Goal: Information Seeking & Learning: Learn about a topic

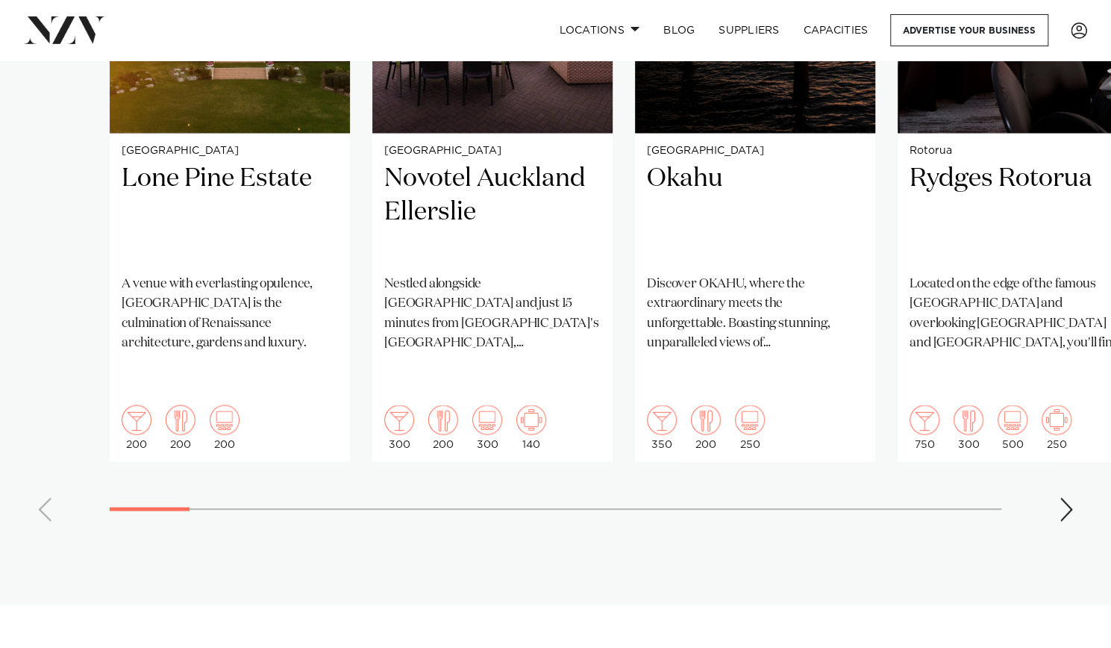
scroll to position [1307, 0]
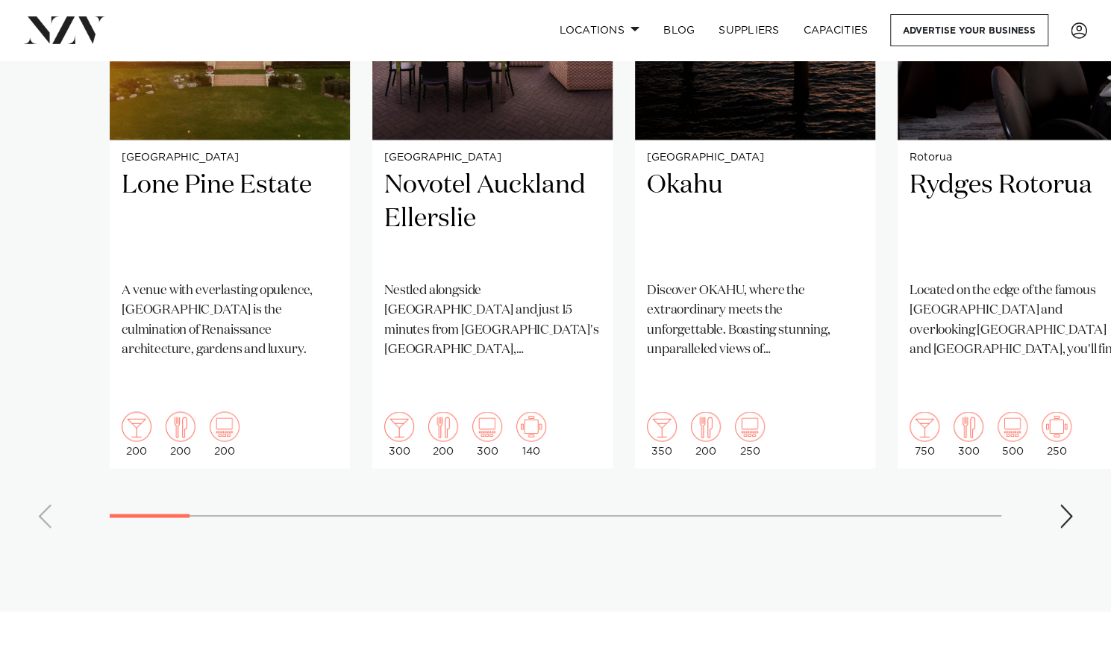
click at [1075, 476] on swiper-container "Auckland Lone Pine Estate A venue with everlasting opulence, Lone Pine Estate i…" at bounding box center [555, 178] width 1111 height 722
click at [1065, 504] on div "Next slide" at bounding box center [1066, 516] width 15 height 24
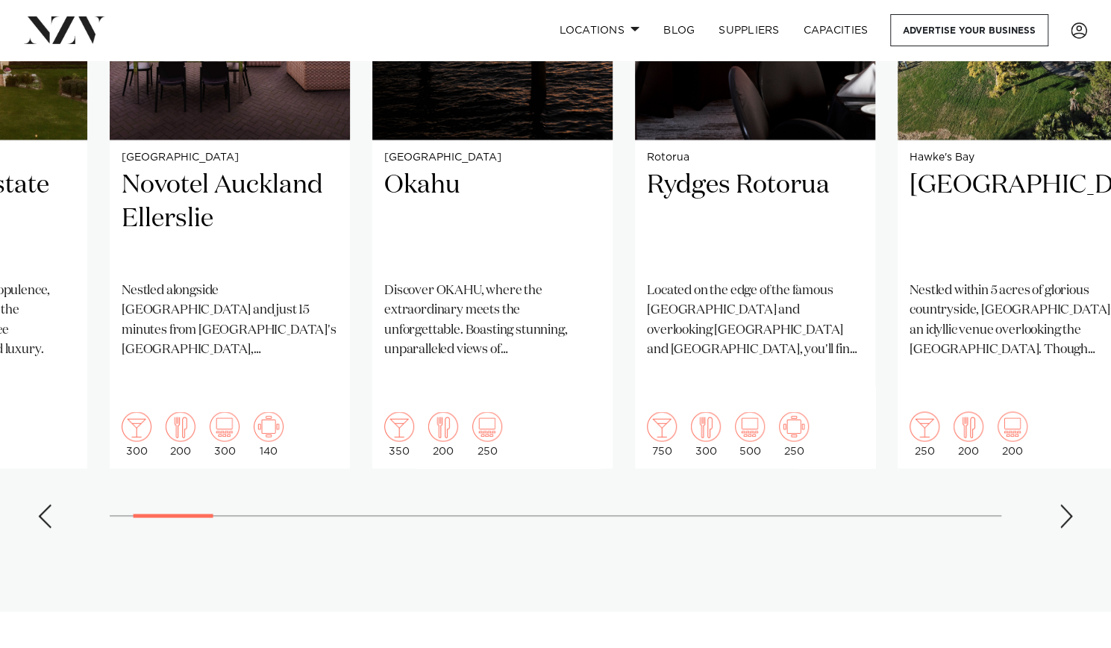
drag, startPoint x: 1065, startPoint y: 477, endPoint x: 1047, endPoint y: 554, distance: 79.7
click at [1047, 554] on section "Featured venues Auckland Lone Pine Estate A venue with everlasting opulence, Lo…" at bounding box center [555, 146] width 1111 height 929
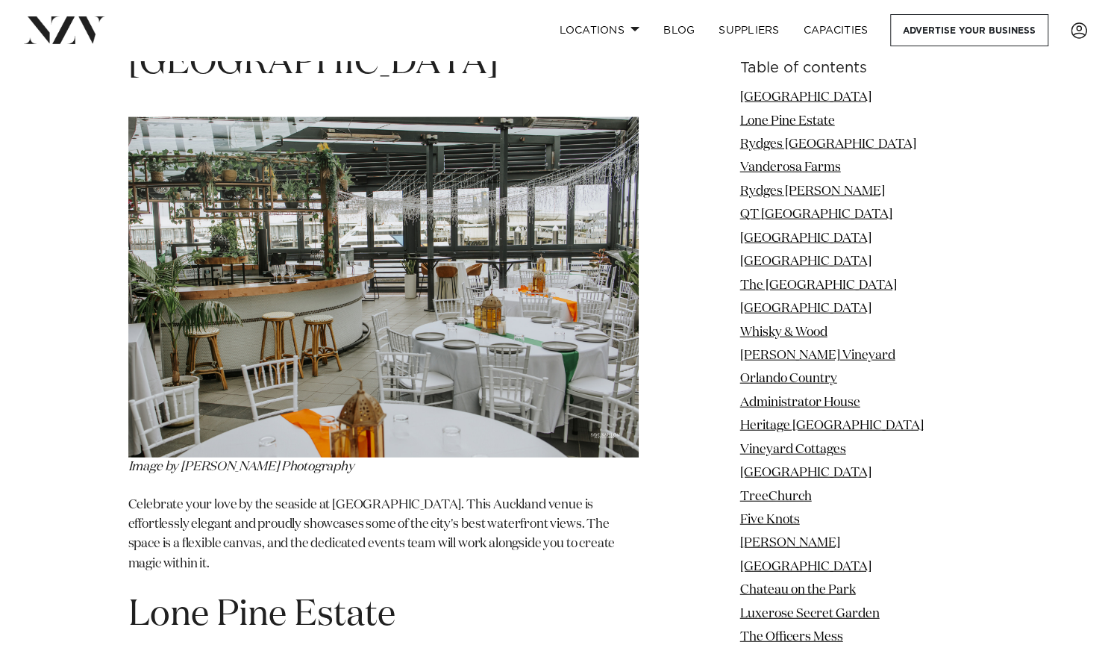
scroll to position [2111, 0]
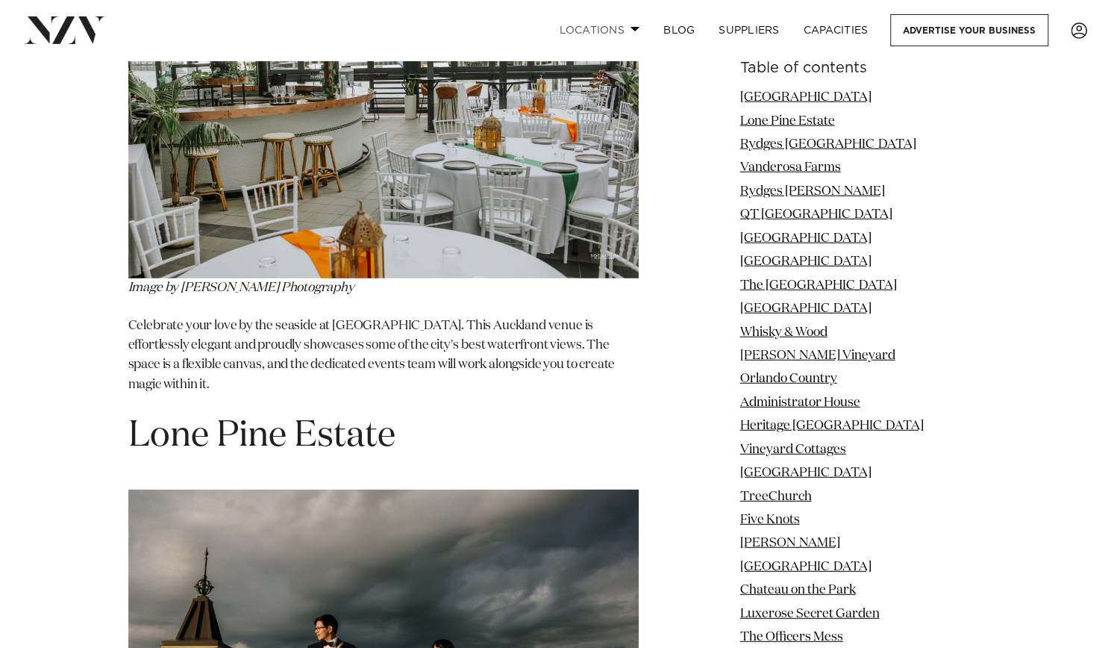
click at [628, 31] on link "Locations" at bounding box center [599, 30] width 104 height 32
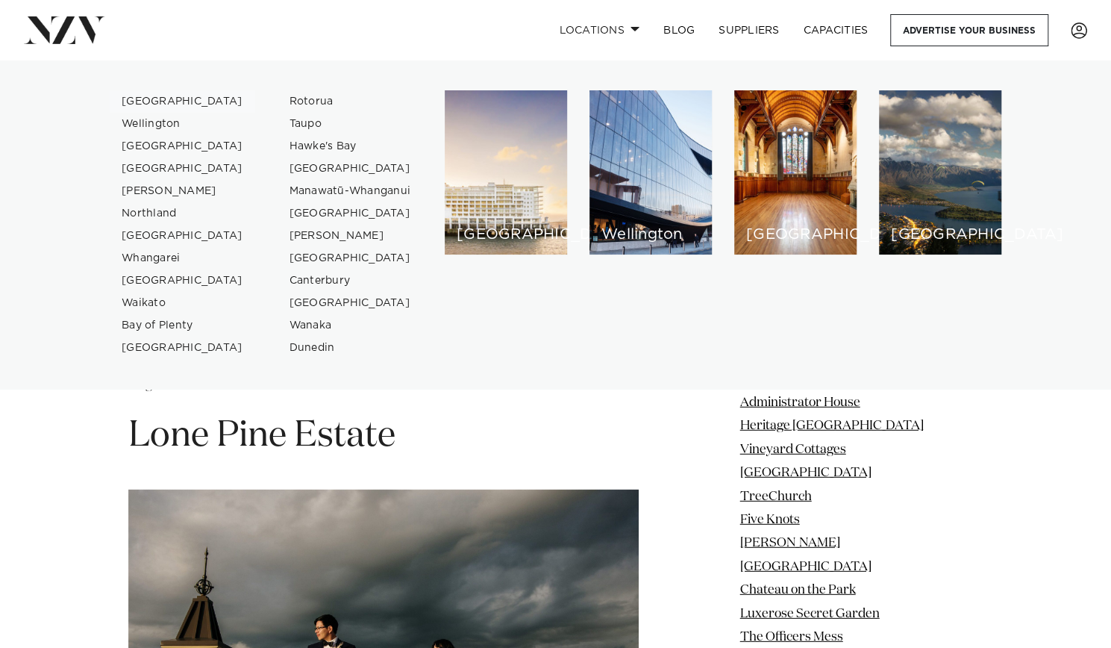
click at [155, 101] on link "[GEOGRAPHIC_DATA]" at bounding box center [183, 101] width 146 height 22
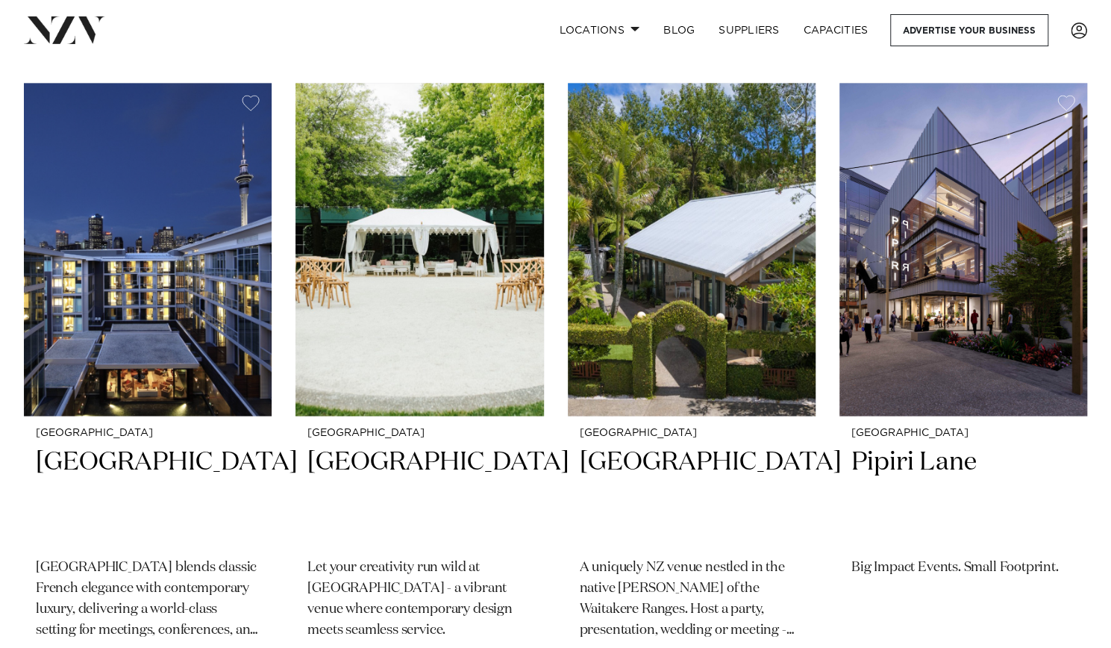
scroll to position [4555, 0]
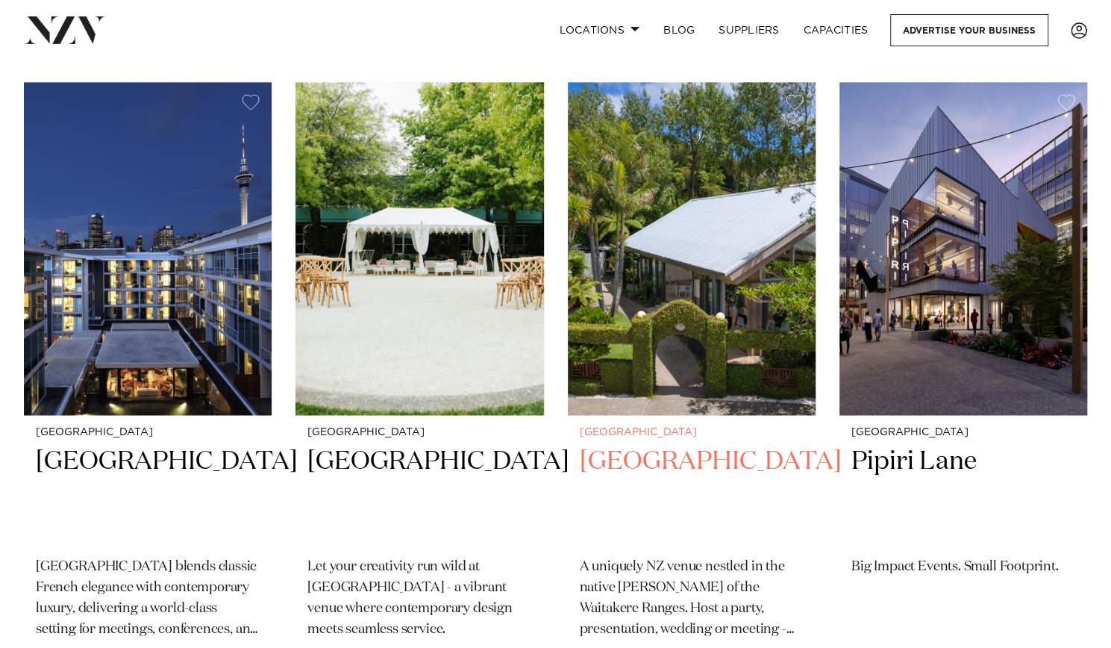
click at [764, 444] on h2 "Tui Hills" at bounding box center [692, 494] width 224 height 101
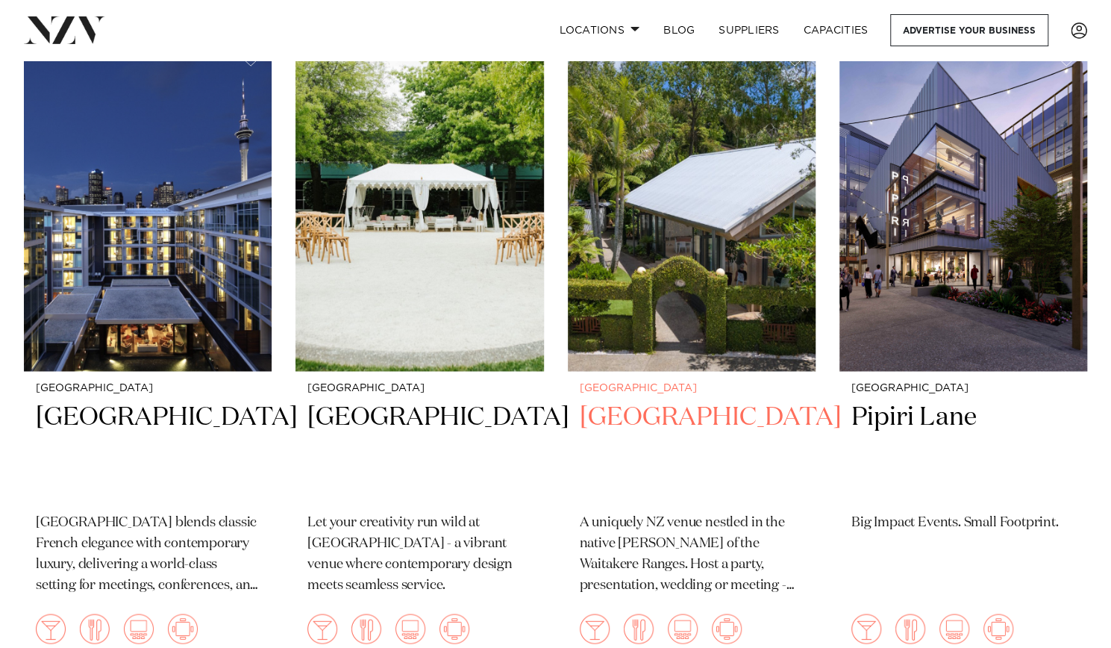
scroll to position [4601, 0]
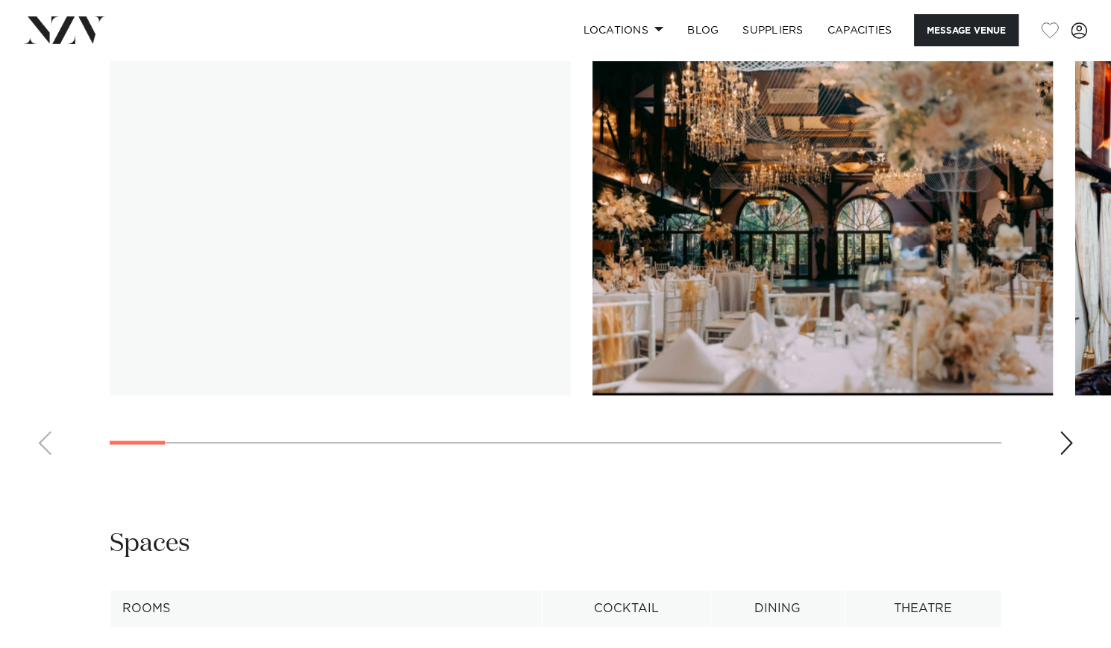
scroll to position [1524, 0]
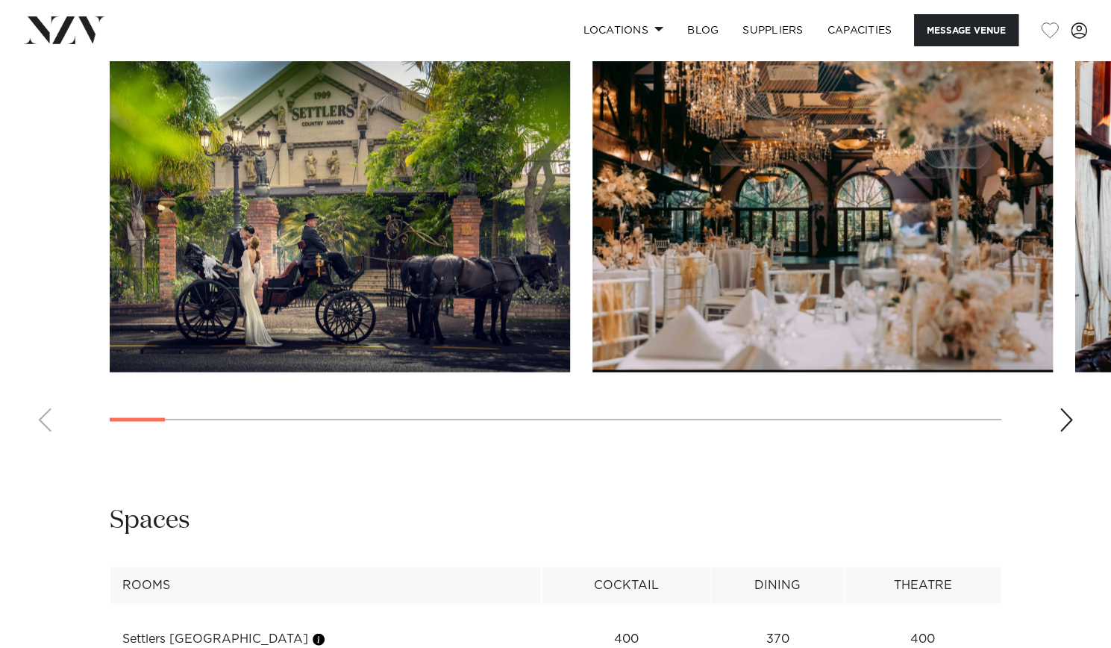
click at [1072, 416] on div "Next slide" at bounding box center [1066, 419] width 15 height 24
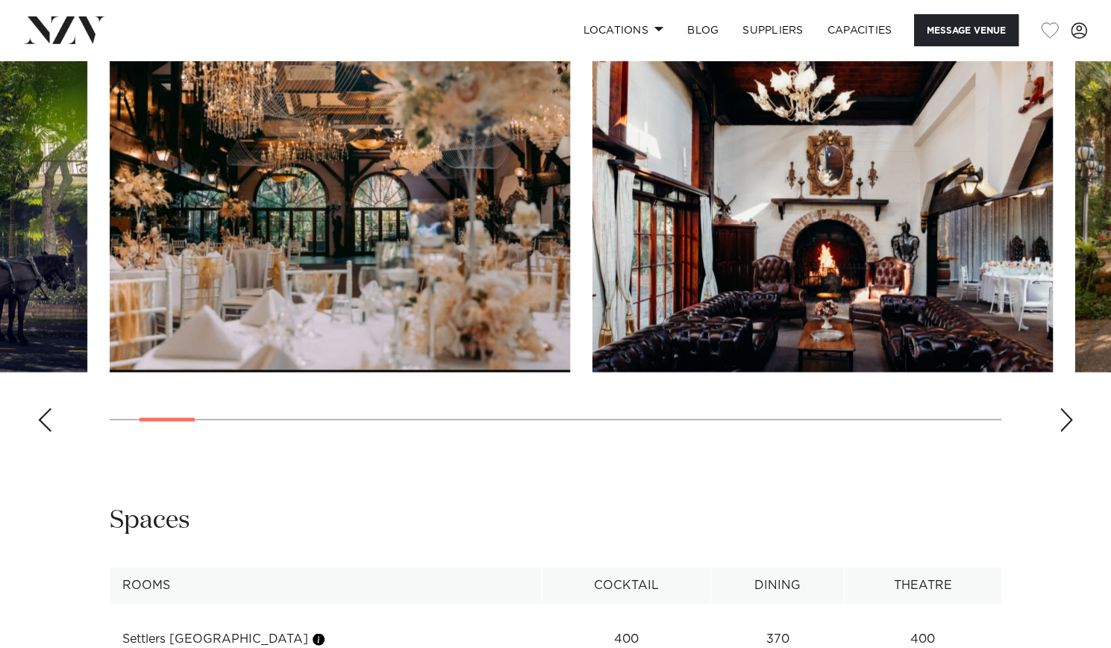
click at [1072, 416] on div "Next slide" at bounding box center [1066, 419] width 15 height 24
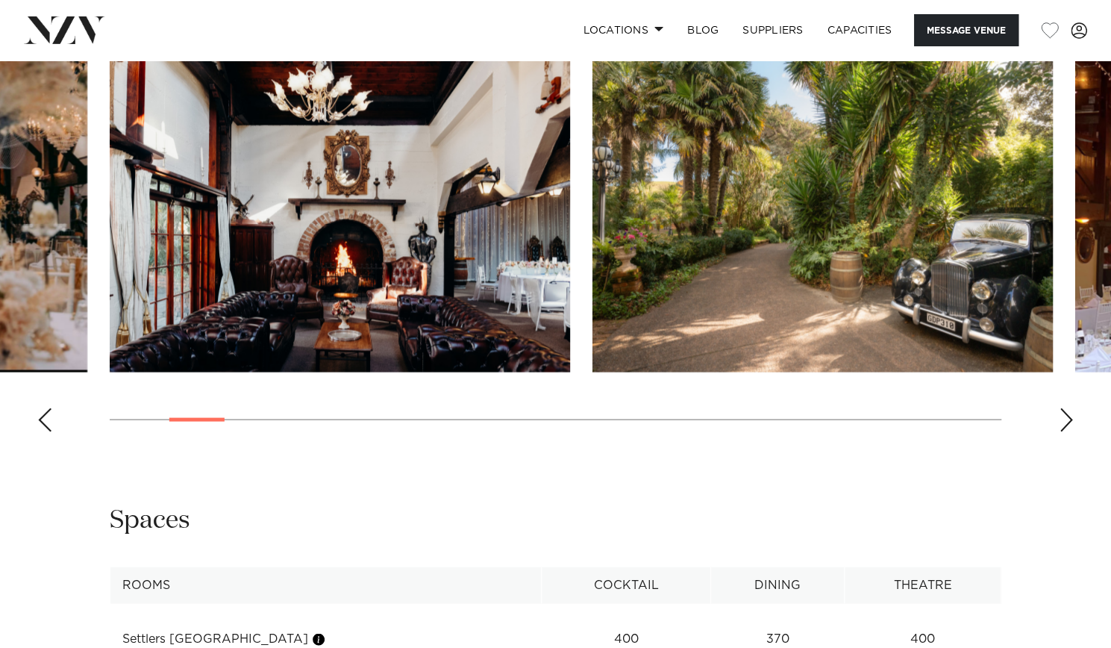
scroll to position [1484, 0]
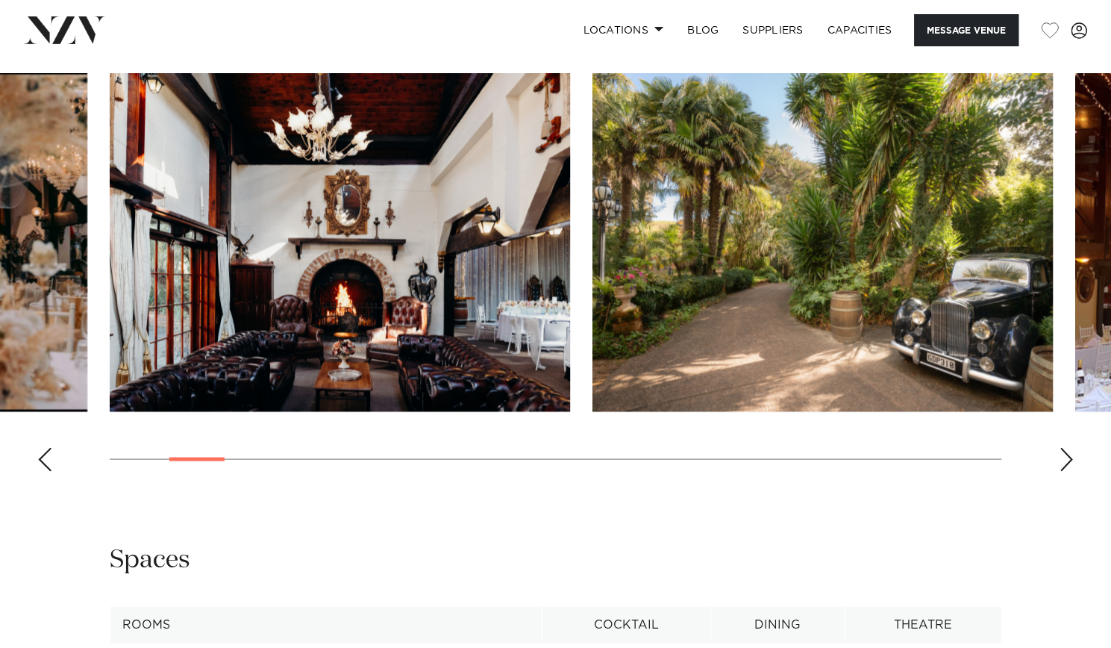
click at [1068, 459] on div "Next slide" at bounding box center [1066, 459] width 15 height 24
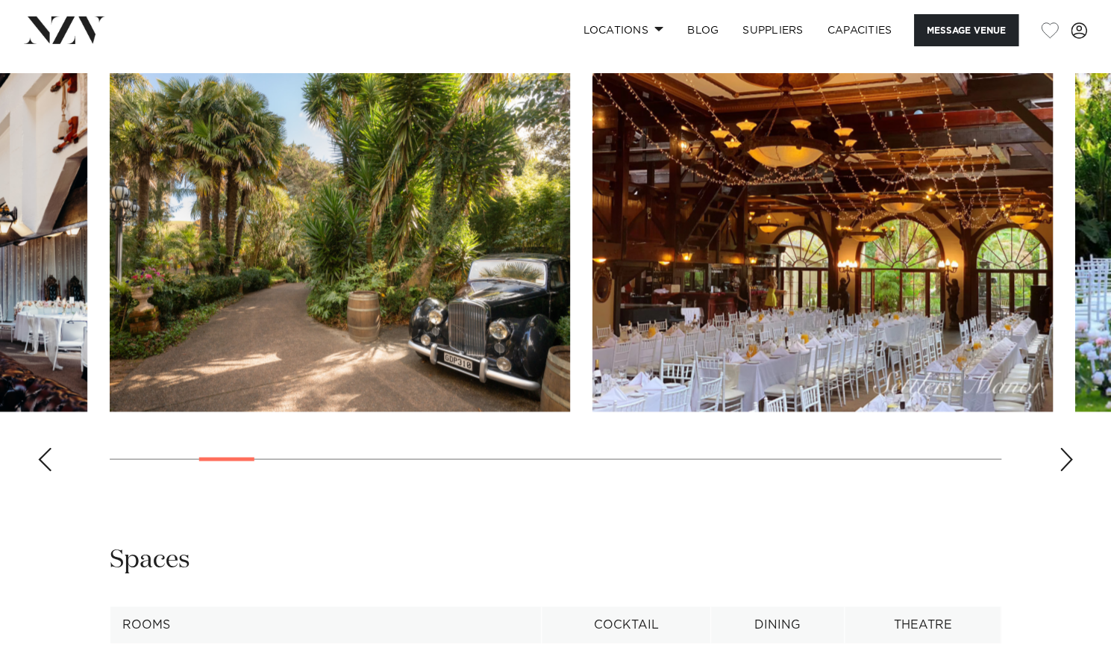
click at [1068, 459] on div "Next slide" at bounding box center [1066, 459] width 15 height 24
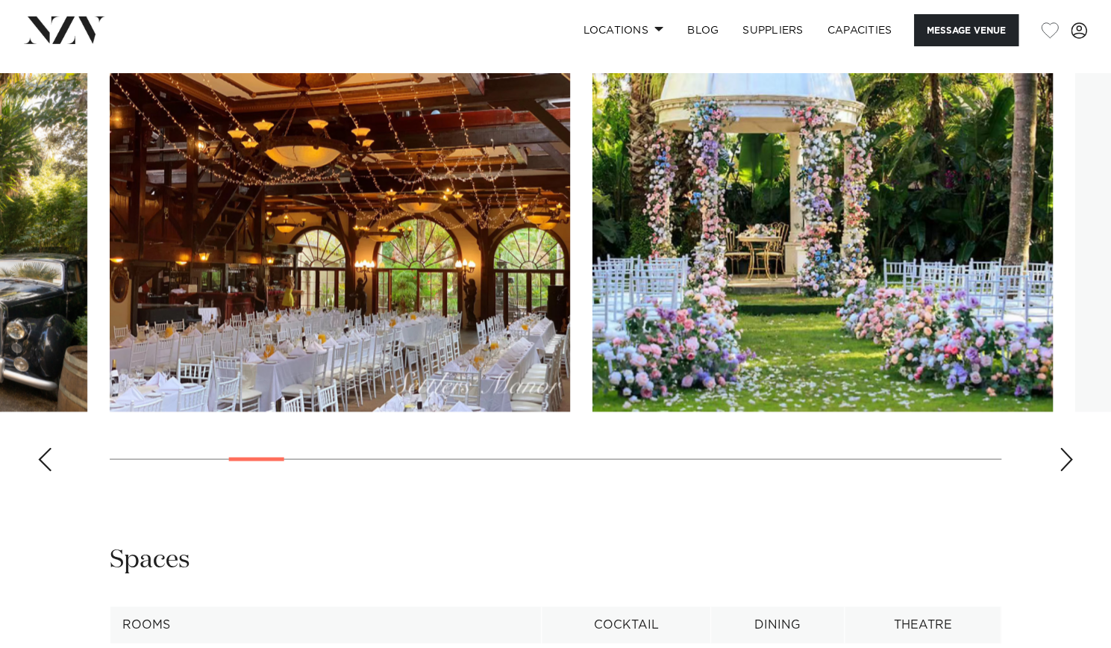
click at [1068, 459] on div "Next slide" at bounding box center [1066, 459] width 15 height 24
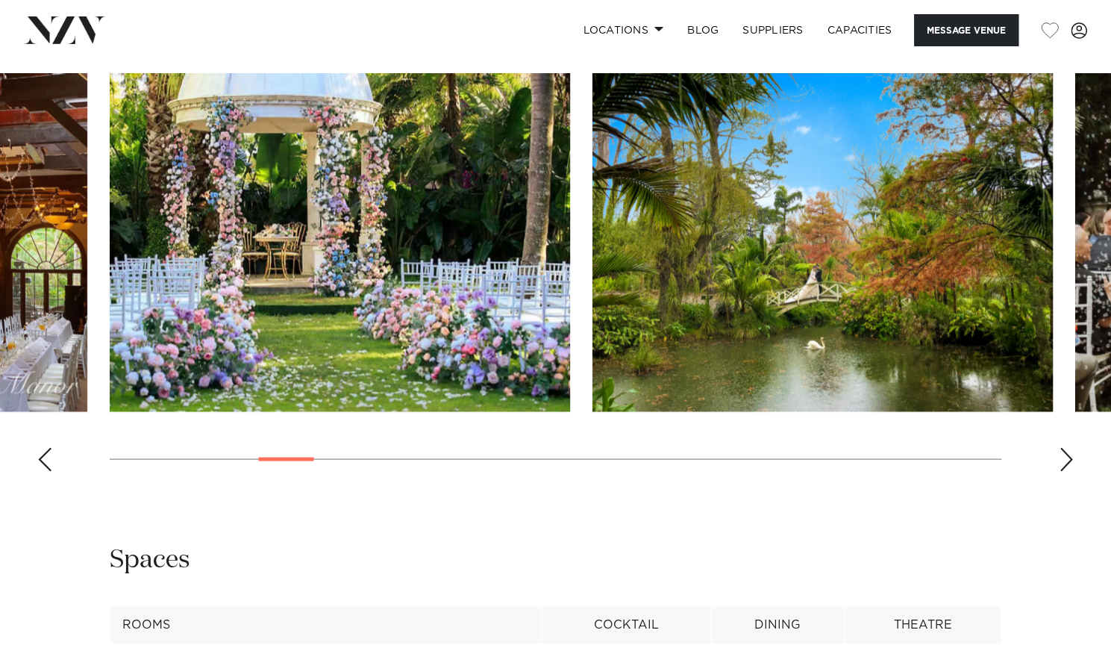
click at [1068, 459] on div "Next slide" at bounding box center [1066, 459] width 15 height 24
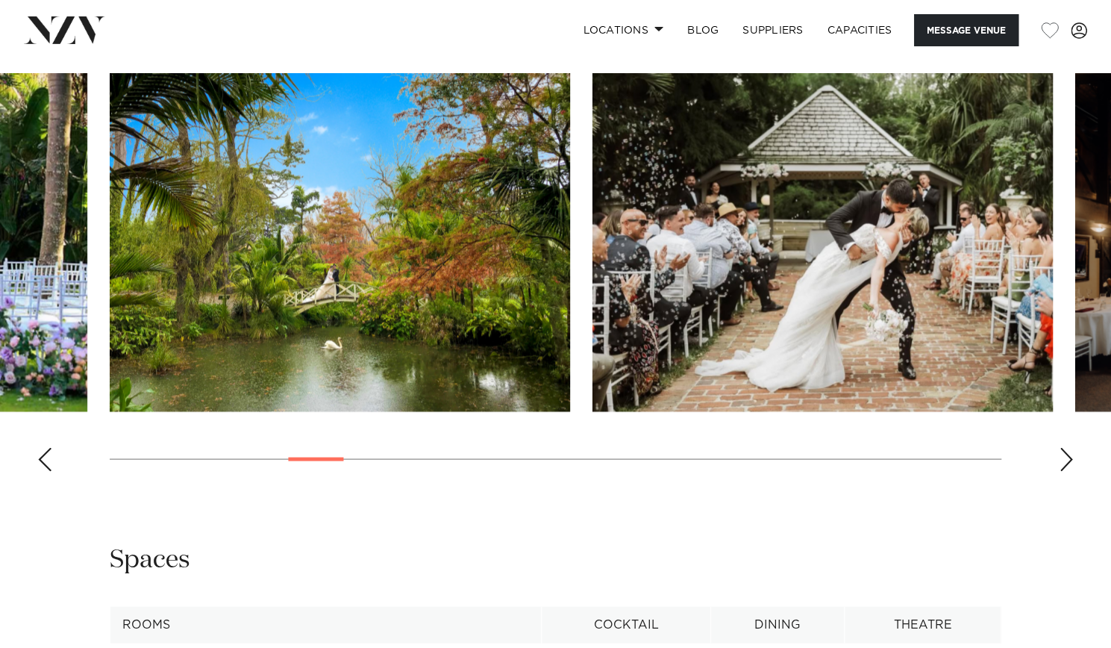
click at [1068, 459] on div "Next slide" at bounding box center [1066, 459] width 15 height 24
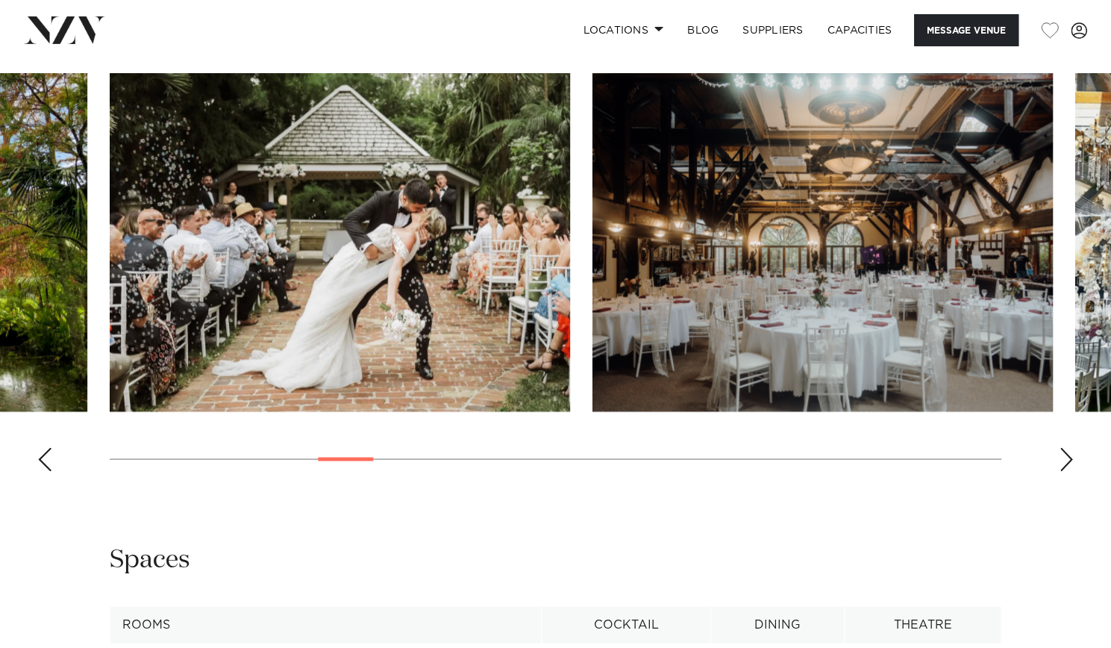
click at [1068, 459] on div "Next slide" at bounding box center [1066, 459] width 15 height 24
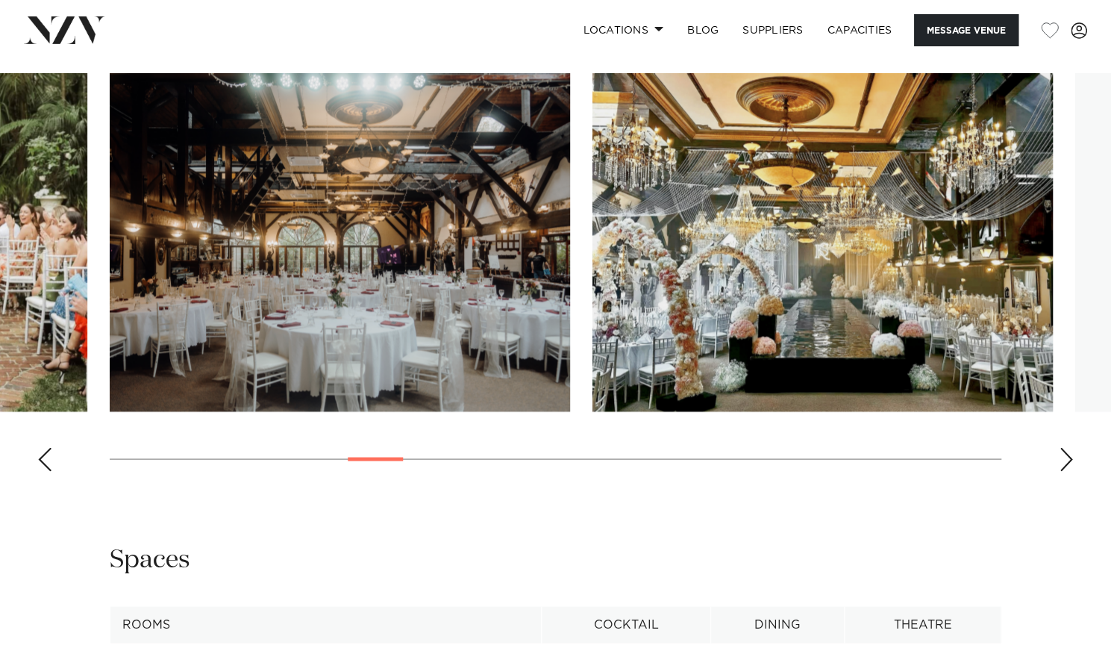
click at [1068, 459] on div "Next slide" at bounding box center [1066, 459] width 15 height 24
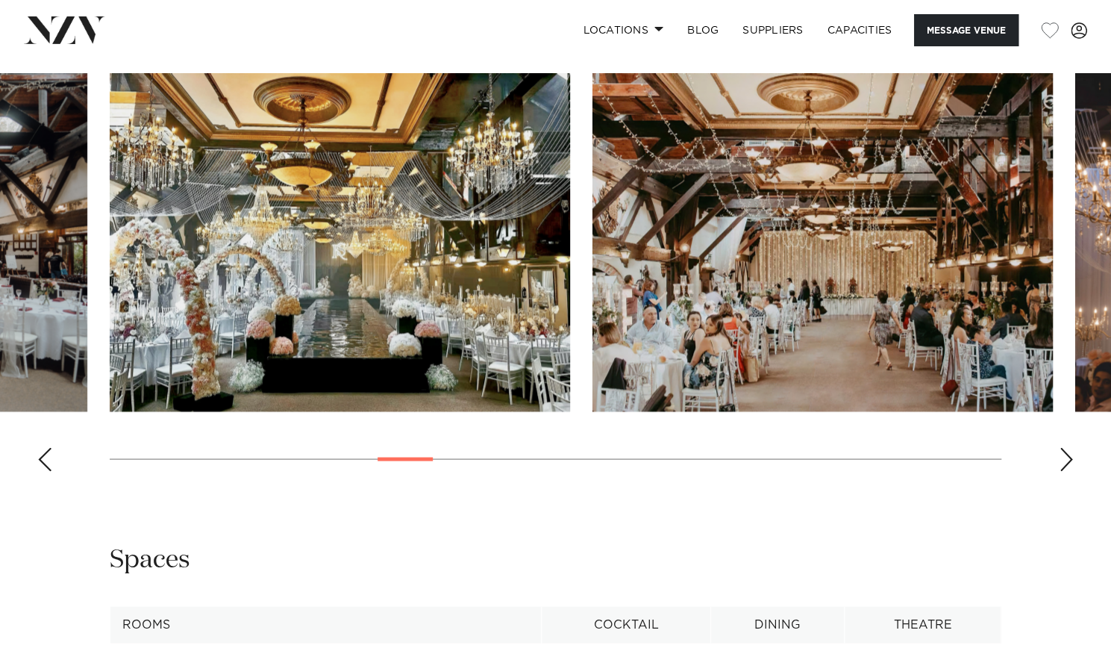
click at [1068, 459] on div "Next slide" at bounding box center [1066, 459] width 15 height 24
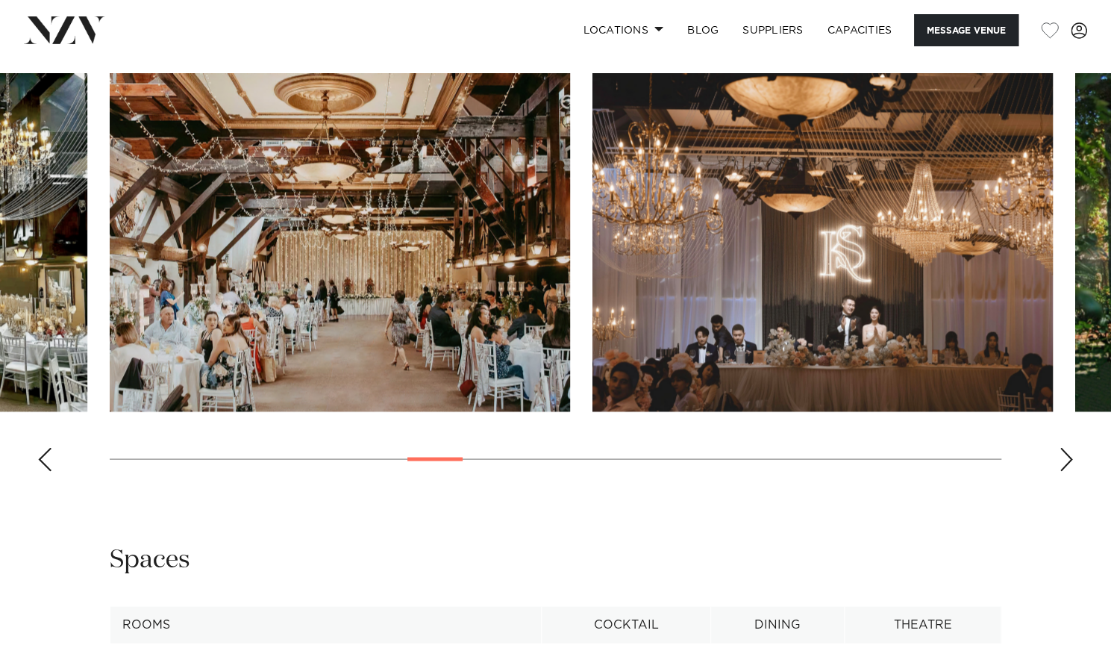
click at [1068, 459] on div "Next slide" at bounding box center [1066, 459] width 15 height 24
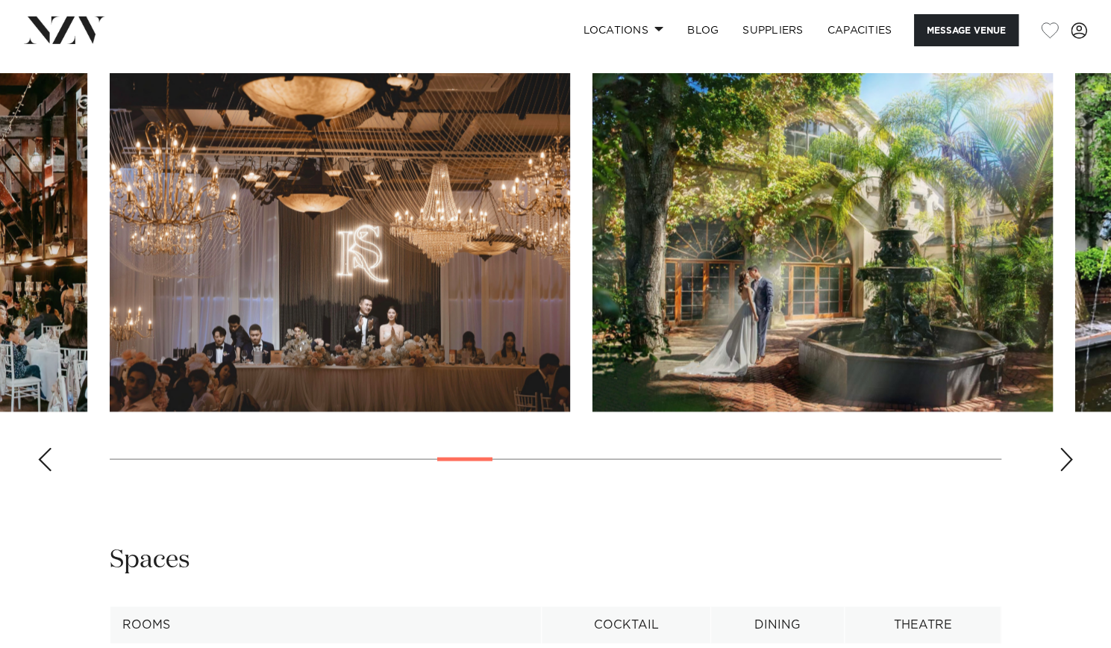
click at [1068, 459] on div "Next slide" at bounding box center [1066, 459] width 15 height 24
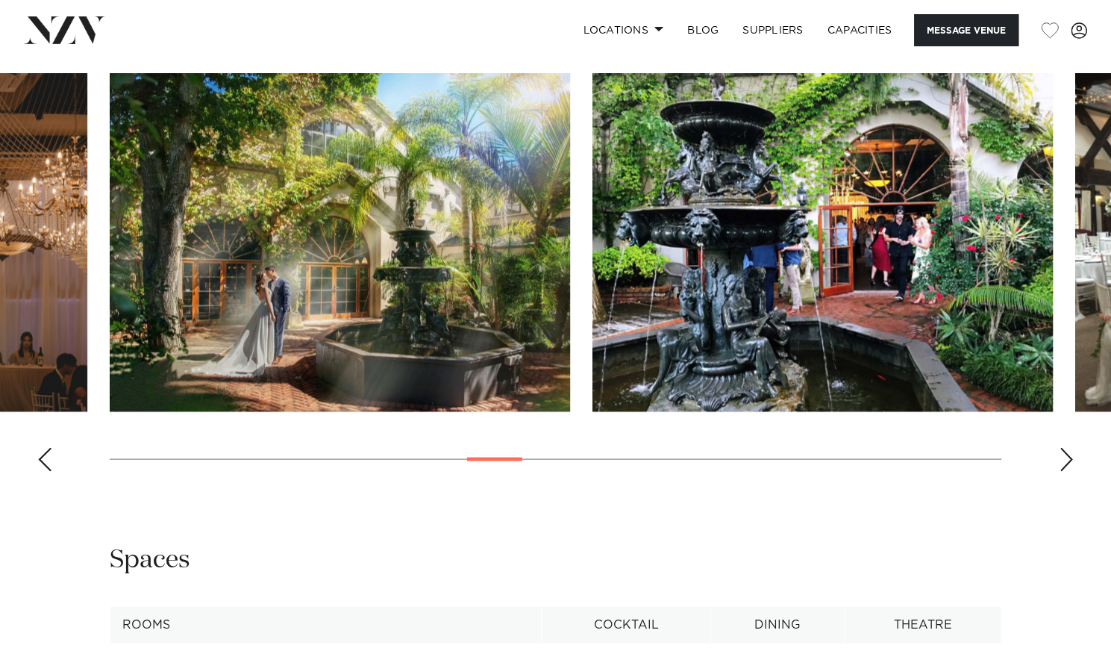
click at [1068, 459] on div "Next slide" at bounding box center [1066, 459] width 15 height 24
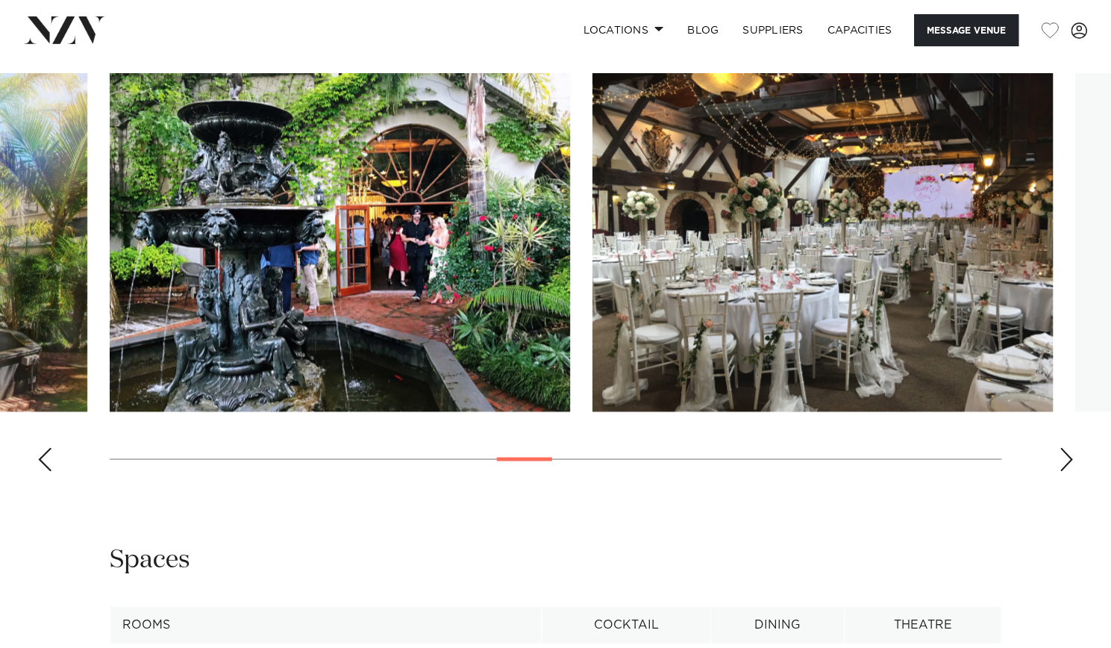
click at [1068, 459] on div "Next slide" at bounding box center [1066, 459] width 15 height 24
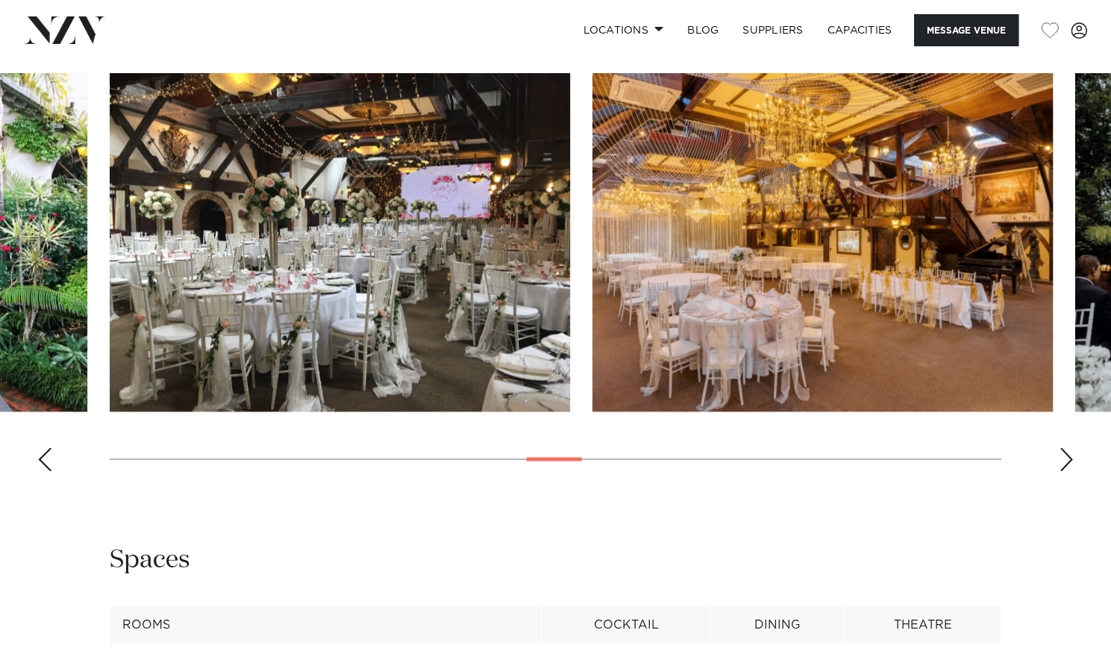
click at [1068, 459] on div "Next slide" at bounding box center [1066, 459] width 15 height 24
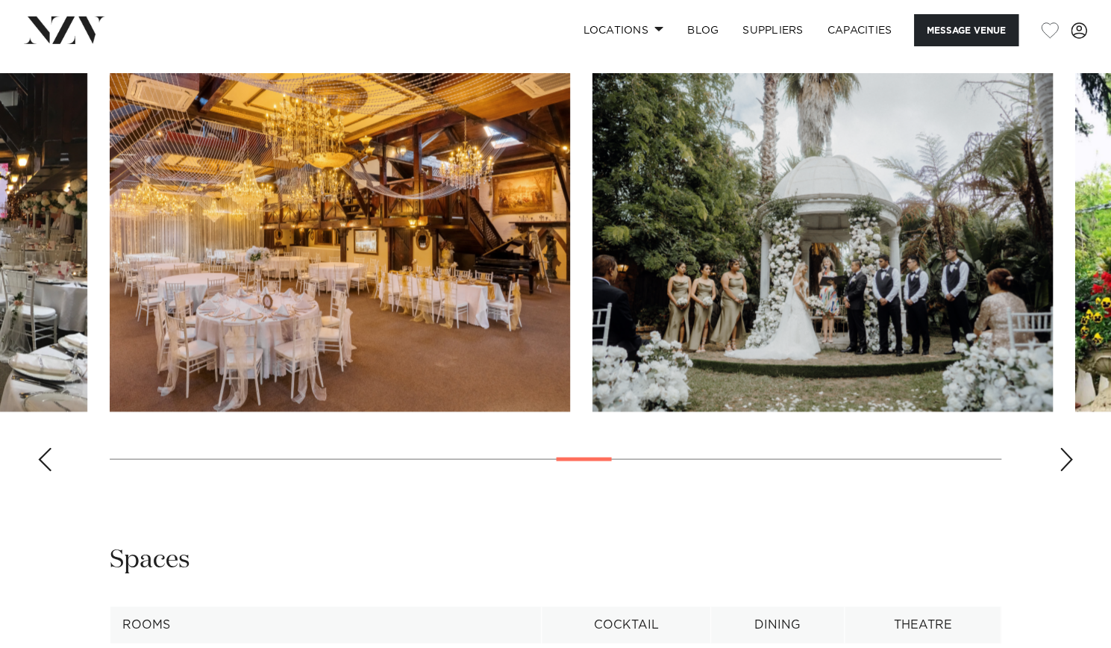
click at [1068, 459] on div "Next slide" at bounding box center [1066, 459] width 15 height 24
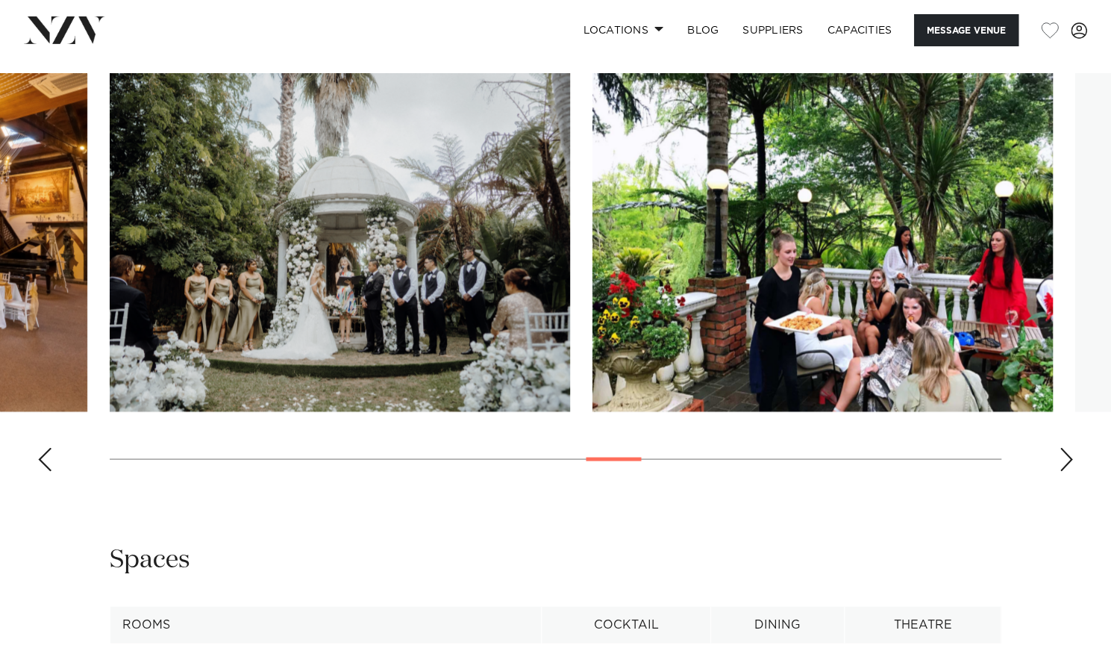
click at [1068, 459] on div "Next slide" at bounding box center [1066, 459] width 15 height 24
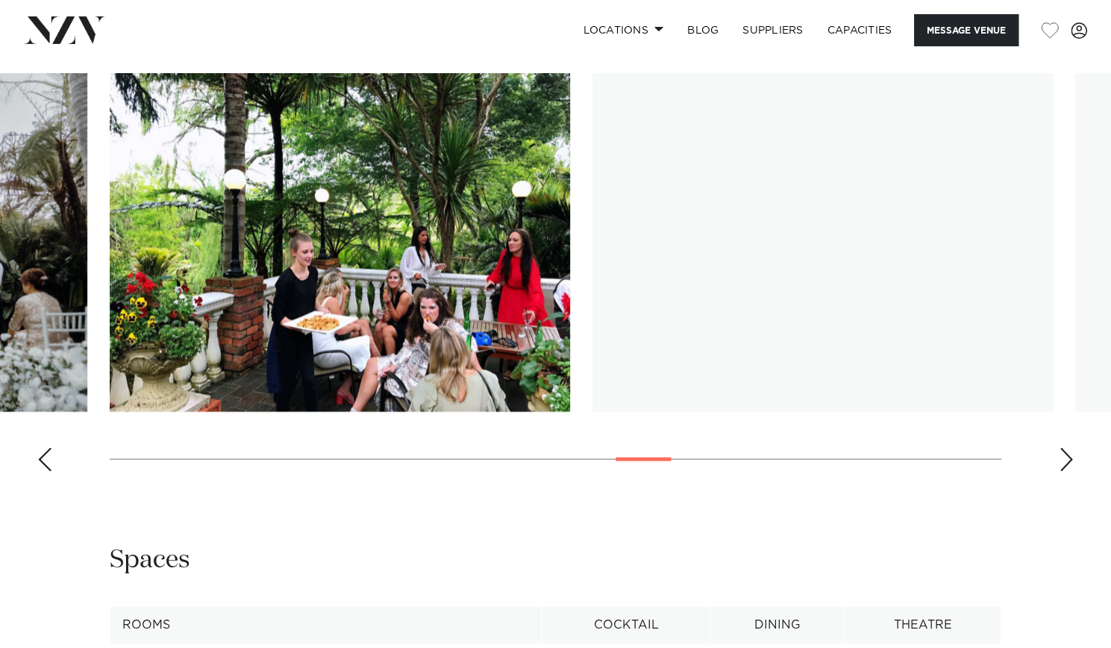
click at [1068, 459] on div "Next slide" at bounding box center [1066, 459] width 15 height 24
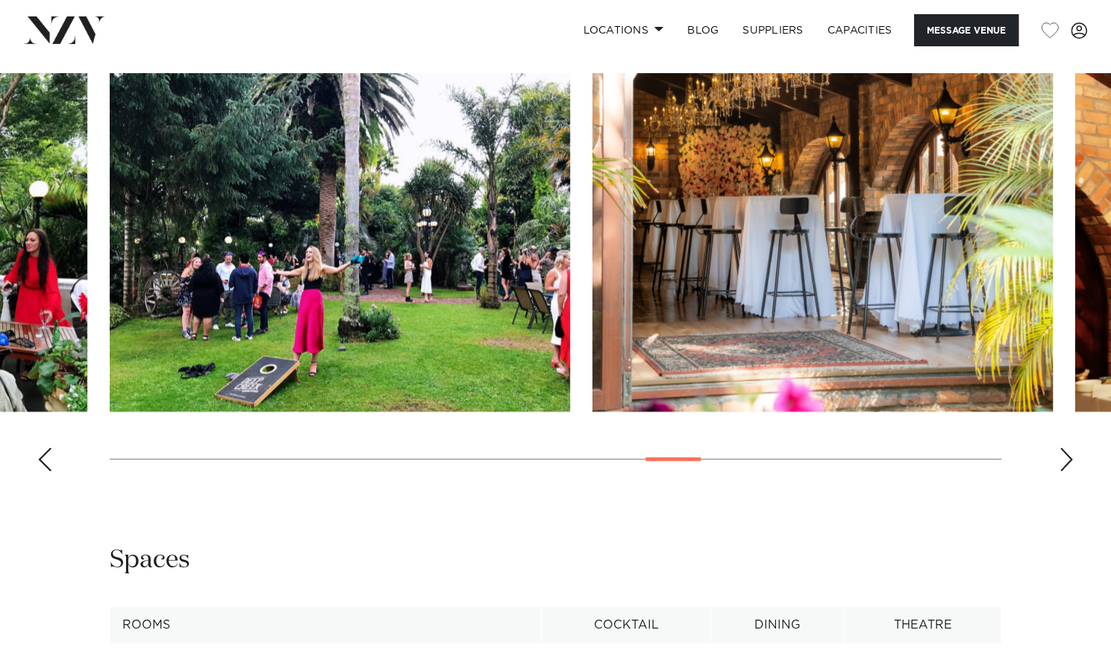
click at [1068, 459] on div "Next slide" at bounding box center [1066, 459] width 15 height 24
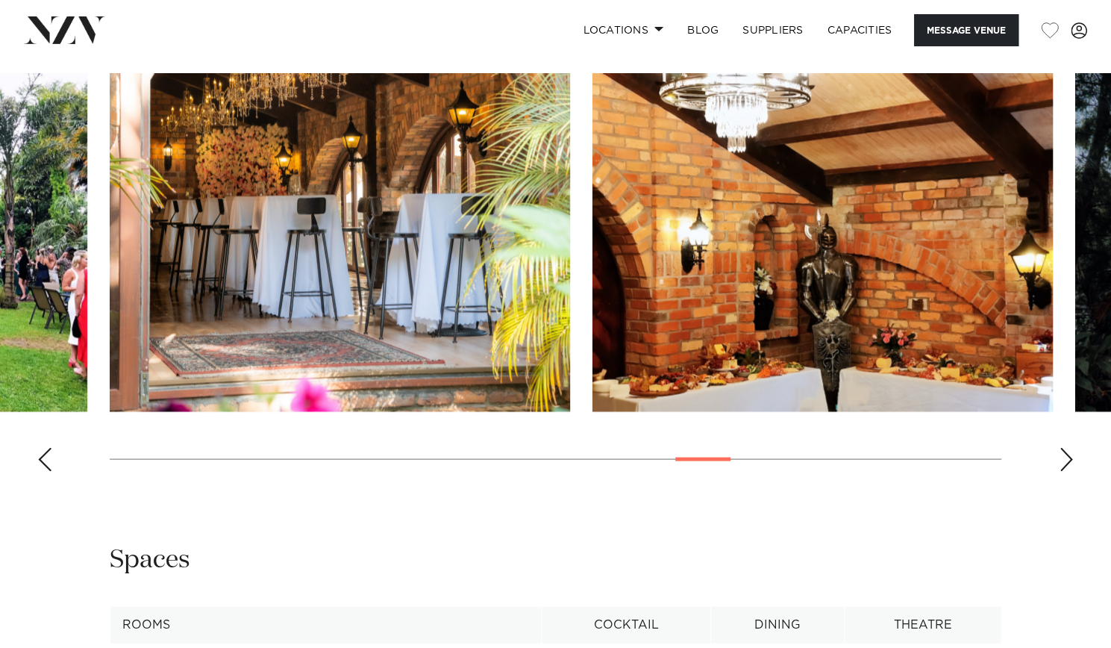
click at [1068, 459] on div "Next slide" at bounding box center [1066, 459] width 15 height 24
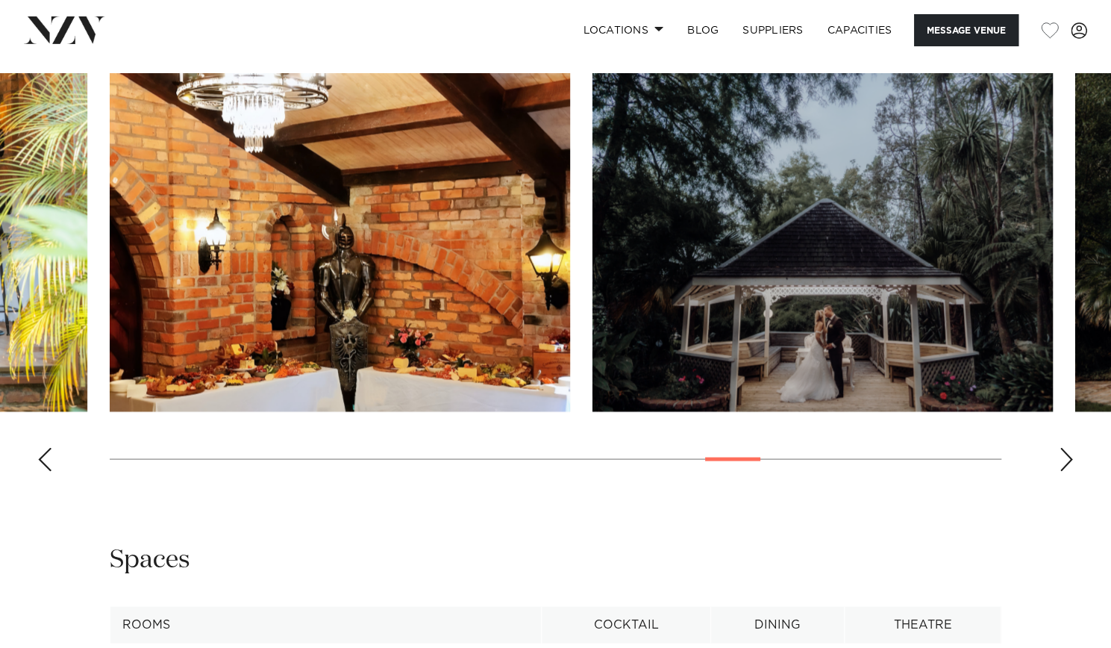
click at [1068, 459] on div "Next slide" at bounding box center [1066, 459] width 15 height 24
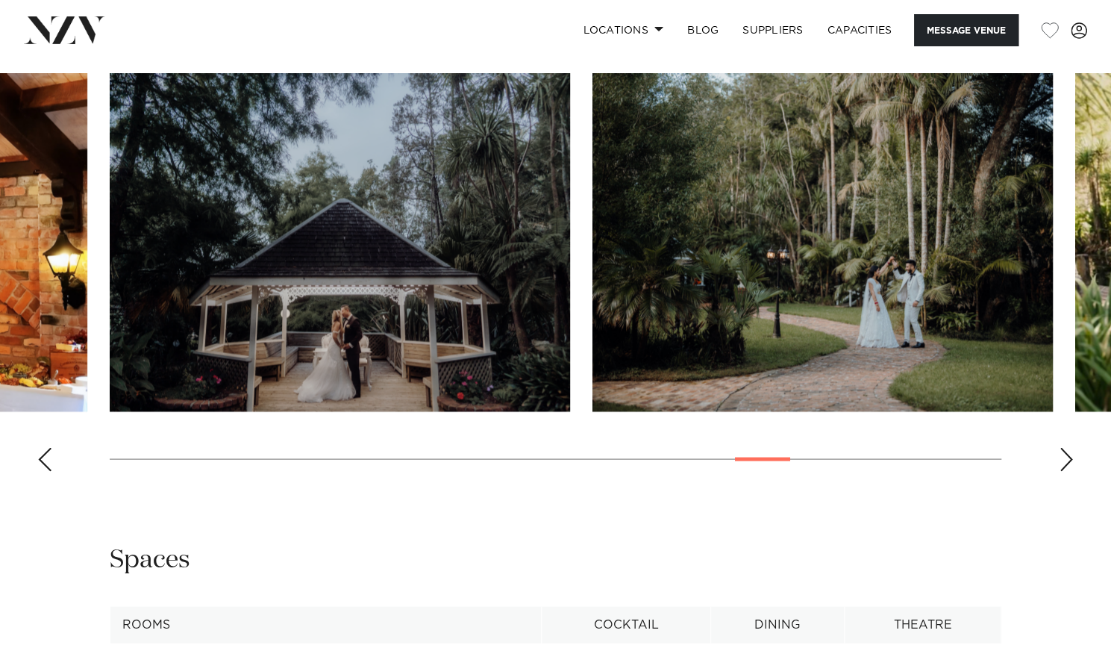
click at [1068, 459] on div "Next slide" at bounding box center [1066, 459] width 15 height 24
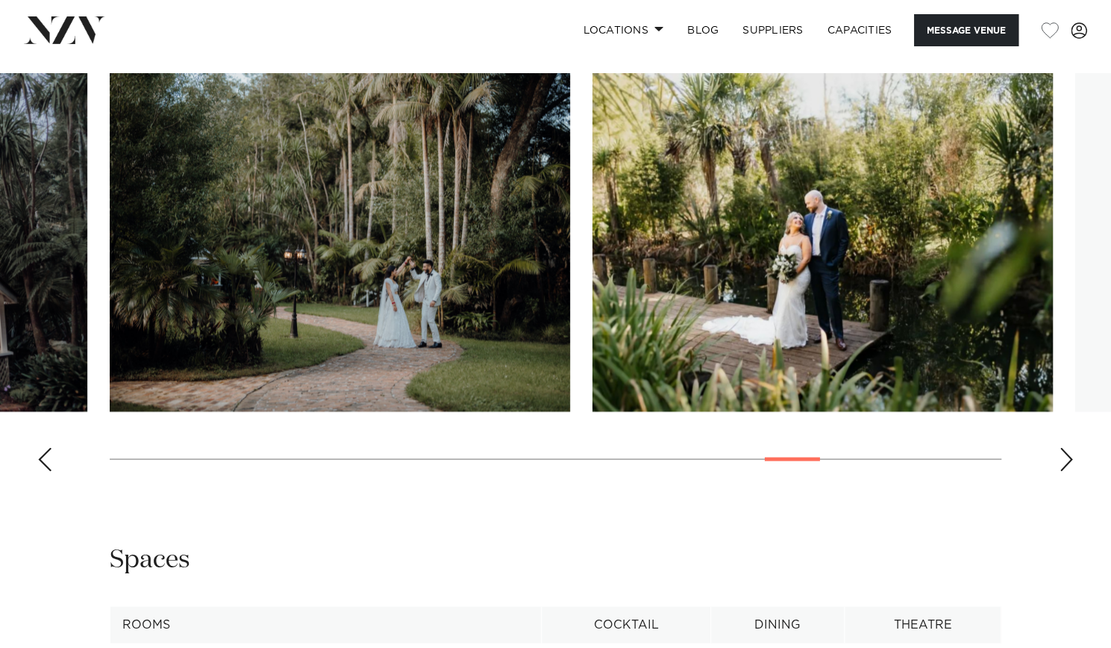
click at [1068, 459] on div "Next slide" at bounding box center [1066, 459] width 15 height 24
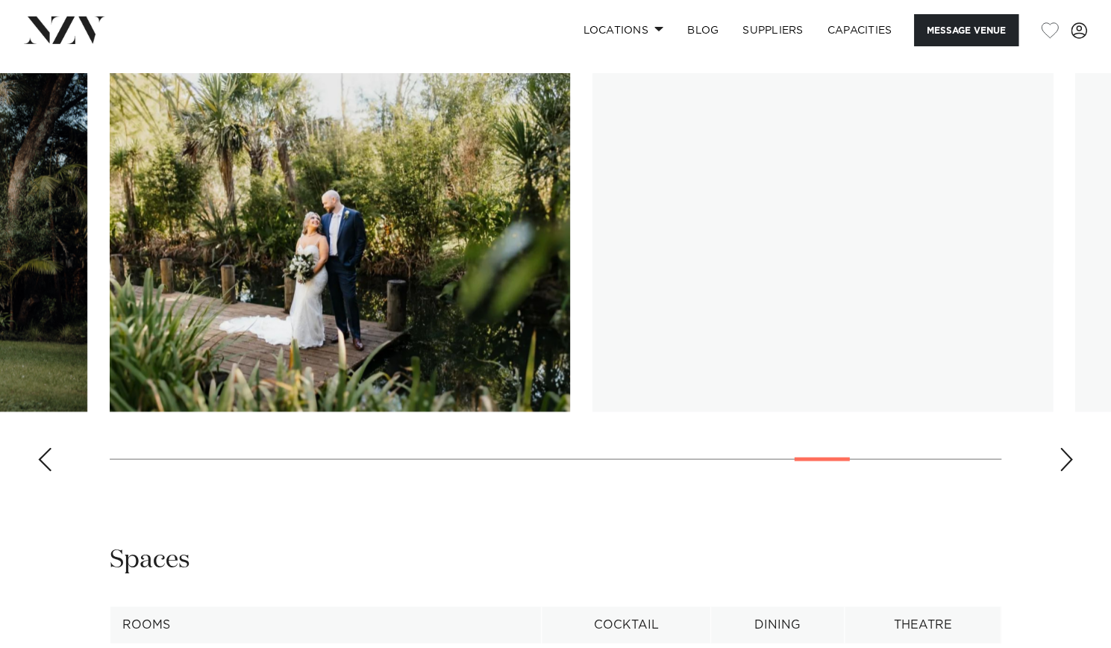
click at [1068, 459] on div "Next slide" at bounding box center [1066, 459] width 15 height 24
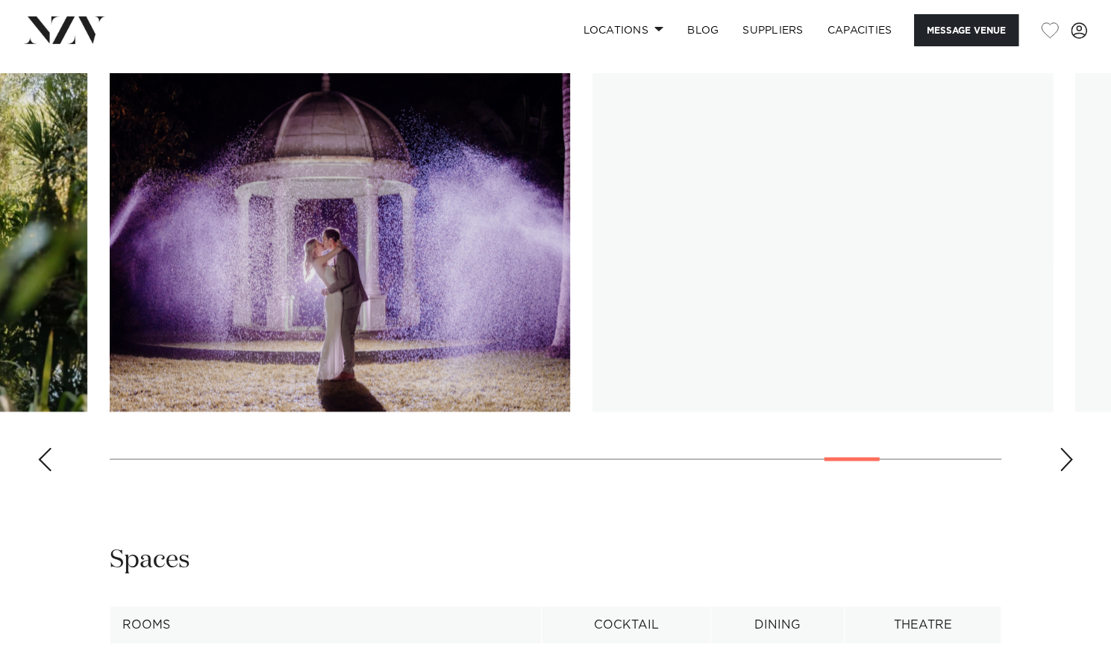
click at [1068, 459] on div "Next slide" at bounding box center [1066, 459] width 15 height 24
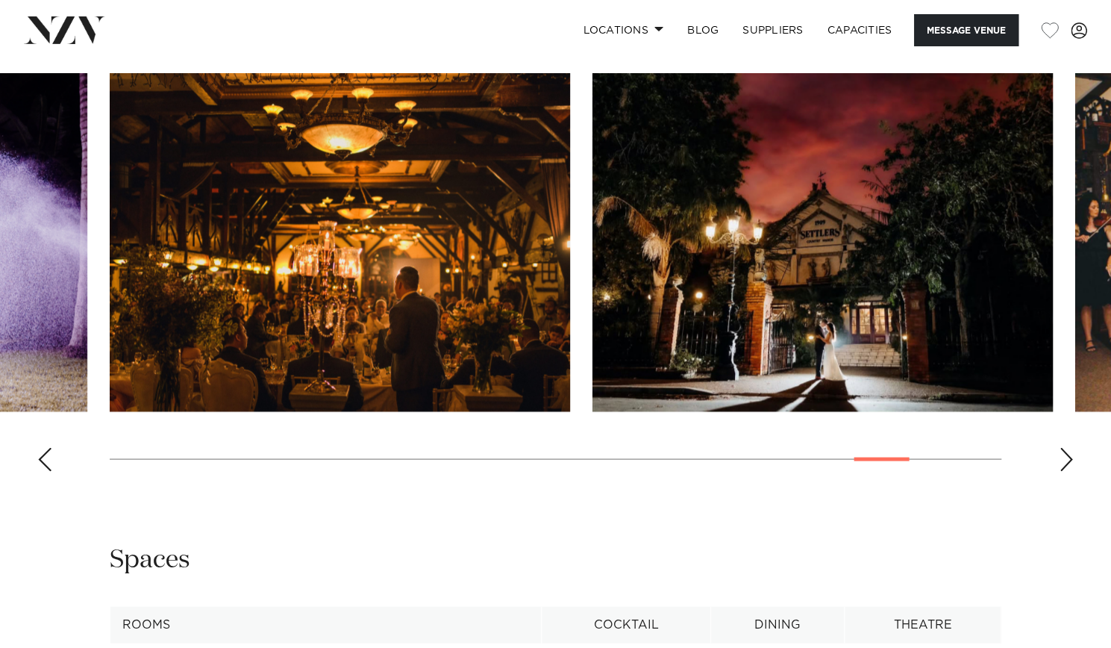
click at [1068, 459] on div "Next slide" at bounding box center [1066, 459] width 15 height 24
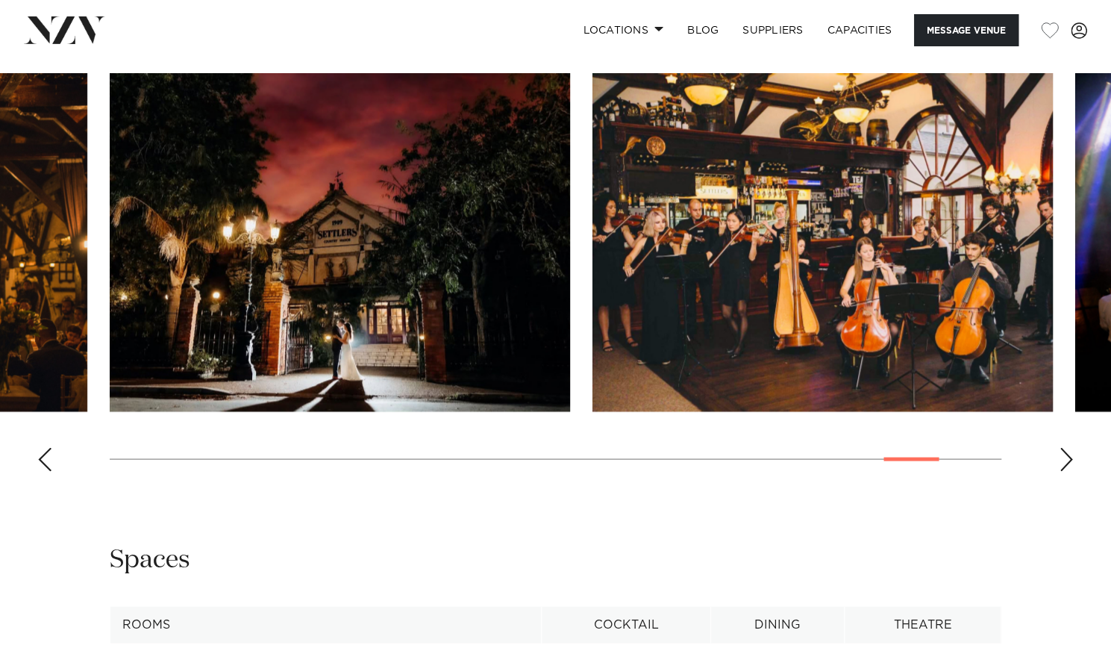
click at [1068, 459] on div "Next slide" at bounding box center [1066, 459] width 15 height 24
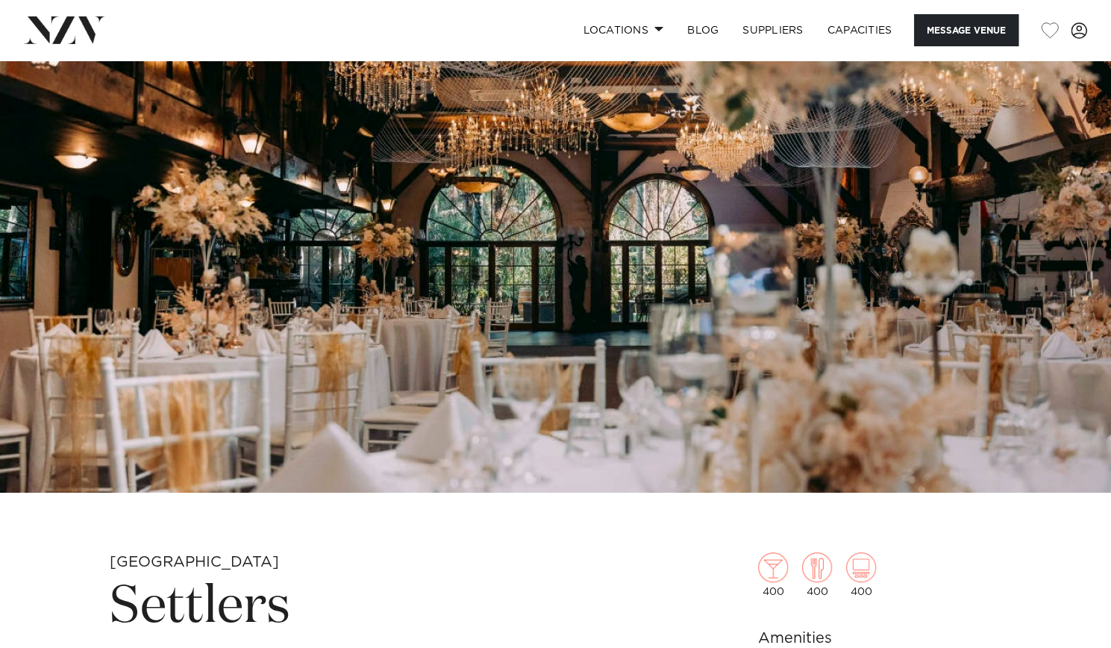
scroll to position [0, 0]
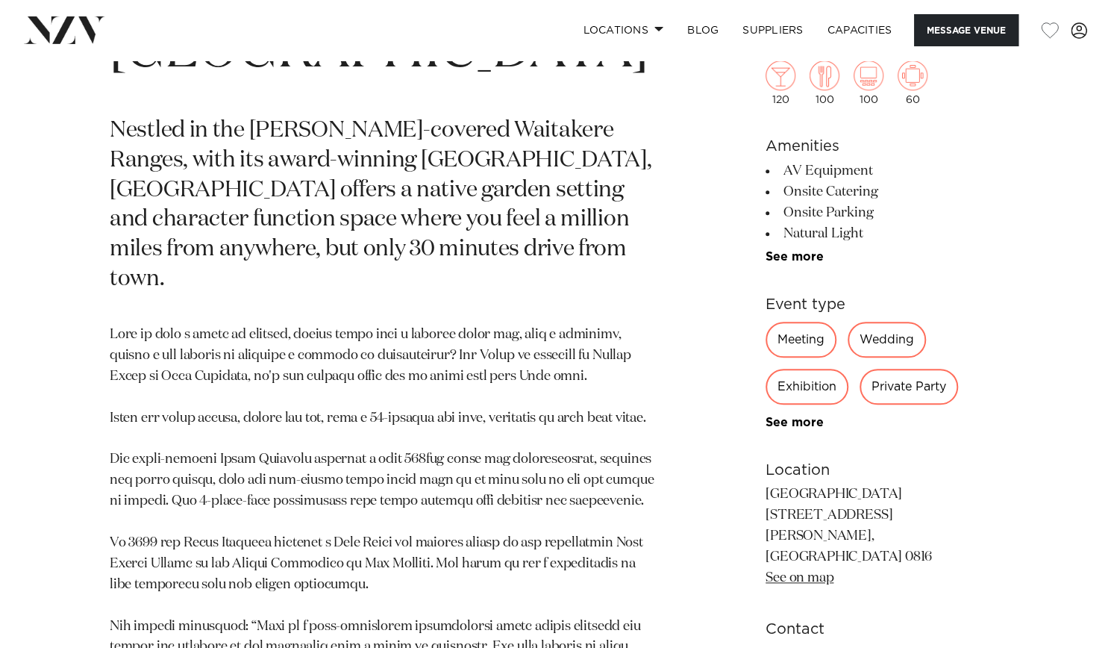
scroll to position [713, 0]
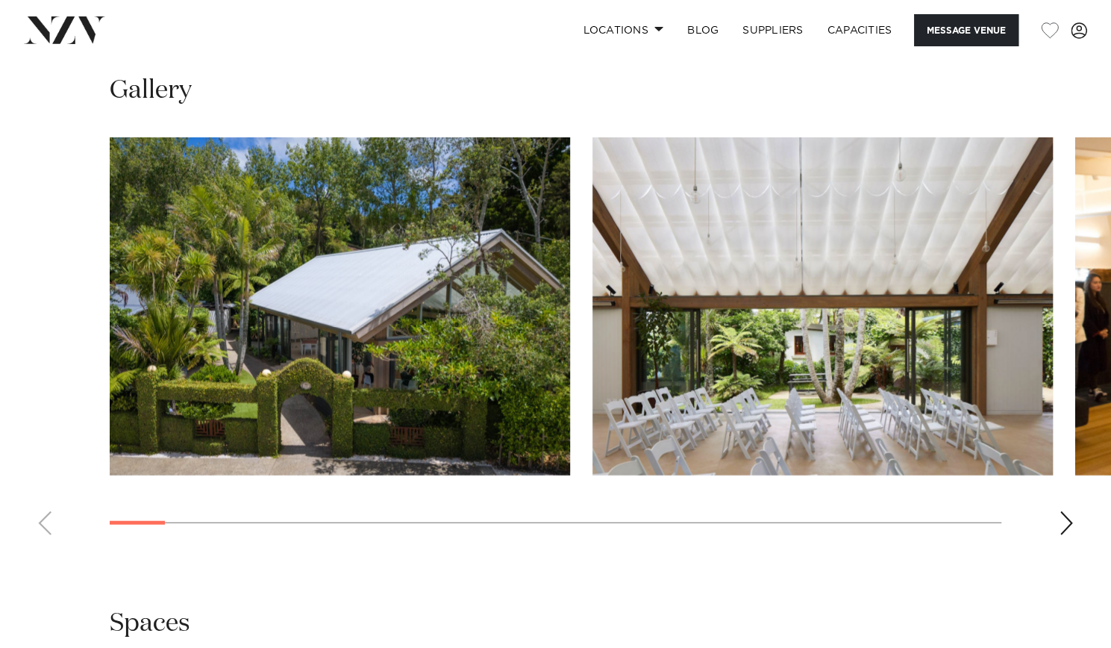
scroll to position [1775, 0]
click at [1067, 510] on div "Next slide" at bounding box center [1066, 522] width 15 height 24
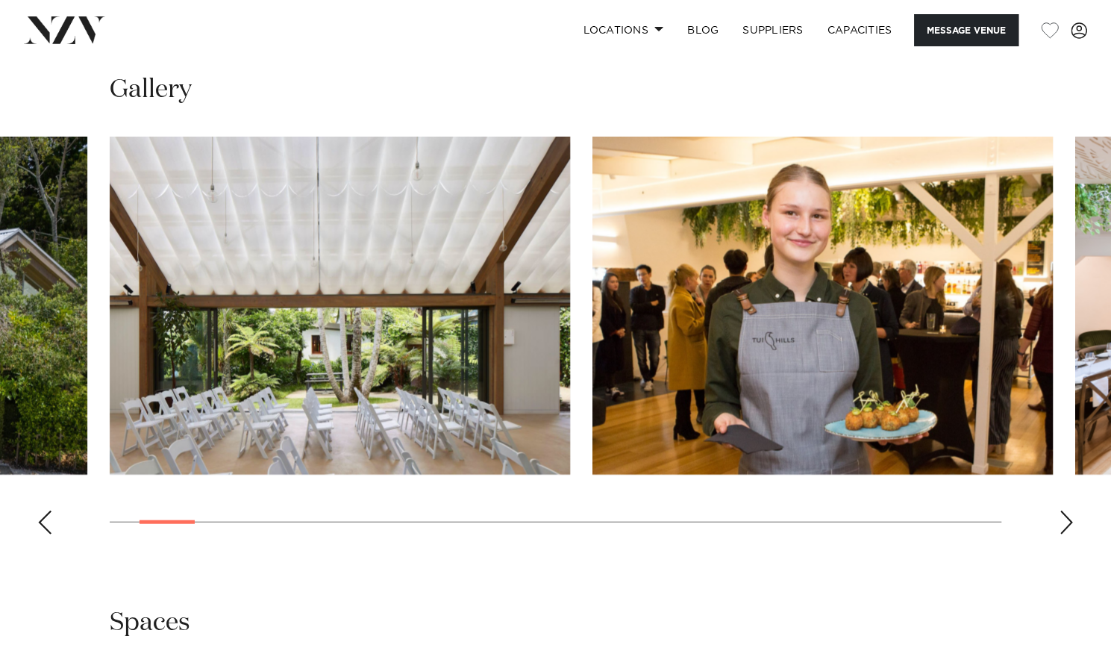
drag, startPoint x: 1072, startPoint y: 472, endPoint x: 1062, endPoint y: 511, distance: 40.0
click at [1062, 511] on div "Auckland Tui Hills, Auckland Message Venue Auckland Tui Hills, Auckland Nestled…" at bounding box center [555, 589] width 1111 height 4606
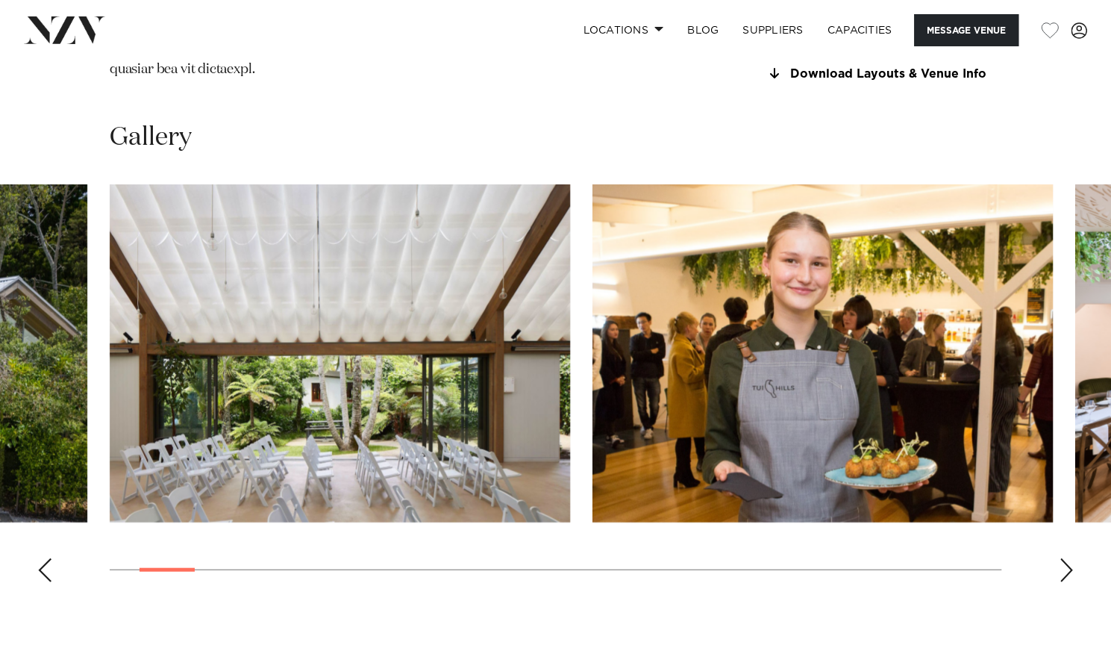
scroll to position [1705, 0]
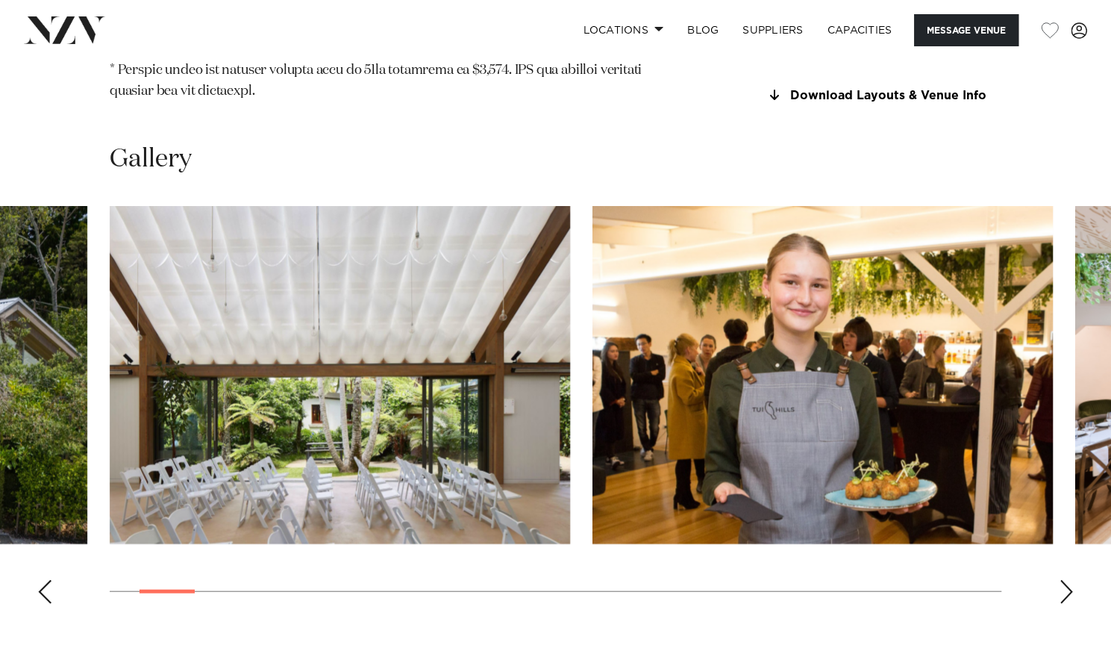
click at [1063, 580] on div "Next slide" at bounding box center [1066, 592] width 15 height 24
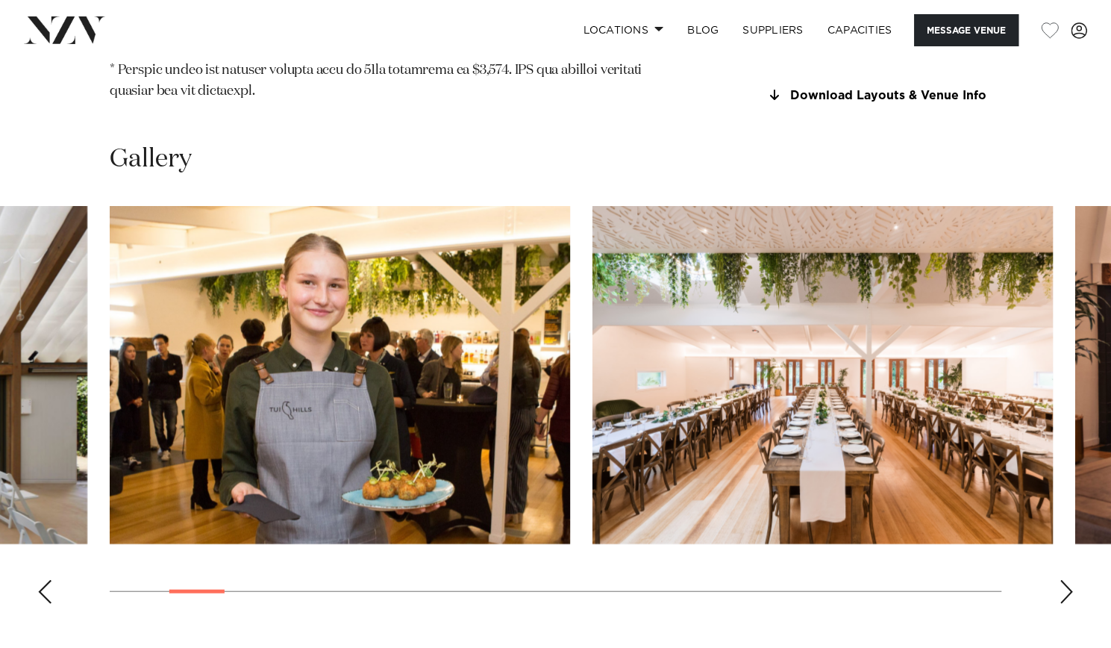
click at [1063, 580] on div "Next slide" at bounding box center [1066, 592] width 15 height 24
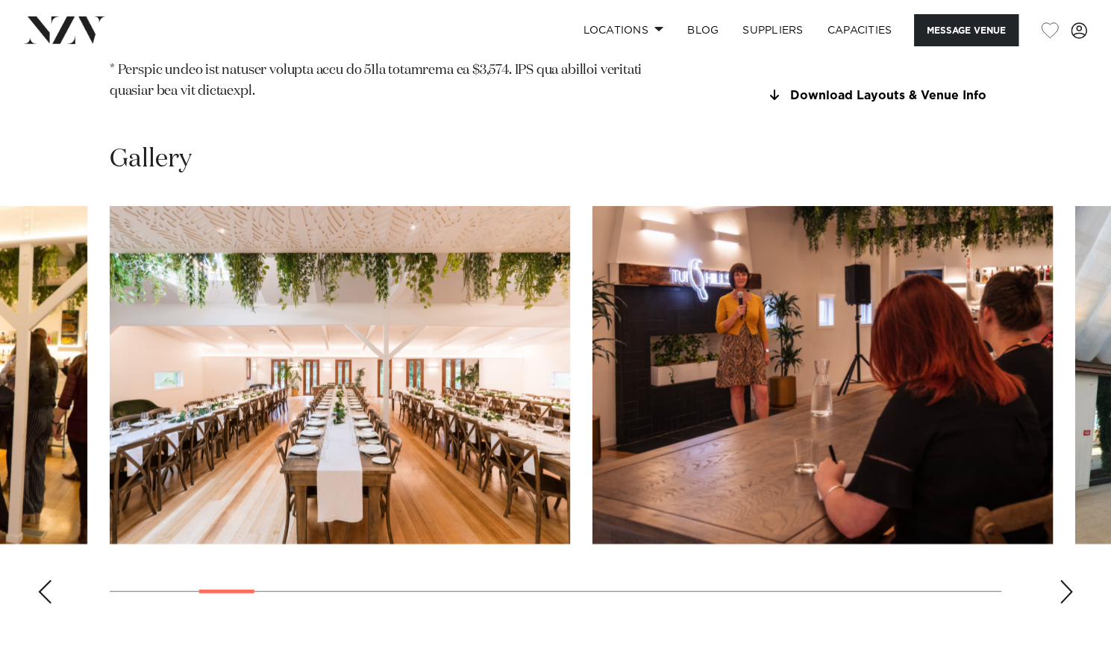
click at [1063, 580] on div "Next slide" at bounding box center [1066, 592] width 15 height 24
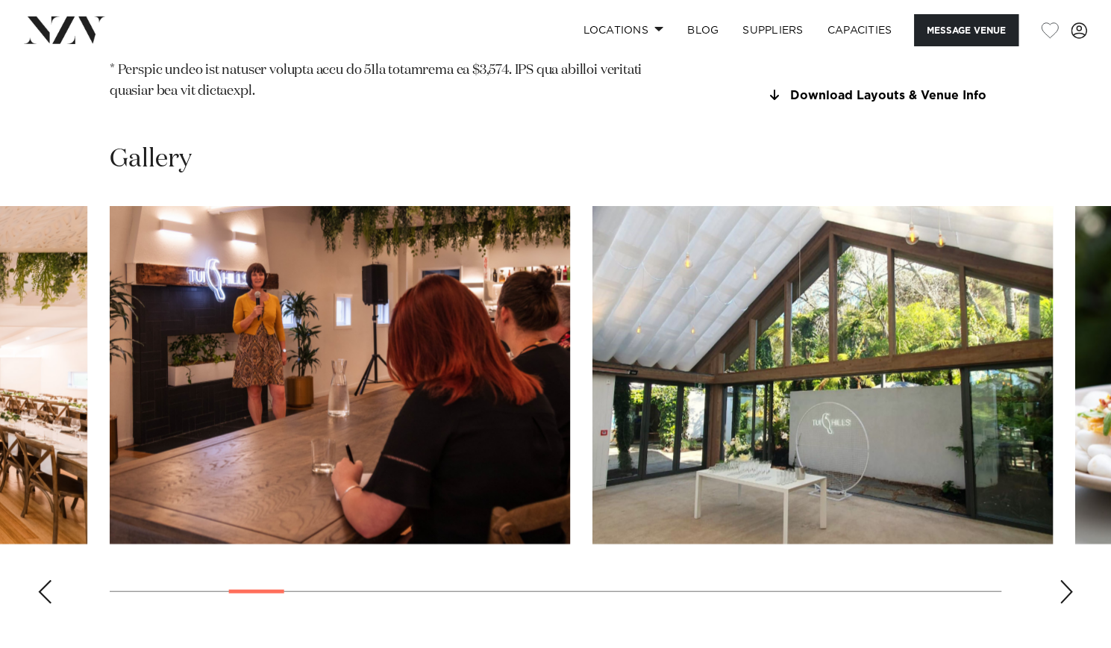
click at [1063, 580] on div "Next slide" at bounding box center [1066, 592] width 15 height 24
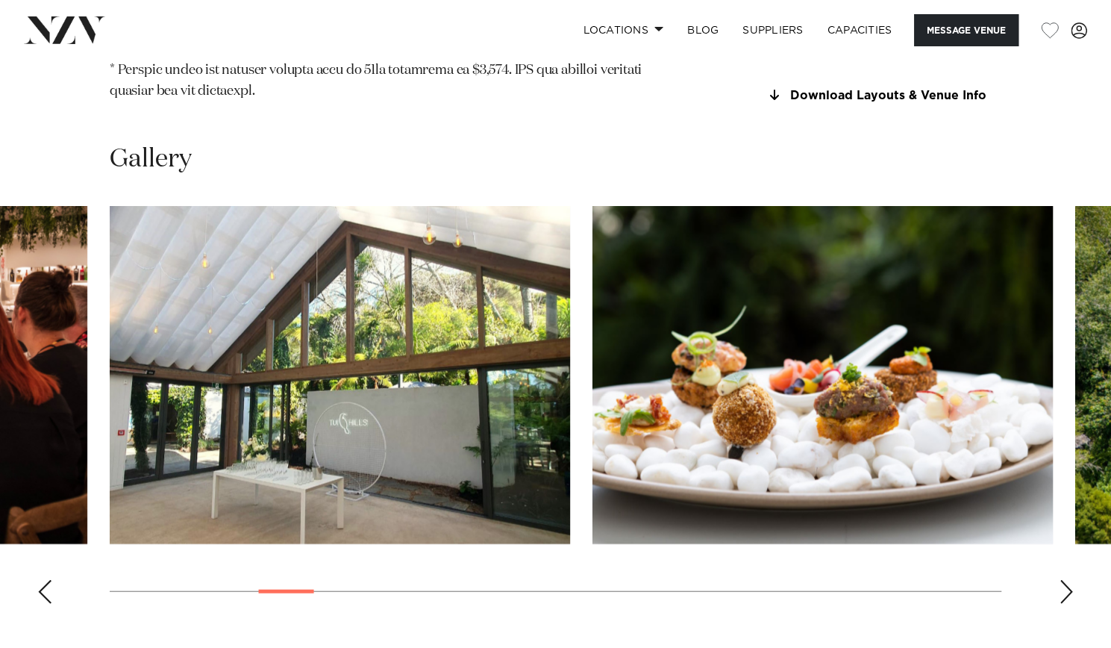
click at [1063, 580] on div "Next slide" at bounding box center [1066, 592] width 15 height 24
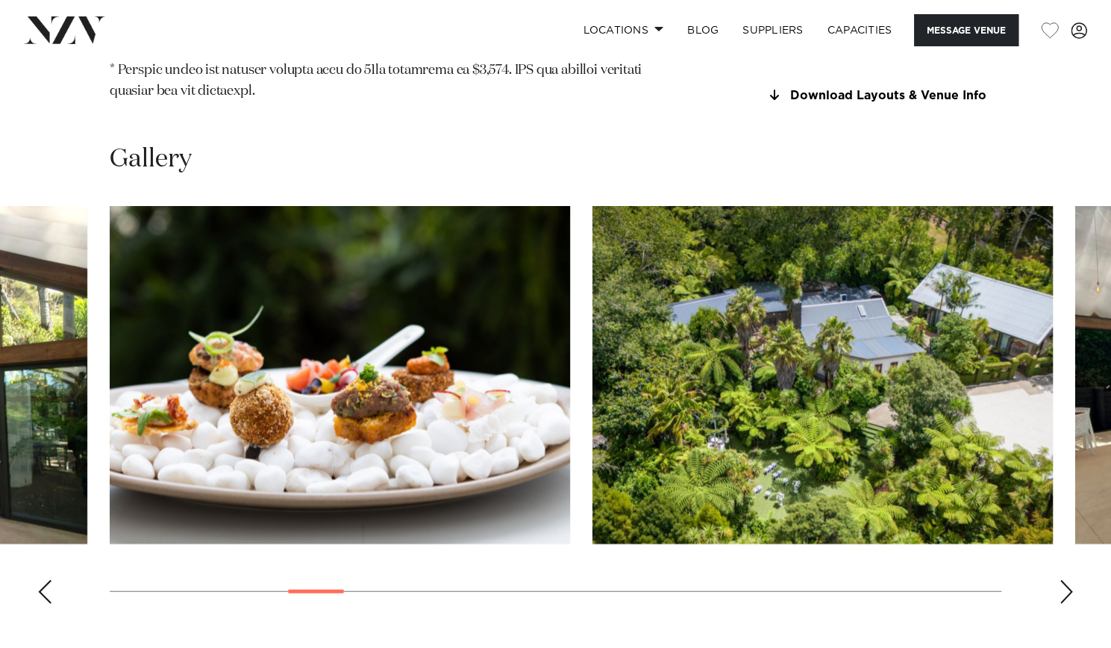
click at [1063, 580] on div "Next slide" at bounding box center [1066, 592] width 15 height 24
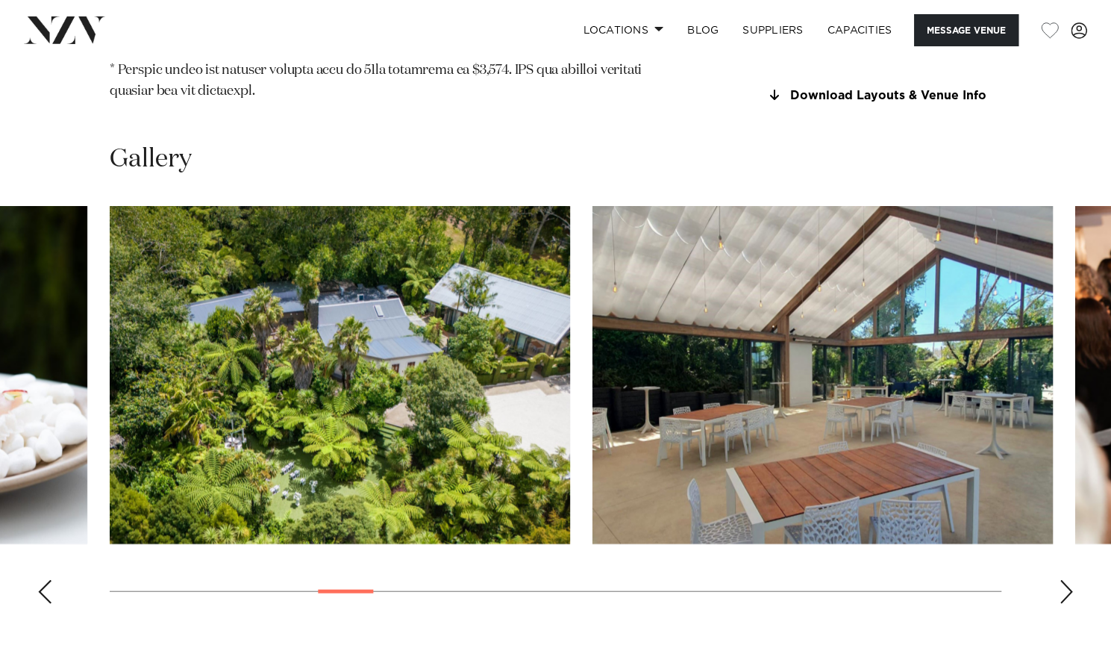
click at [1063, 580] on div "Next slide" at bounding box center [1066, 592] width 15 height 24
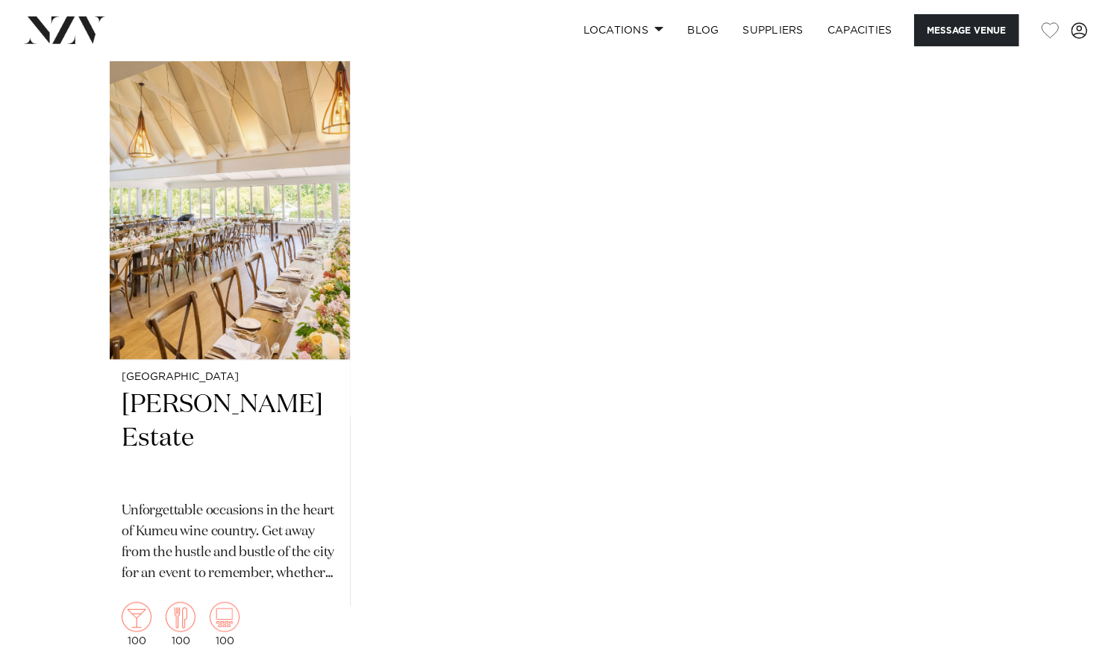
scroll to position [3939, 0]
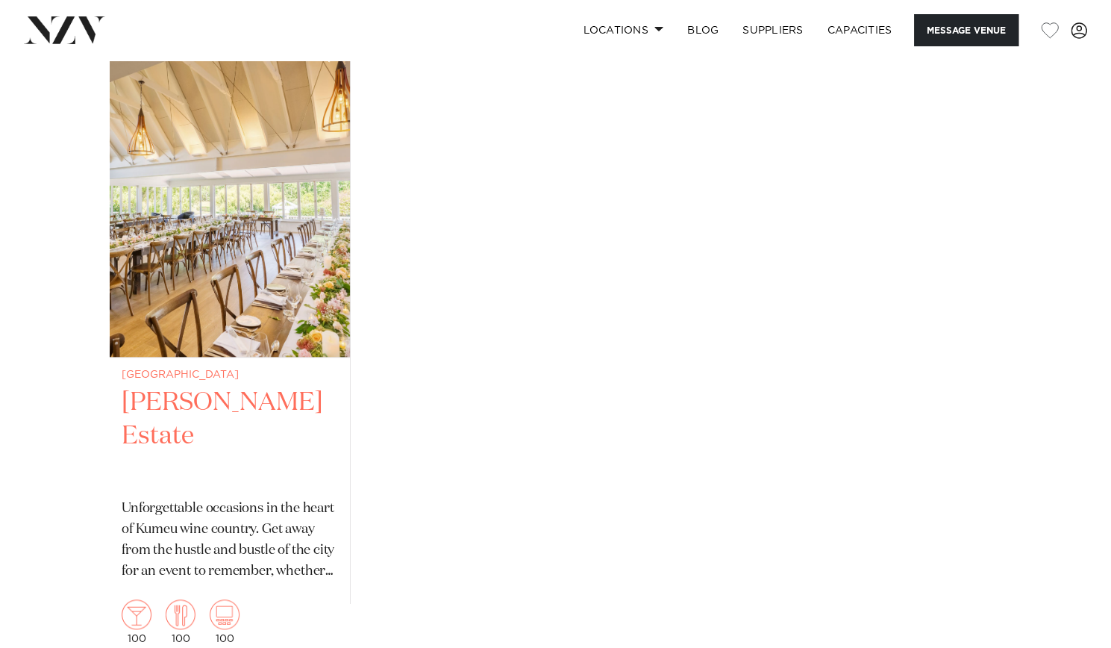
click at [269, 386] on h2 "[PERSON_NAME] Estate" at bounding box center [230, 436] width 216 height 101
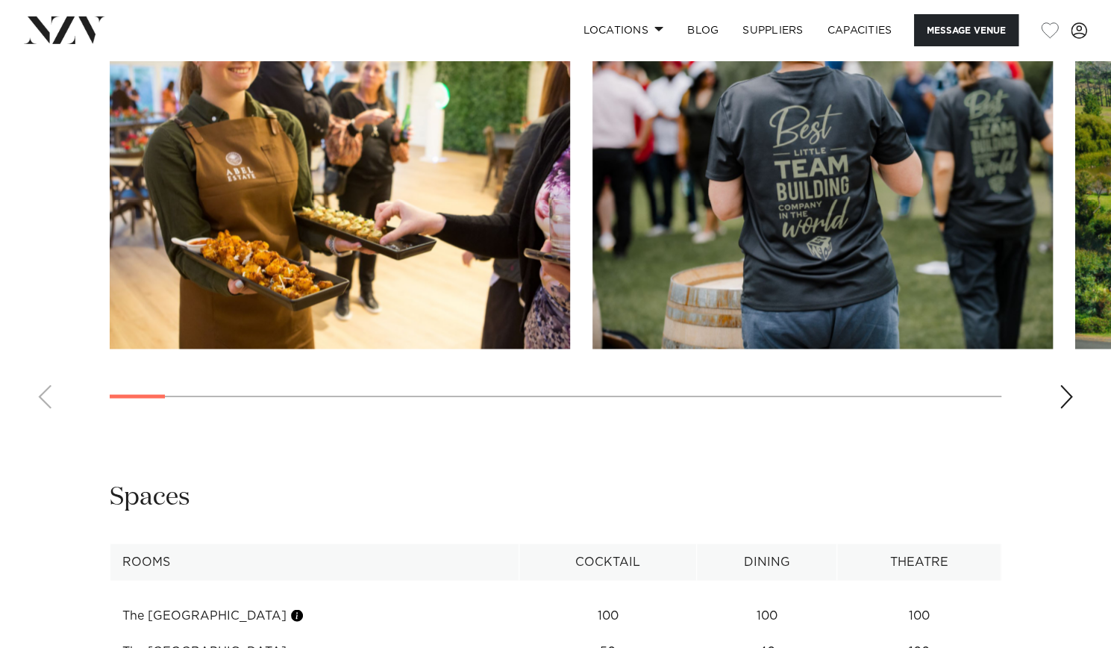
scroll to position [1211, 0]
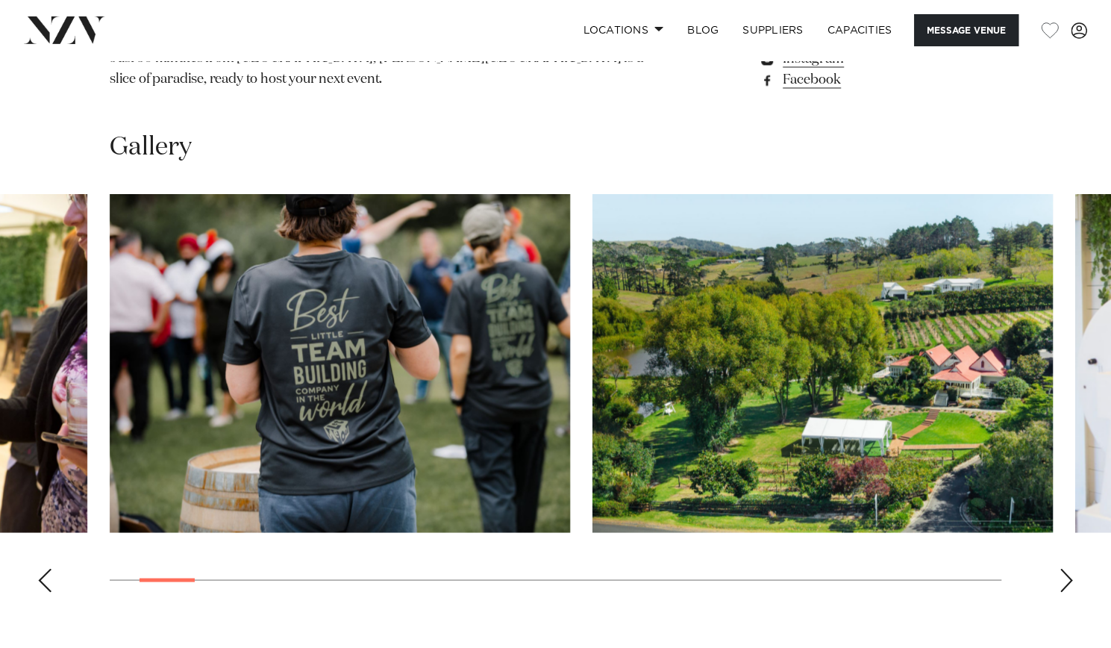
scroll to position [1335, 0]
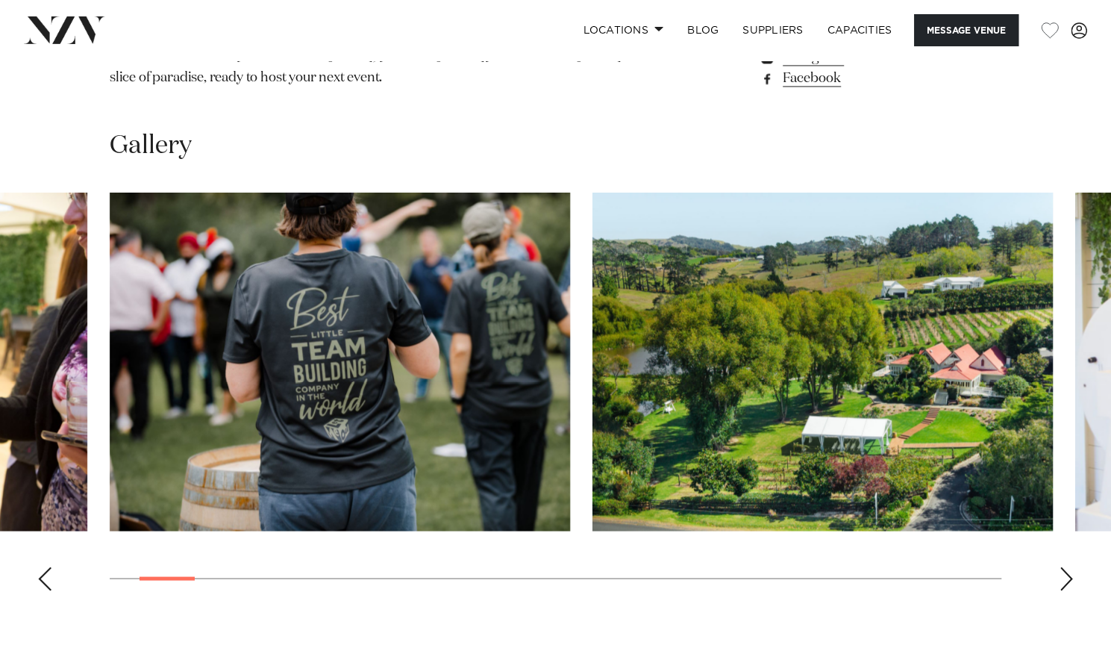
click at [1054, 513] on swiper-container at bounding box center [555, 398] width 1111 height 410
click at [1064, 566] on div "Next slide" at bounding box center [1066, 578] width 15 height 24
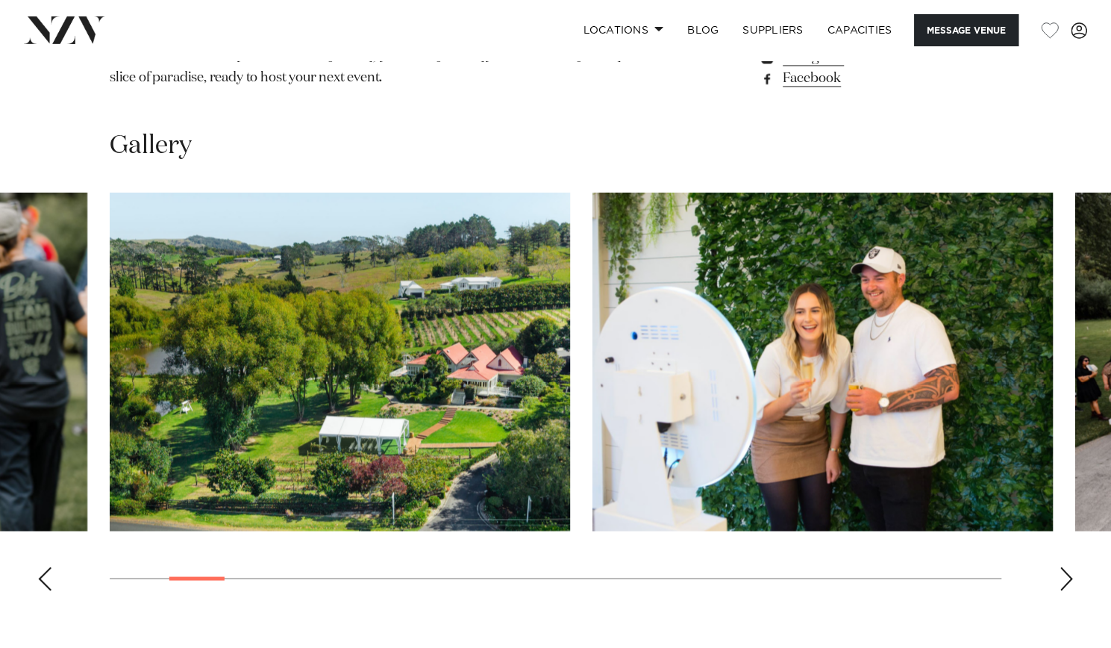
click at [1064, 566] on div "Next slide" at bounding box center [1066, 578] width 15 height 24
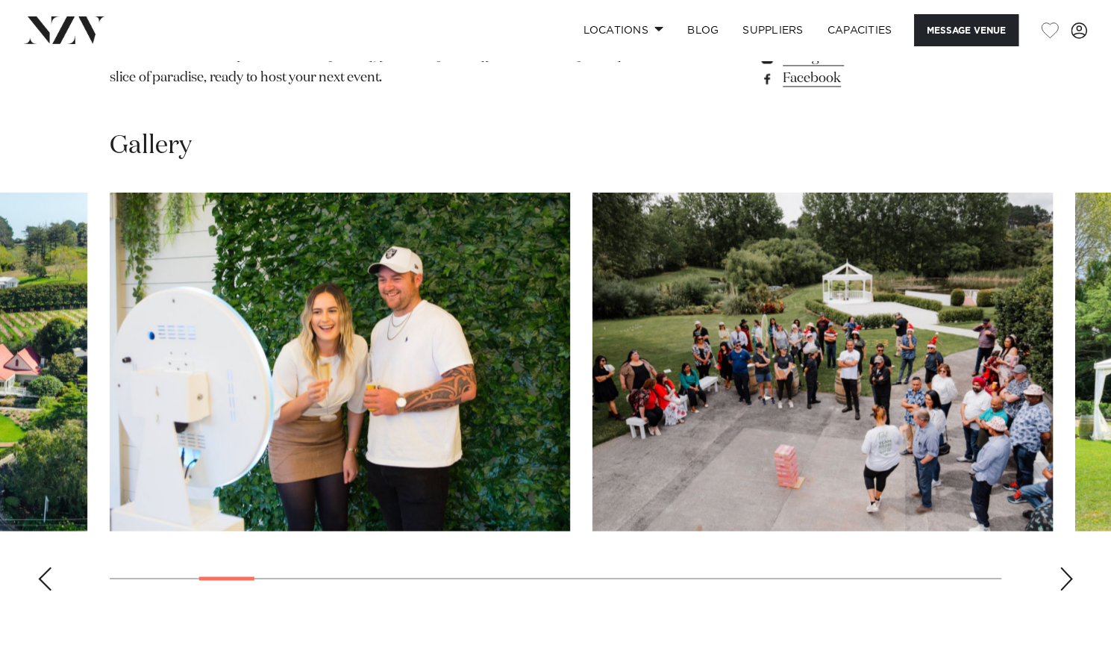
click at [1064, 566] on div "Next slide" at bounding box center [1066, 578] width 15 height 24
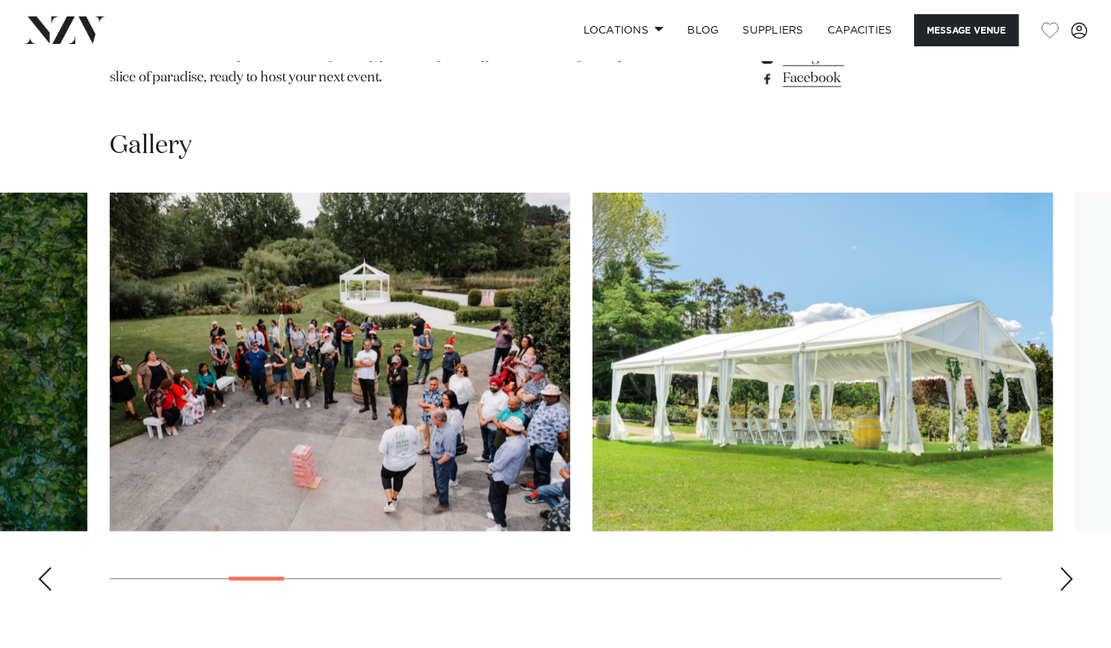
click at [1064, 566] on div "Next slide" at bounding box center [1066, 578] width 15 height 24
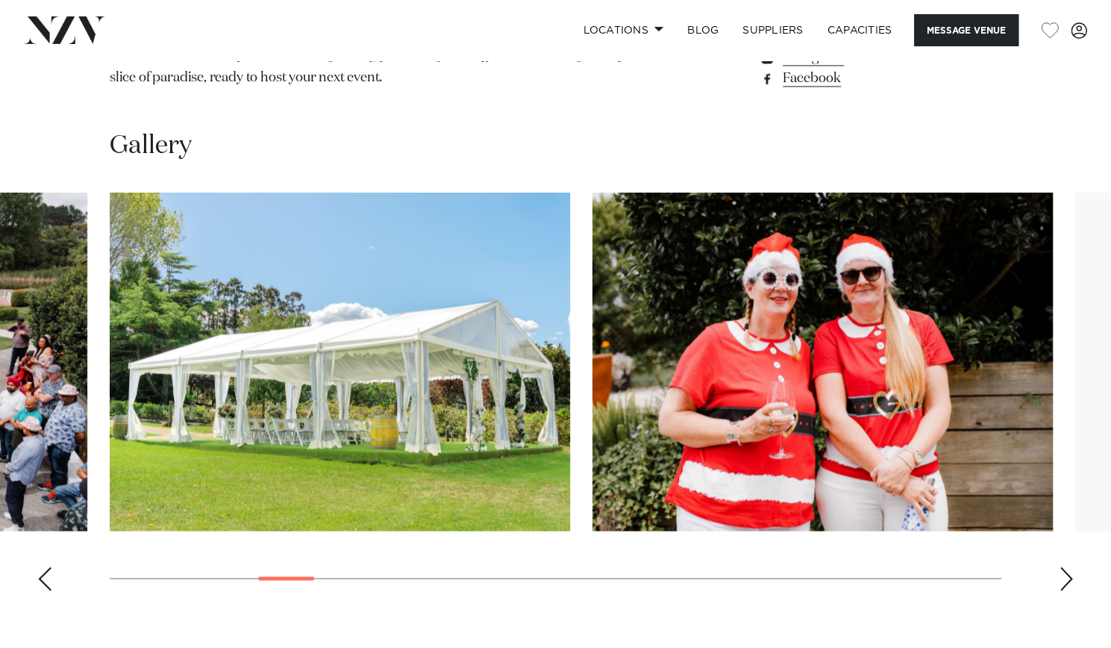
click at [1064, 566] on div "Next slide" at bounding box center [1066, 578] width 15 height 24
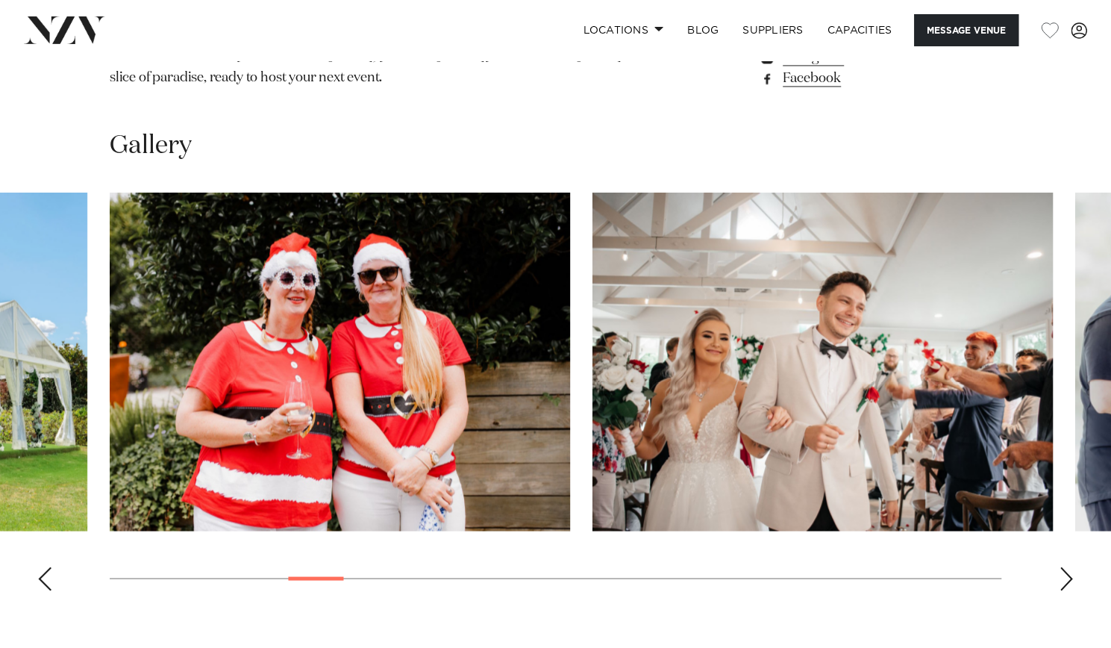
click at [1064, 566] on div "Next slide" at bounding box center [1066, 578] width 15 height 24
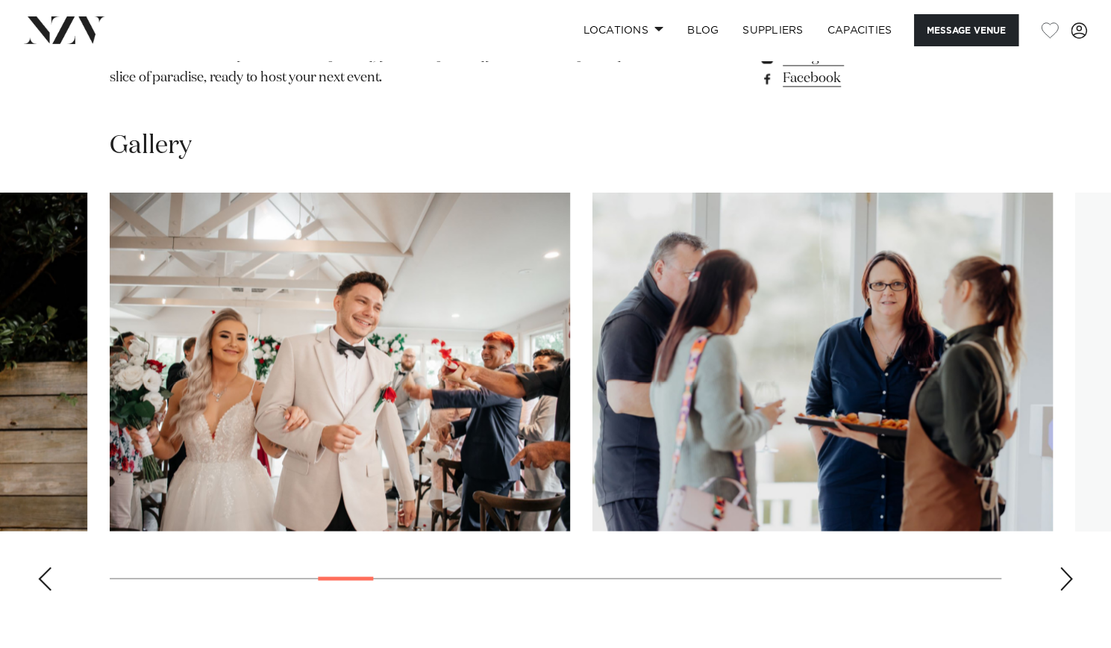
click at [1064, 566] on div "Next slide" at bounding box center [1066, 578] width 15 height 24
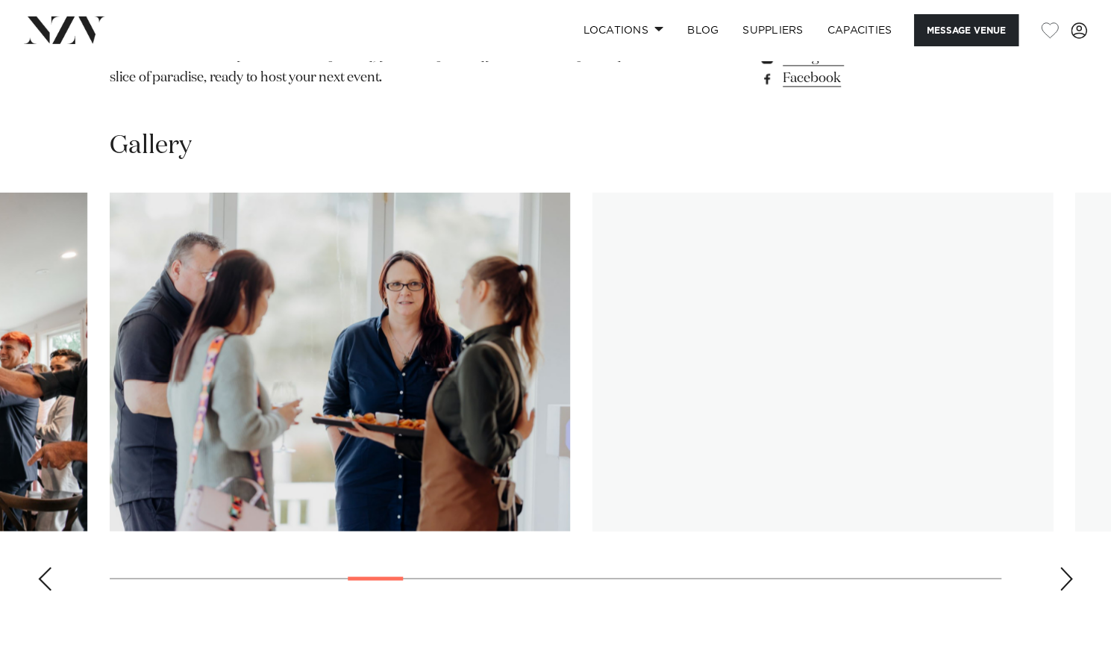
click at [1064, 566] on div "Next slide" at bounding box center [1066, 578] width 15 height 24
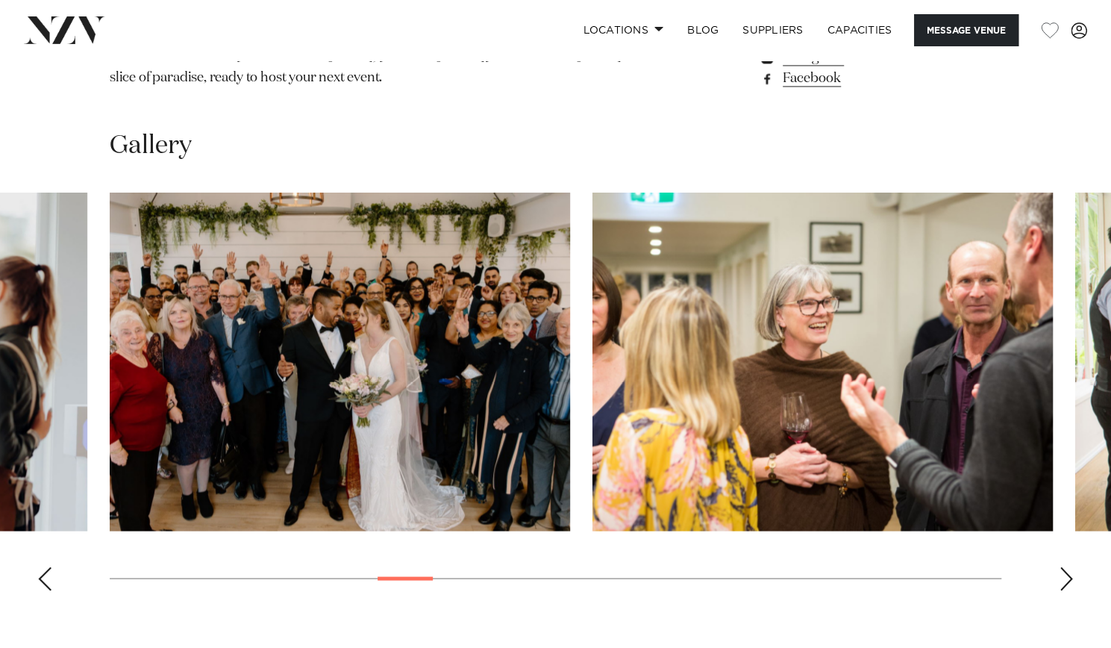
click at [1064, 566] on div "Next slide" at bounding box center [1066, 578] width 15 height 24
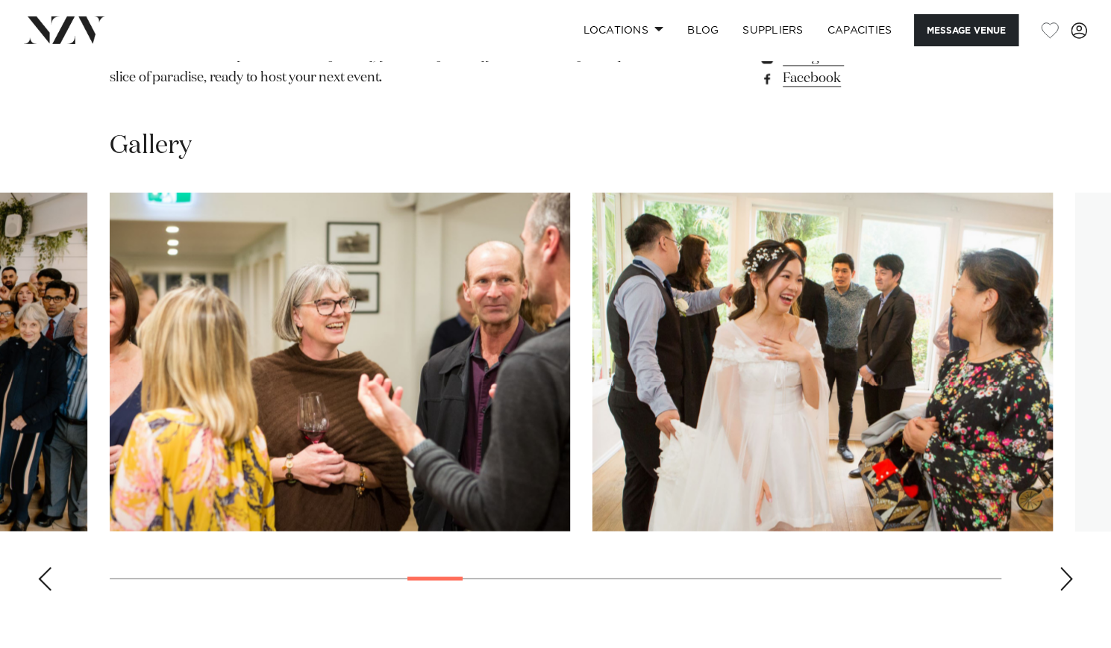
click at [1064, 566] on div "Next slide" at bounding box center [1066, 578] width 15 height 24
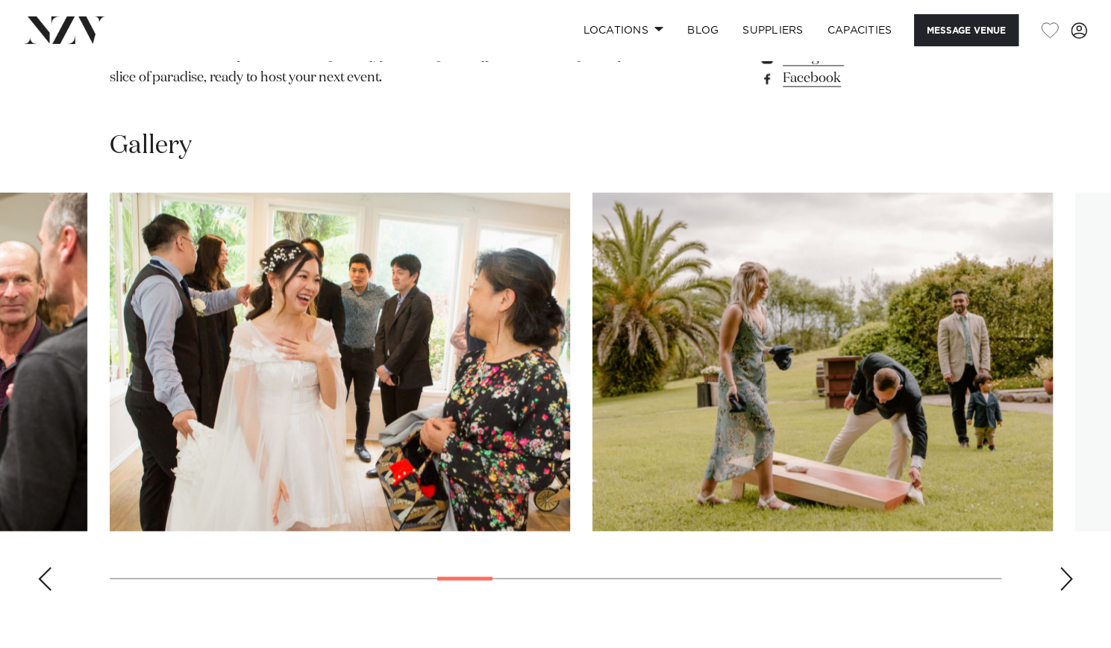
click at [1064, 566] on div "Next slide" at bounding box center [1066, 578] width 15 height 24
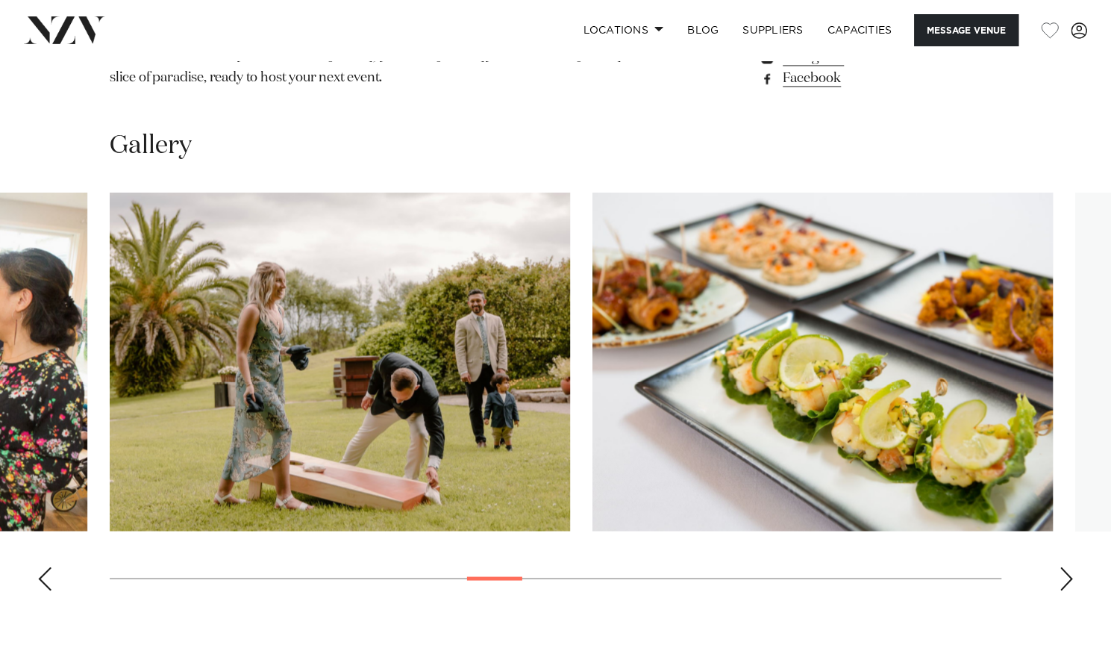
click at [1064, 566] on div "Next slide" at bounding box center [1066, 578] width 15 height 24
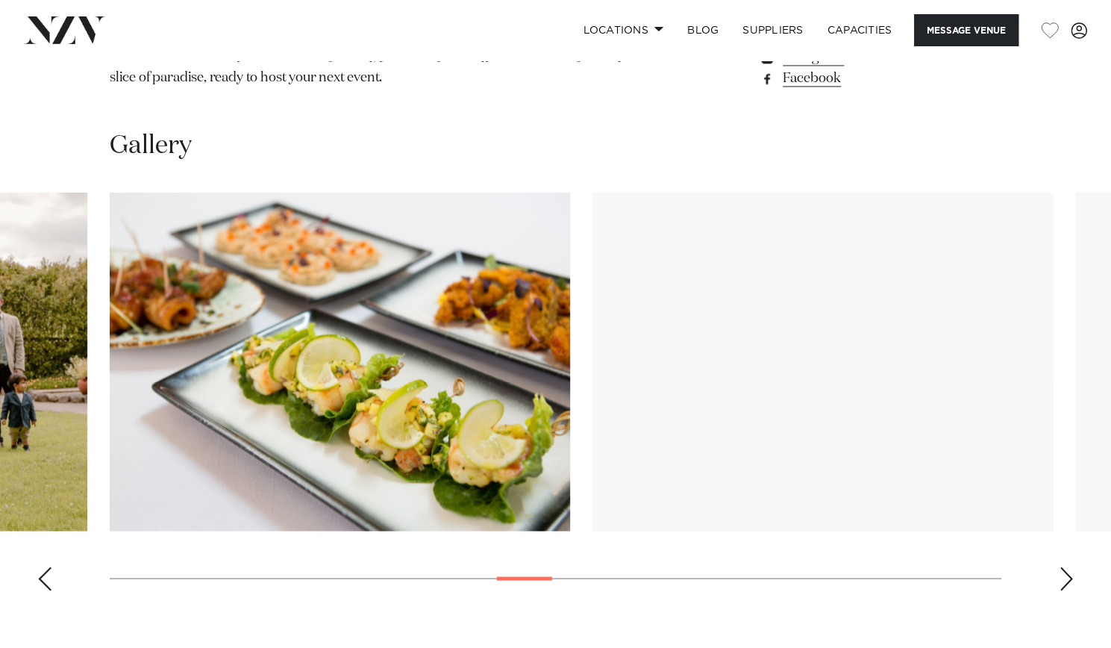
click at [1064, 566] on div "Next slide" at bounding box center [1066, 578] width 15 height 24
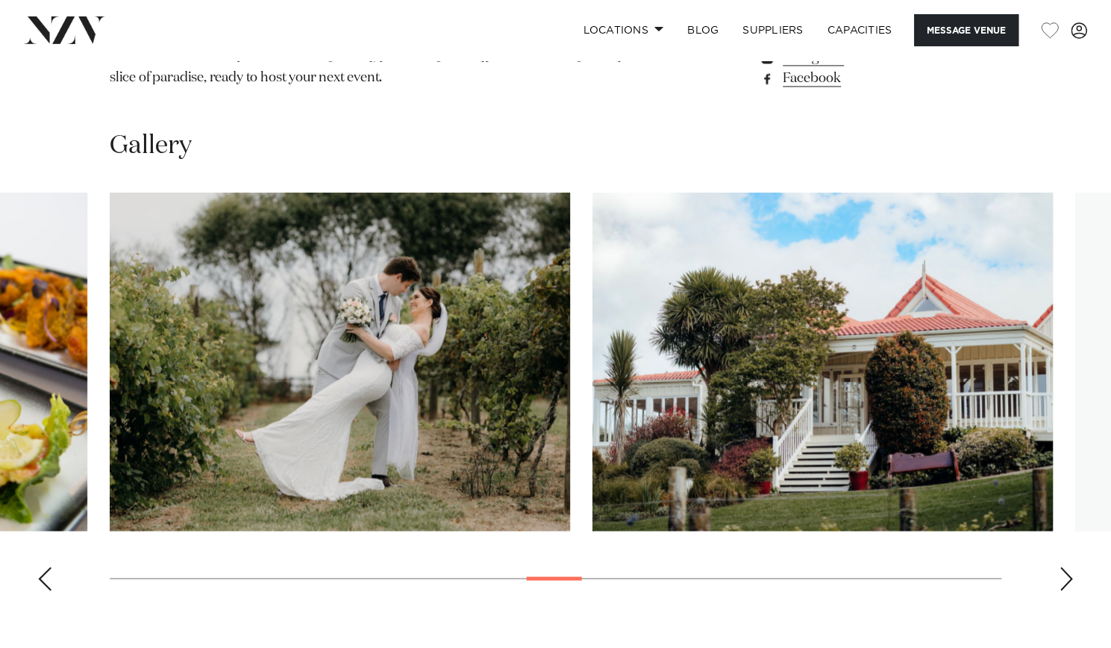
click at [1064, 566] on div "Next slide" at bounding box center [1066, 578] width 15 height 24
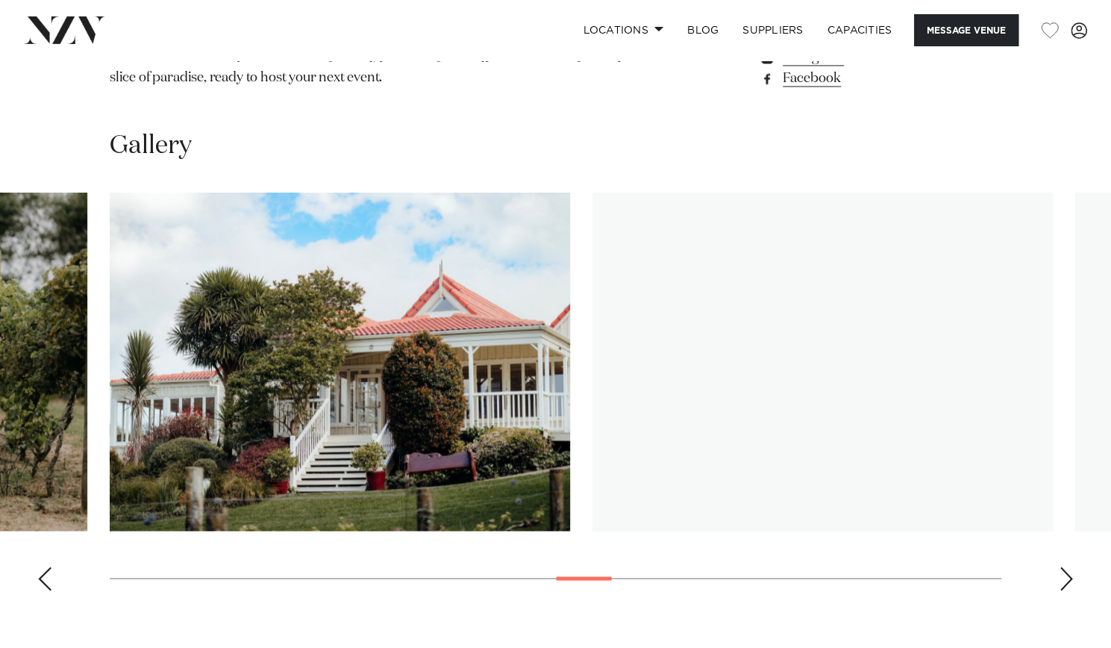
click at [1064, 566] on div "Next slide" at bounding box center [1066, 578] width 15 height 24
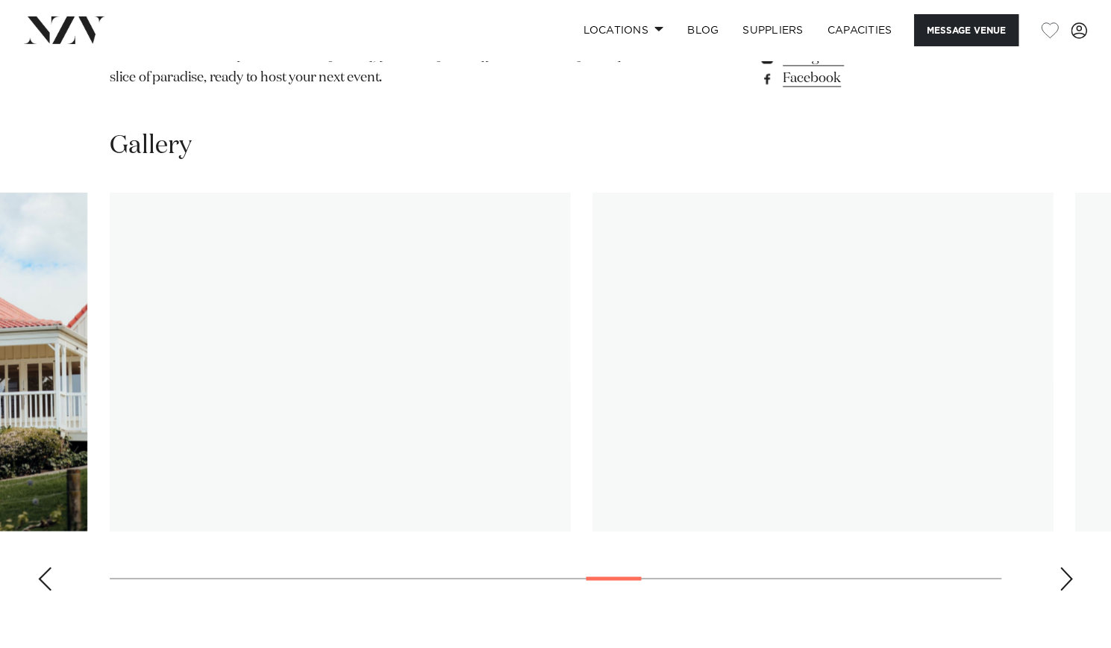
click at [1064, 566] on div "Next slide" at bounding box center [1066, 578] width 15 height 24
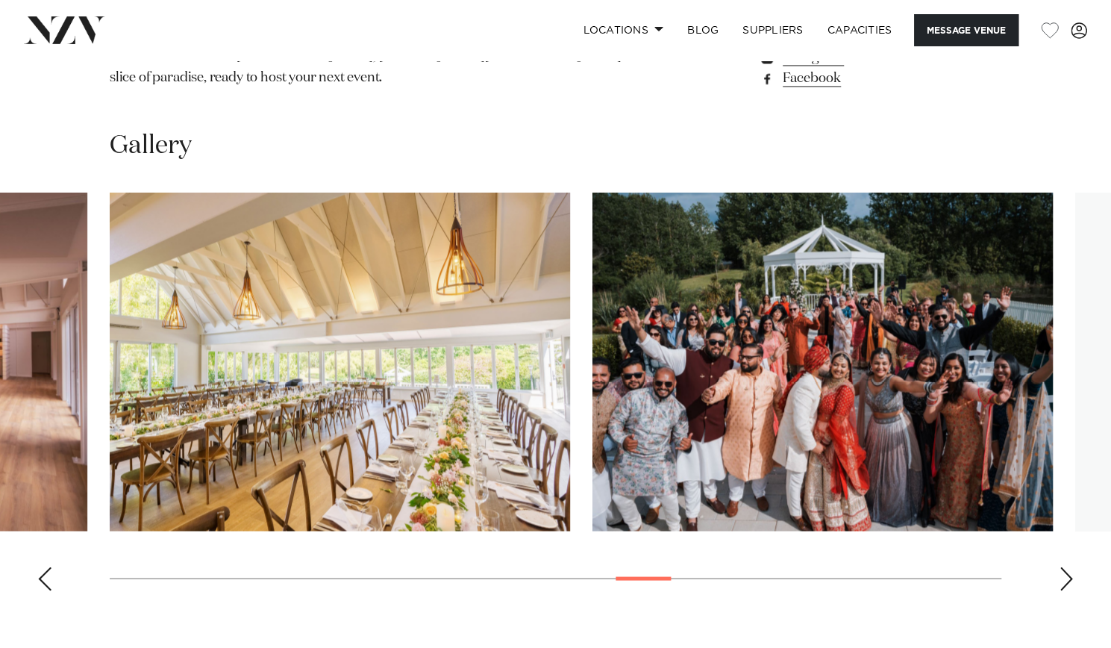
click at [1064, 566] on div "Next slide" at bounding box center [1066, 578] width 15 height 24
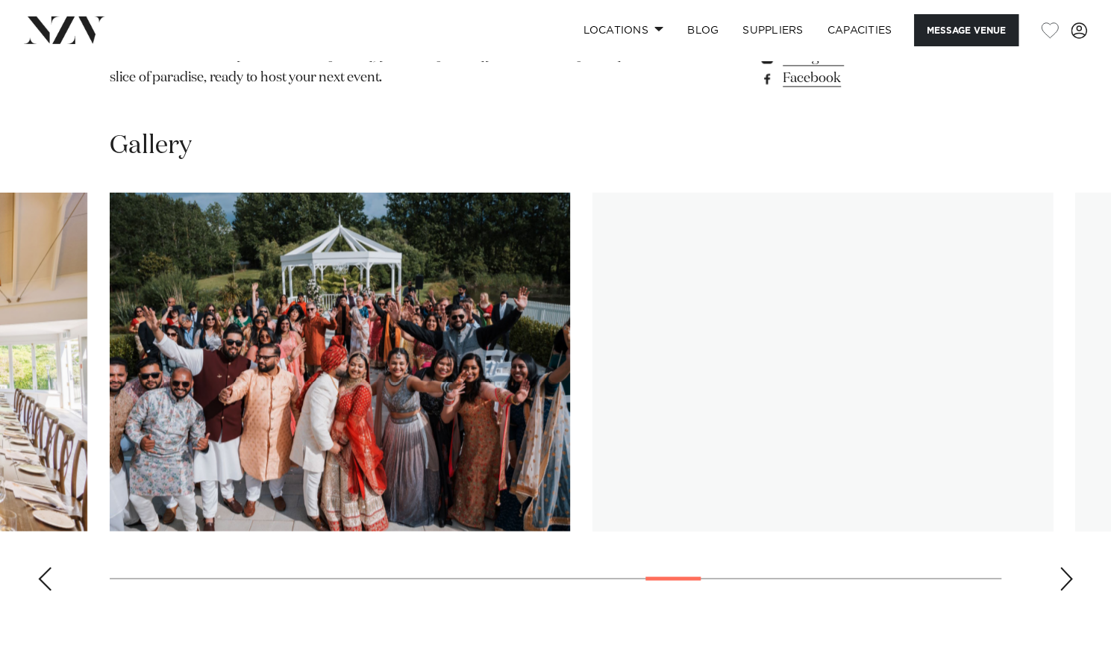
click at [1064, 566] on div "Next slide" at bounding box center [1066, 578] width 15 height 24
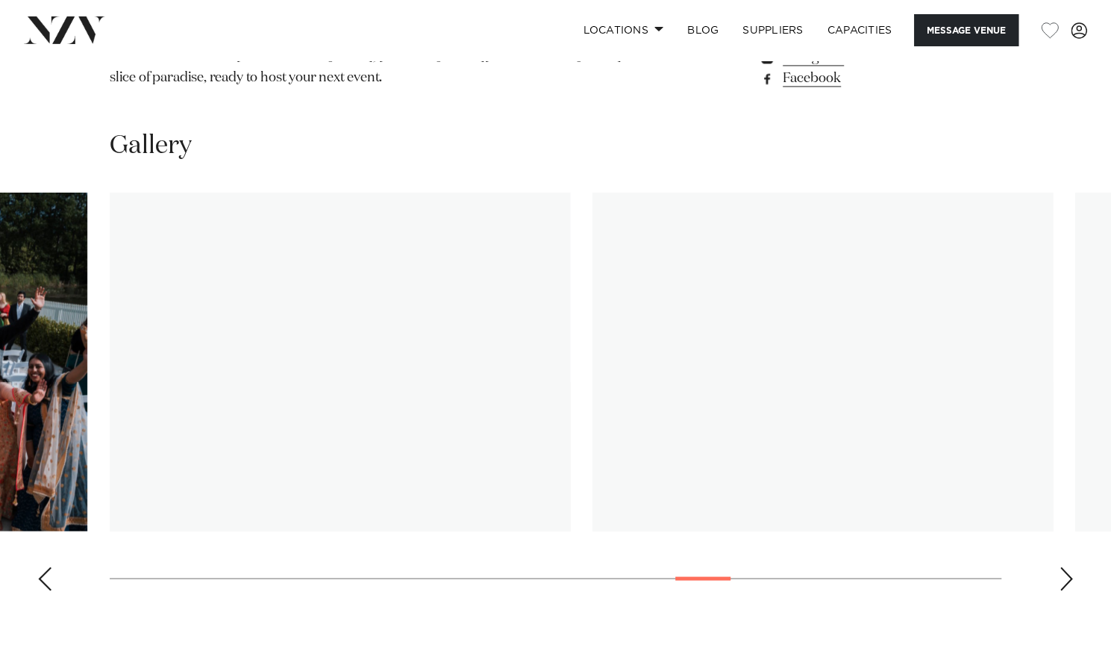
click at [1064, 566] on div "Next slide" at bounding box center [1066, 578] width 15 height 24
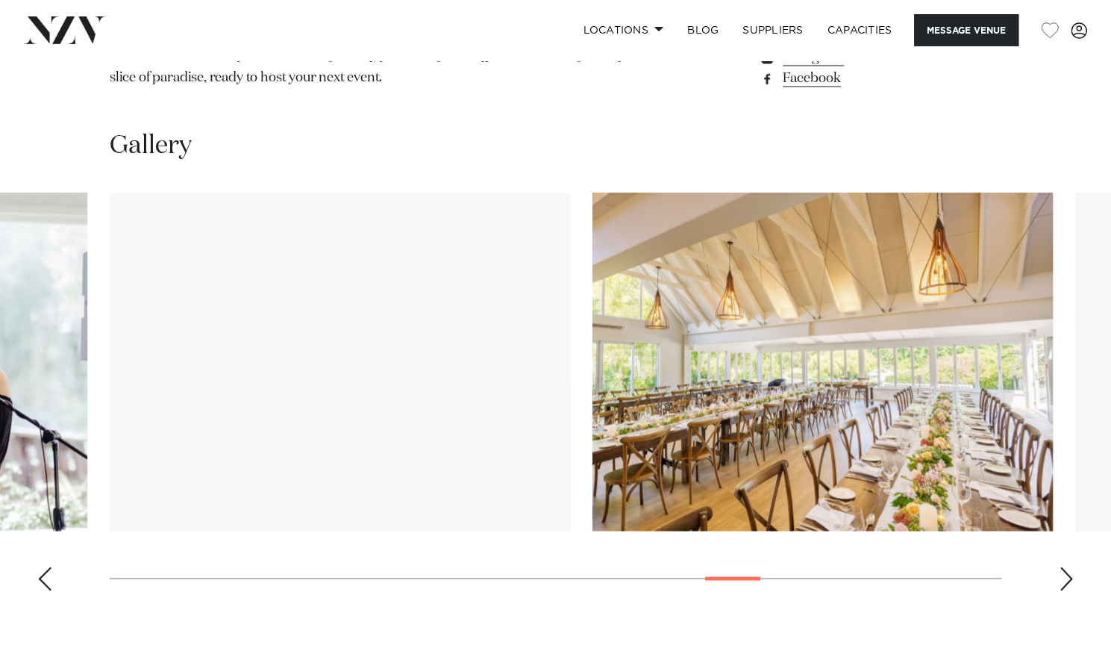
click at [1064, 566] on div "Next slide" at bounding box center [1066, 578] width 15 height 24
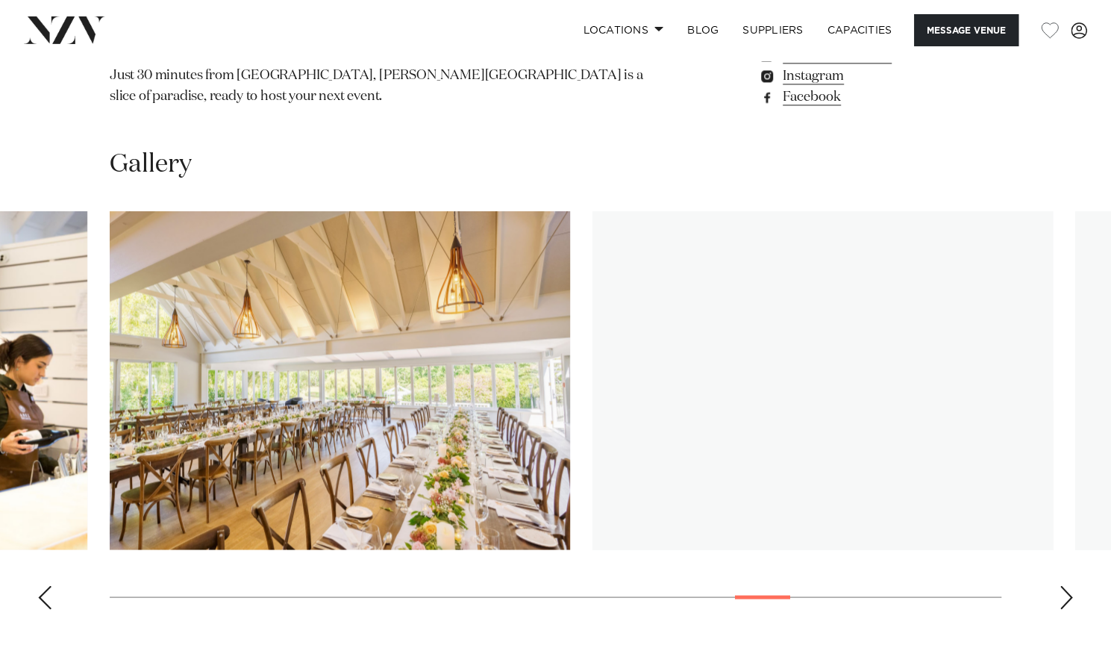
scroll to position [1314, 0]
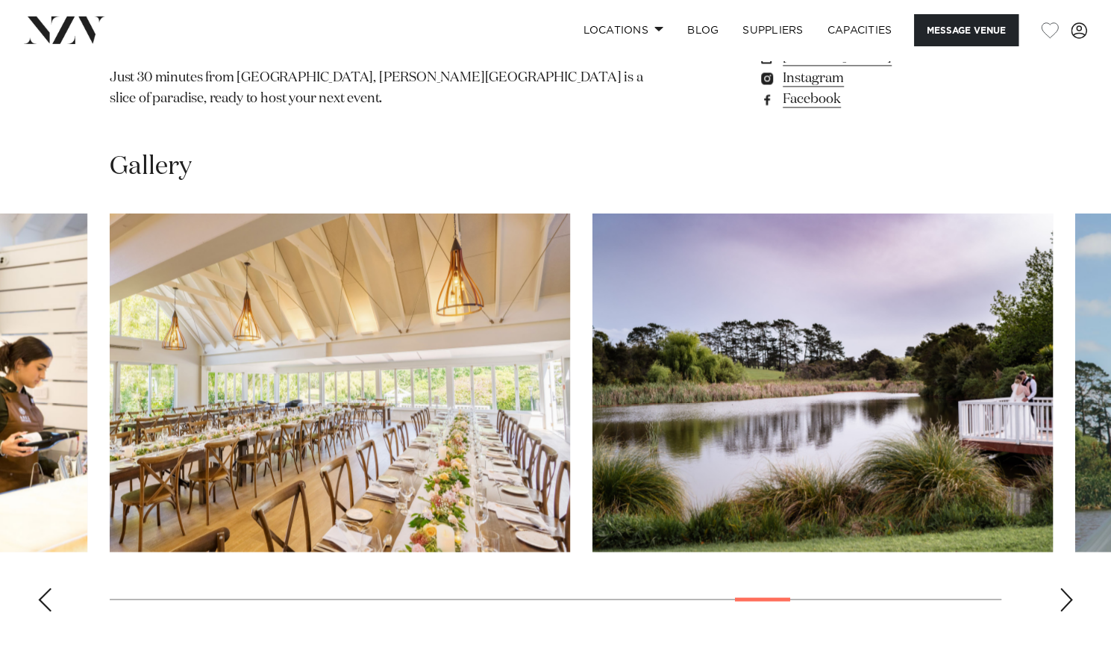
click at [1063, 587] on div "Next slide" at bounding box center [1066, 599] width 15 height 24
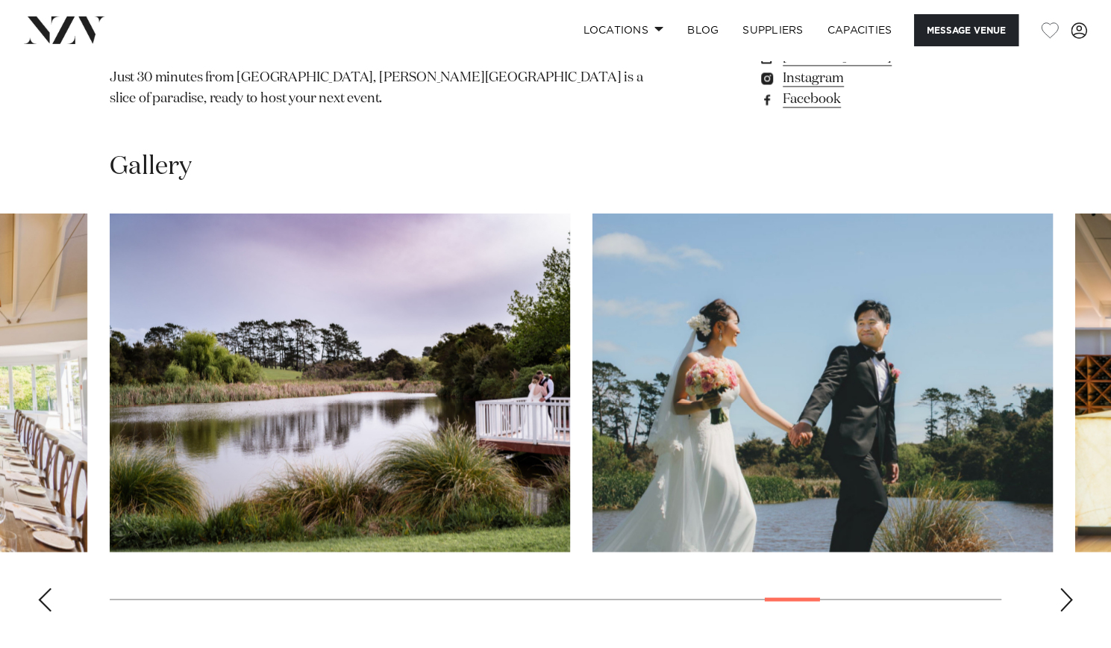
click at [1063, 587] on div "Next slide" at bounding box center [1066, 599] width 15 height 24
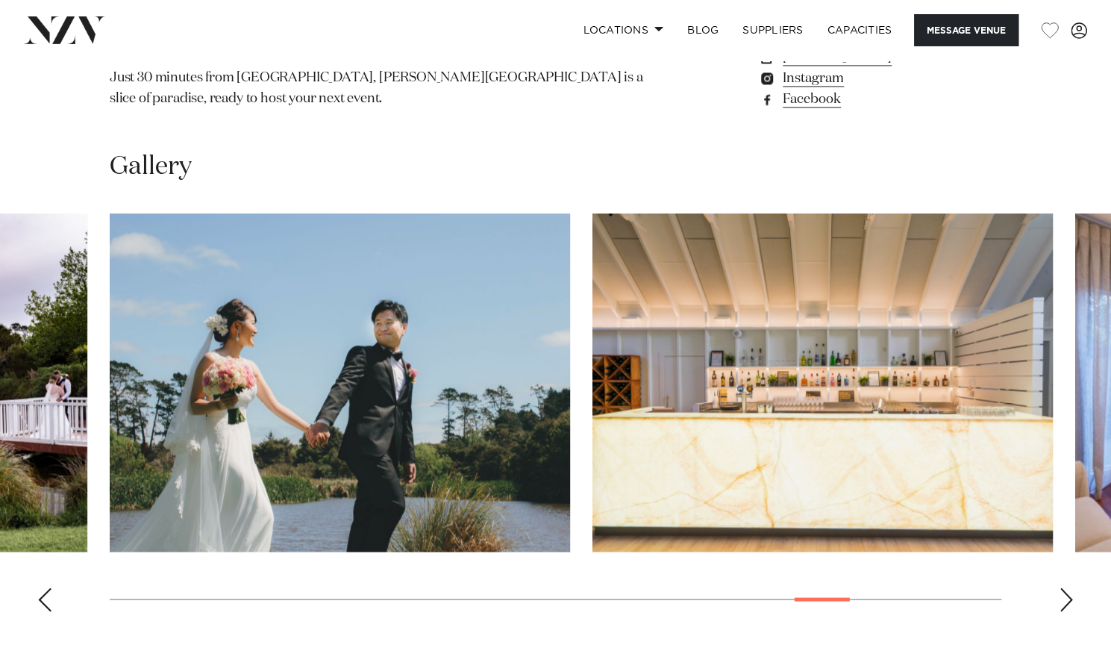
click at [1063, 587] on div "Next slide" at bounding box center [1066, 599] width 15 height 24
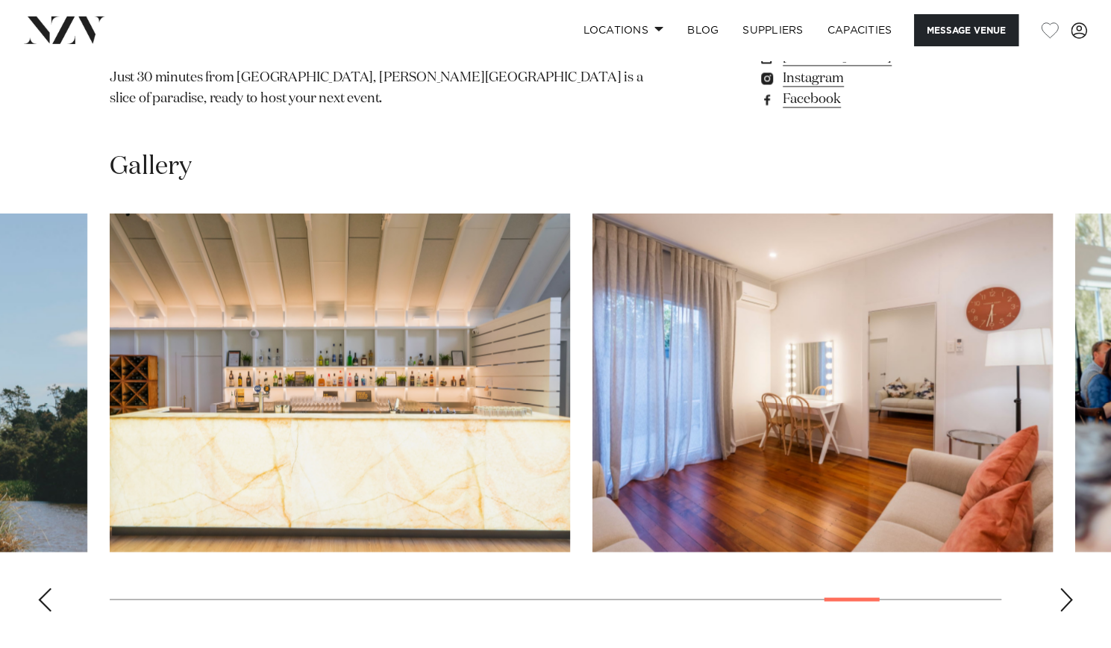
click at [1063, 587] on div "Next slide" at bounding box center [1066, 599] width 15 height 24
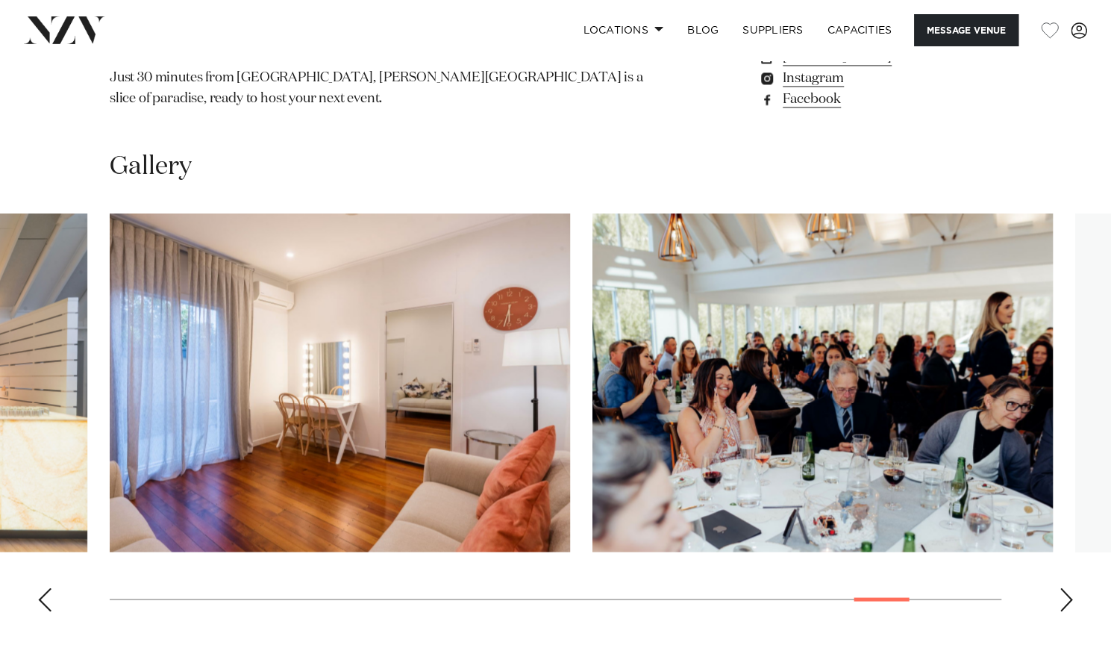
click at [1063, 587] on div "Next slide" at bounding box center [1066, 599] width 15 height 24
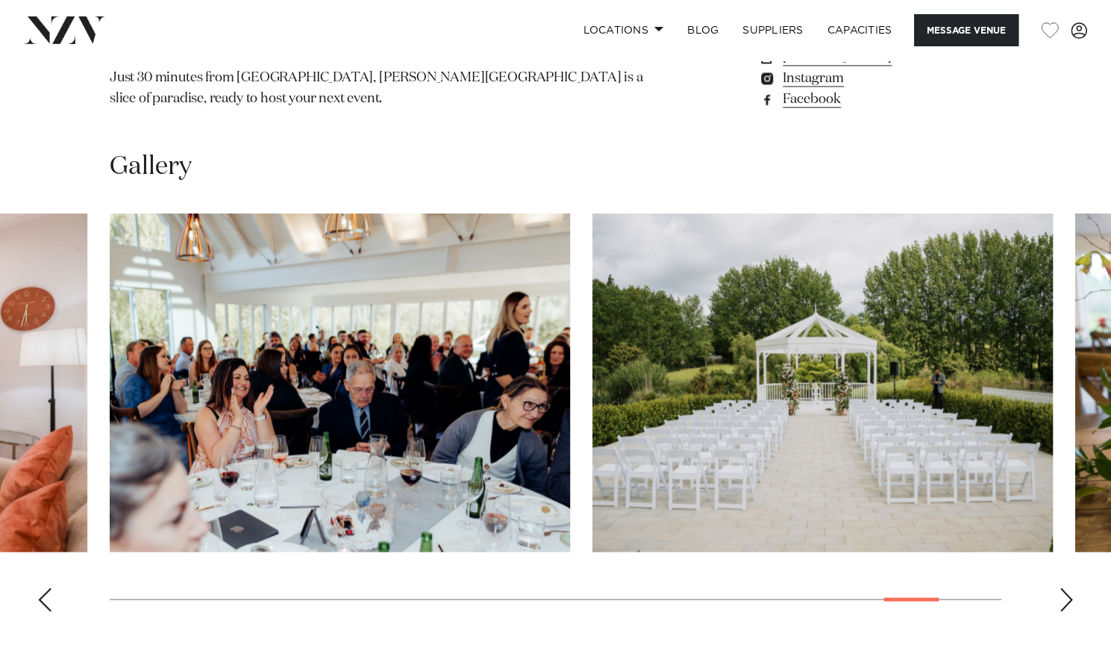
click at [1063, 587] on div "Next slide" at bounding box center [1066, 599] width 15 height 24
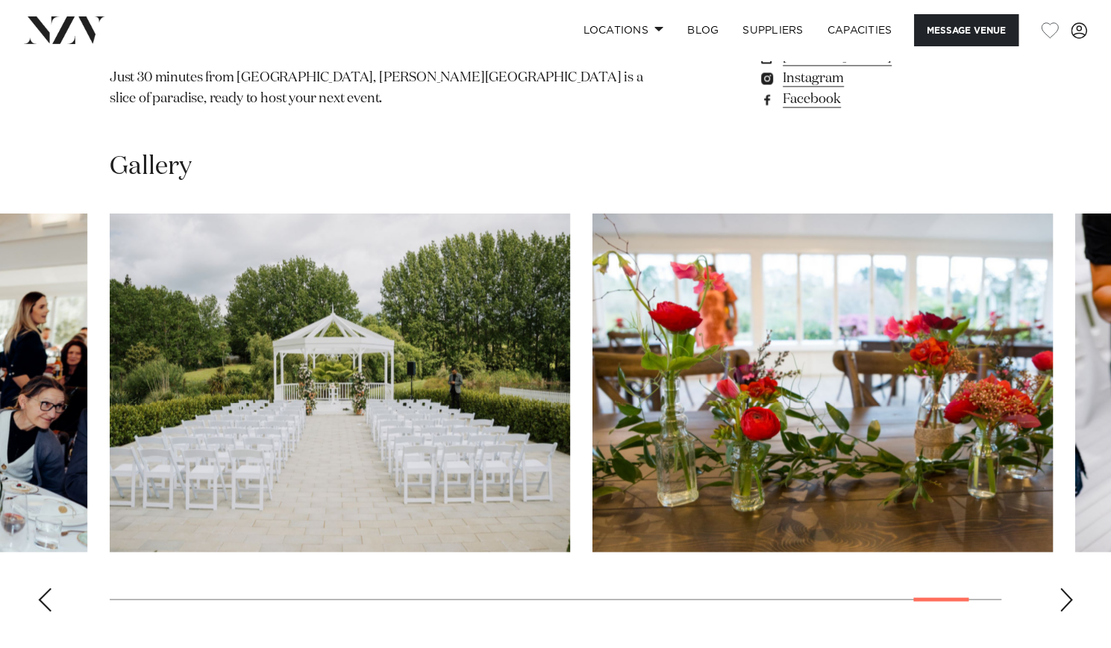
click at [1063, 587] on div "Next slide" at bounding box center [1066, 599] width 15 height 24
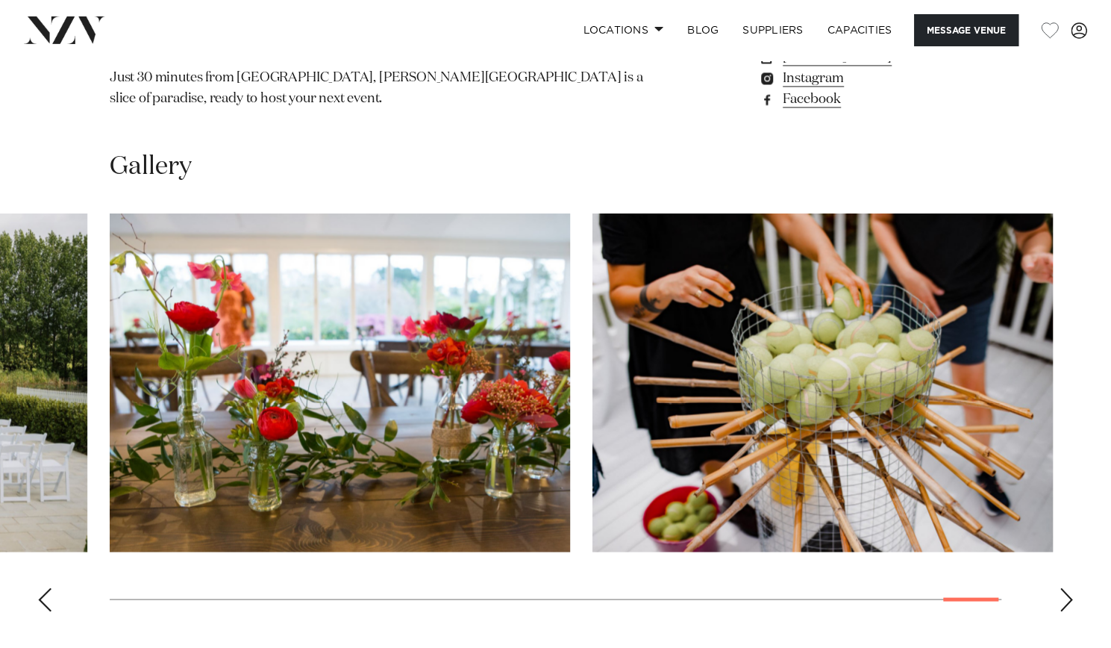
click at [1063, 587] on div "Next slide" at bounding box center [1066, 599] width 15 height 24
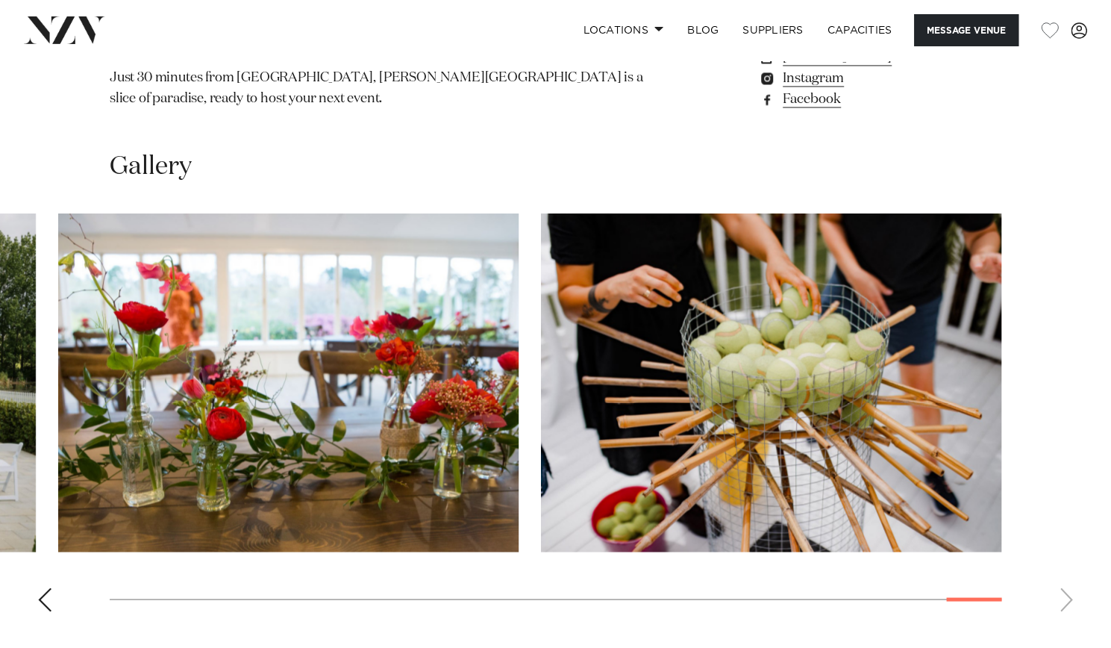
click at [1063, 531] on swiper-container at bounding box center [555, 418] width 1111 height 410
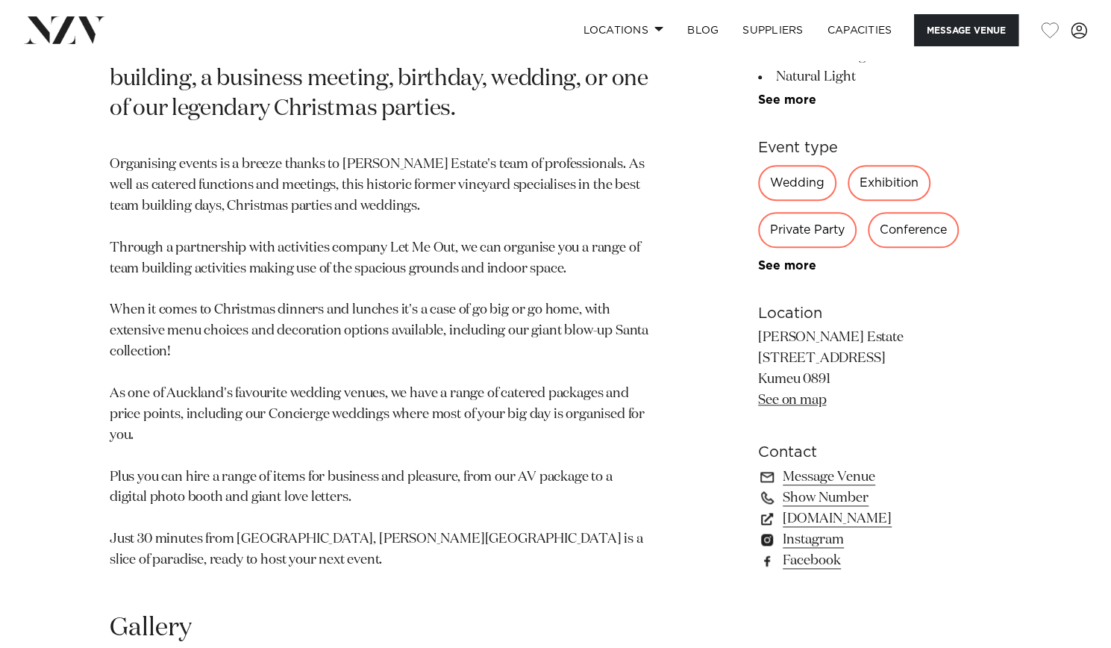
scroll to position [862, 0]
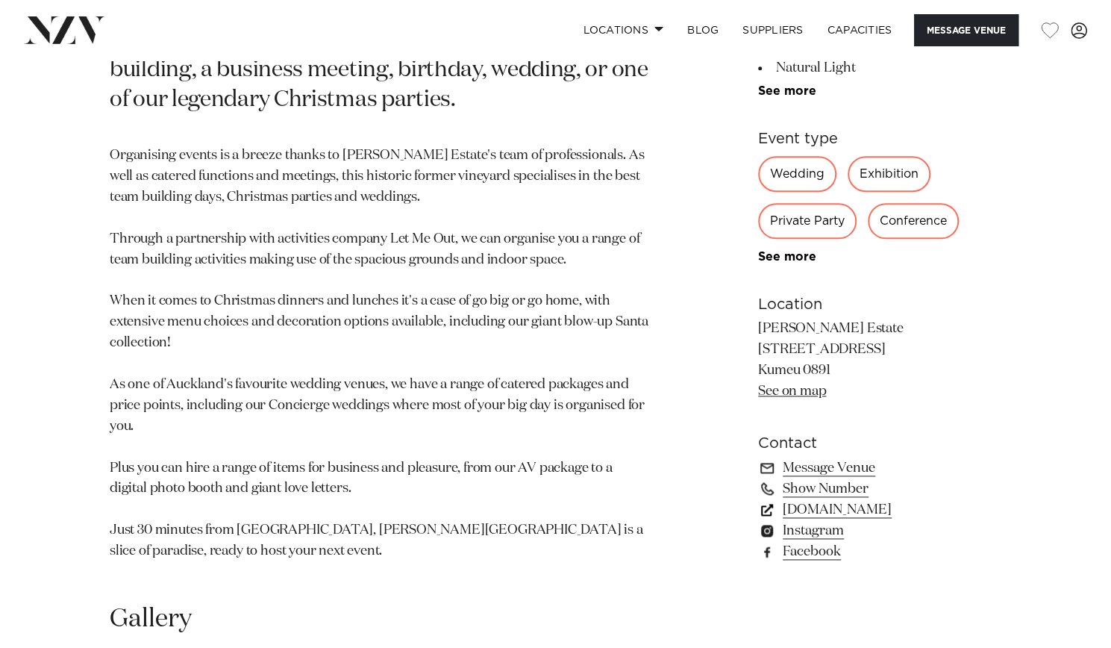
click at [837, 499] on link "simplyevents.co.nz" at bounding box center [879, 509] width 243 height 21
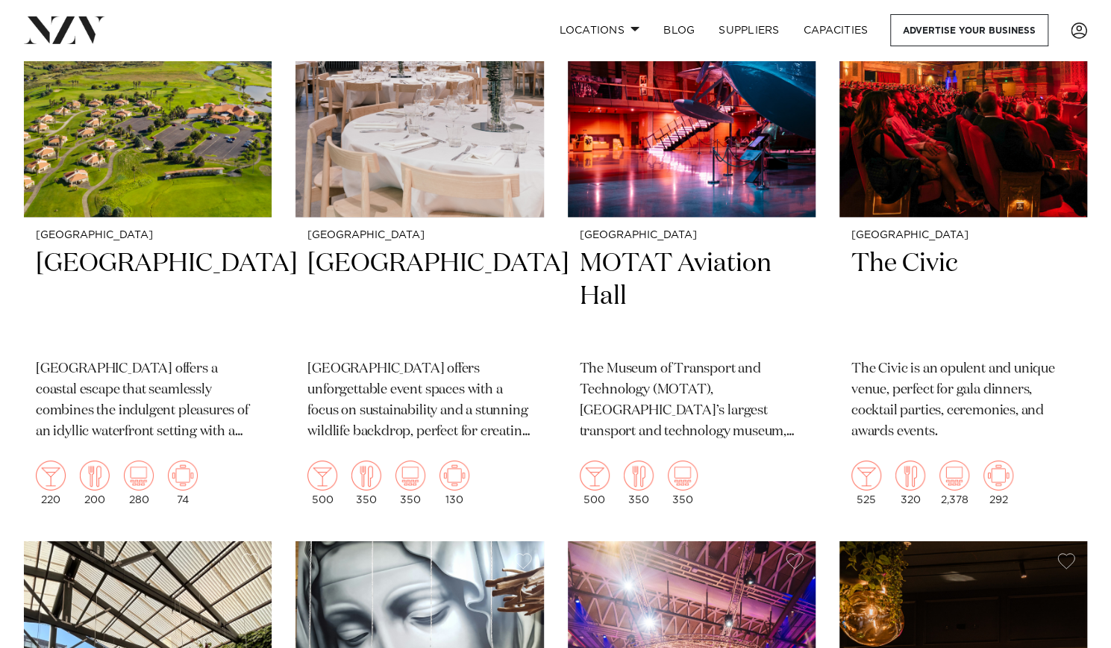
scroll to position [6066, 0]
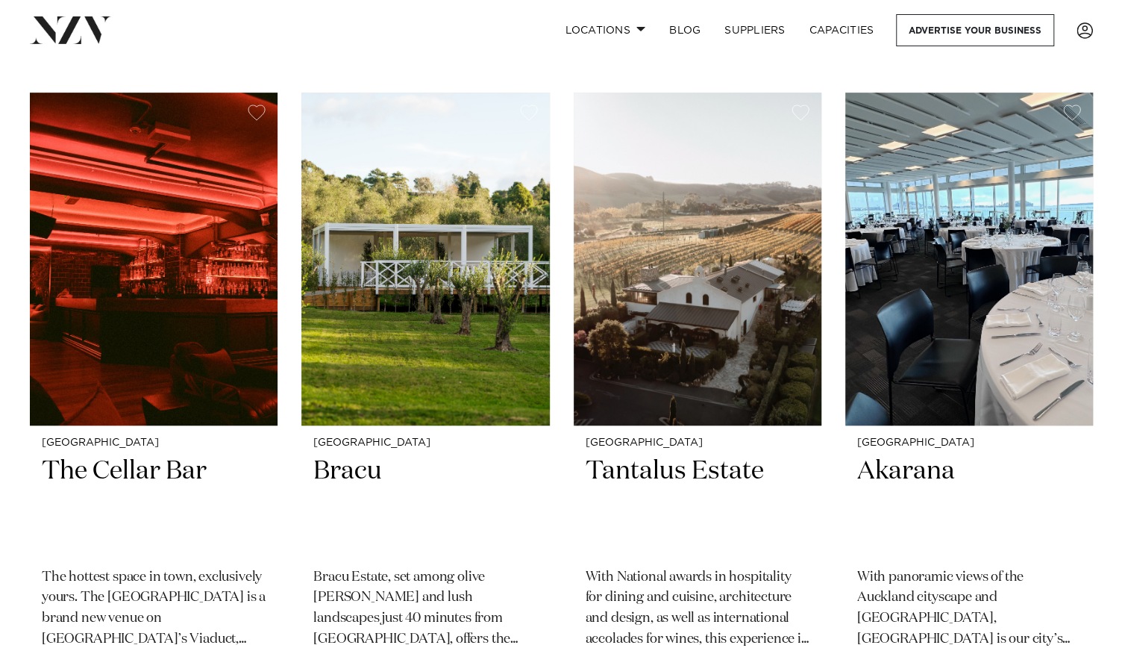
scroll to position [0, 0]
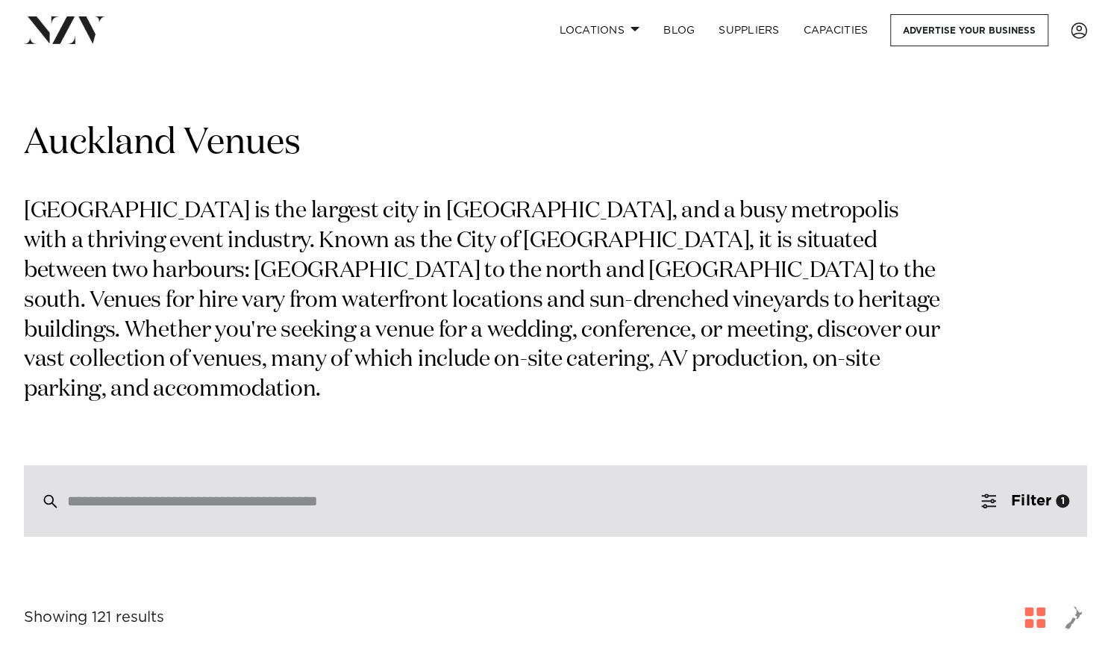
click at [451, 483] on div at bounding box center [555, 501] width 1063 height 72
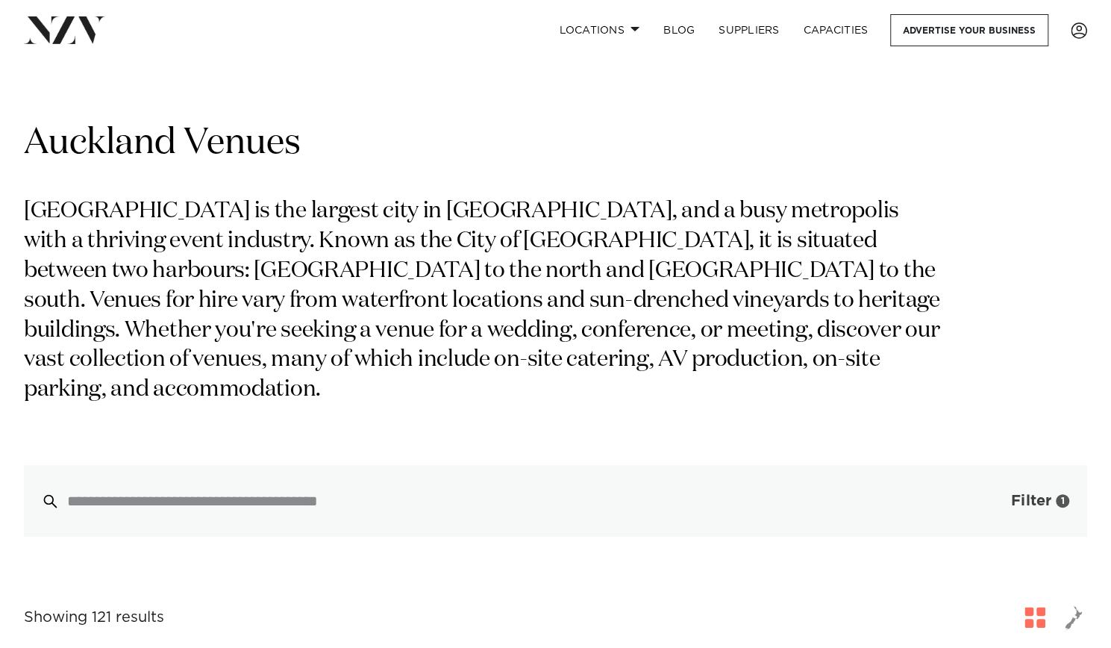
click at [990, 493] on span "button" at bounding box center [988, 500] width 15 height 15
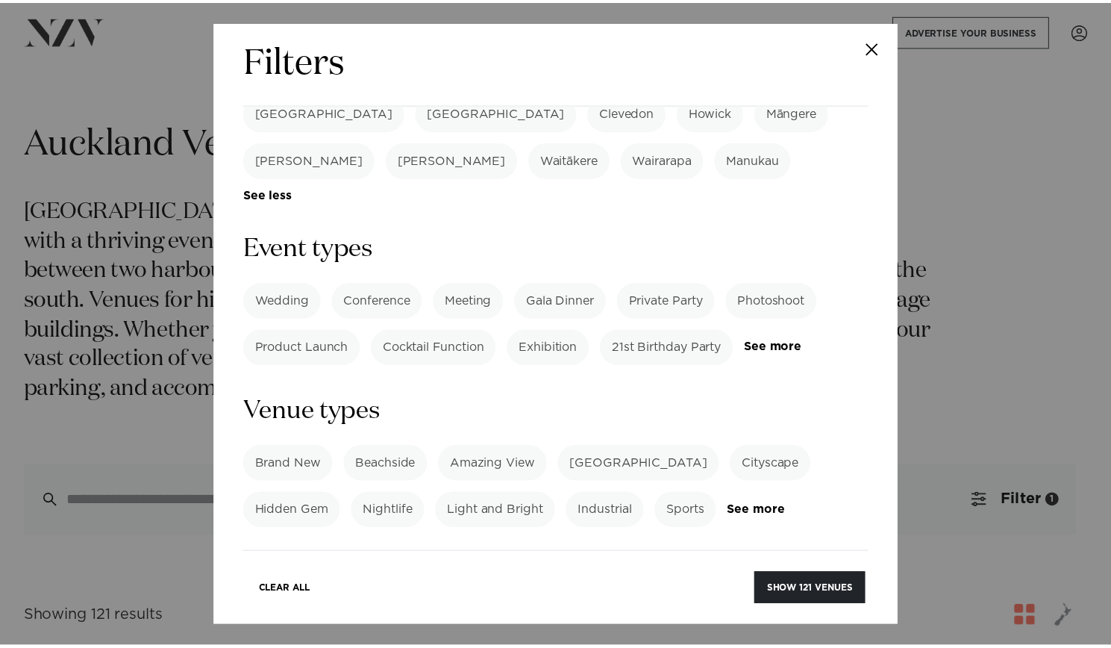
scroll to position [597, 0]
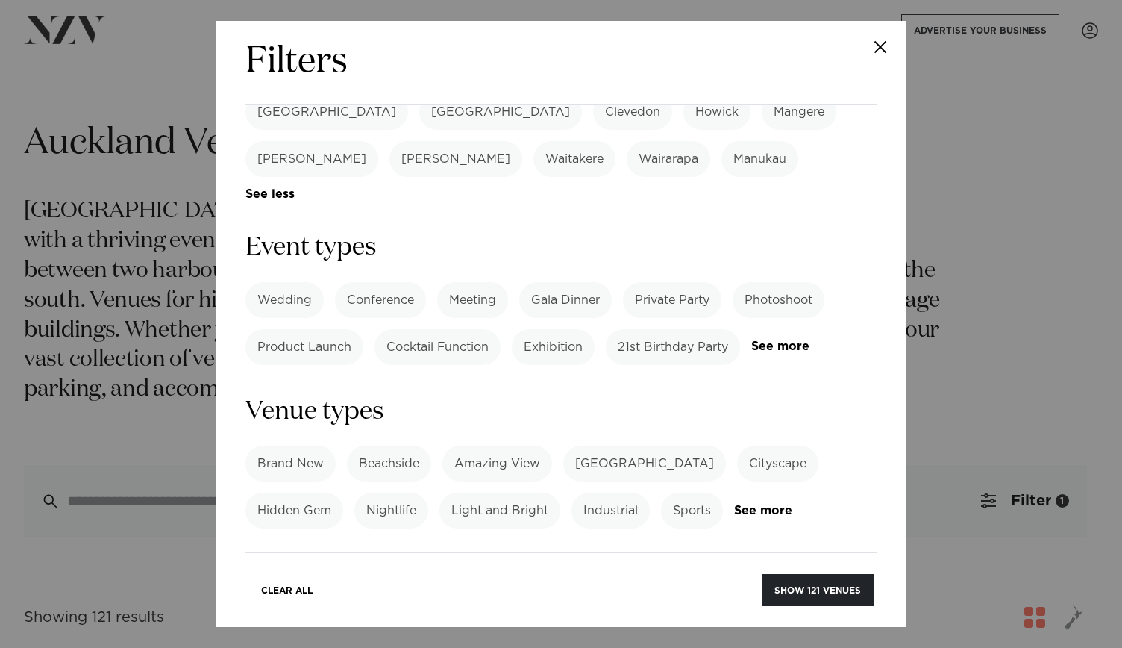
click at [272, 282] on label "Wedding" at bounding box center [285, 300] width 78 height 36
click at [794, 582] on button "Show 87 venues" at bounding box center [818, 590] width 110 height 32
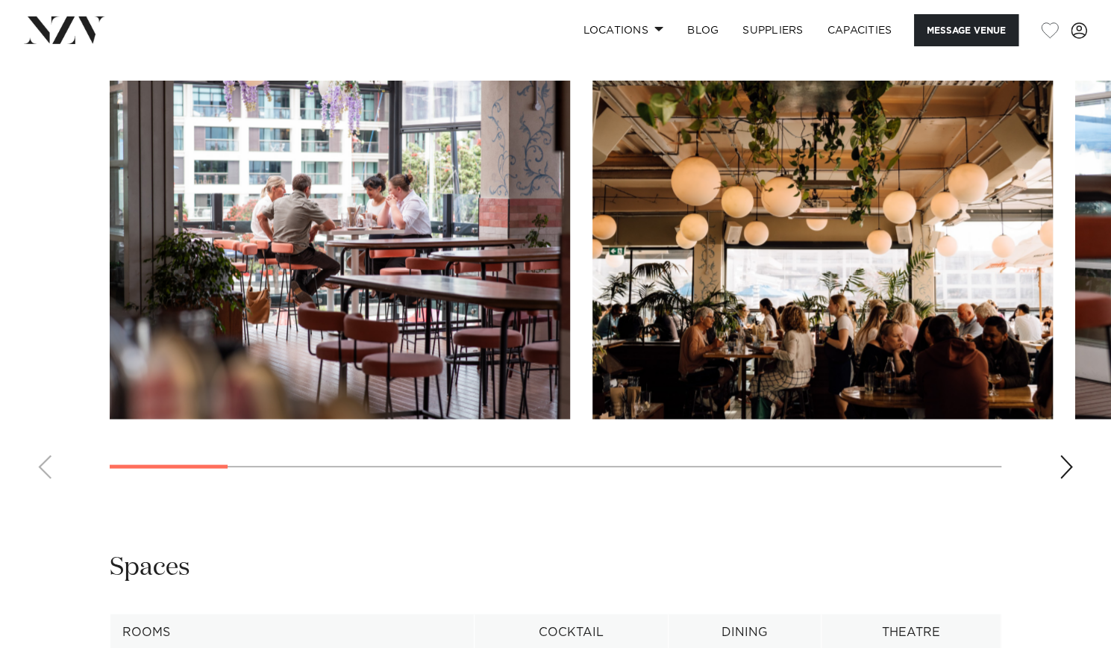
scroll to position [1490, 0]
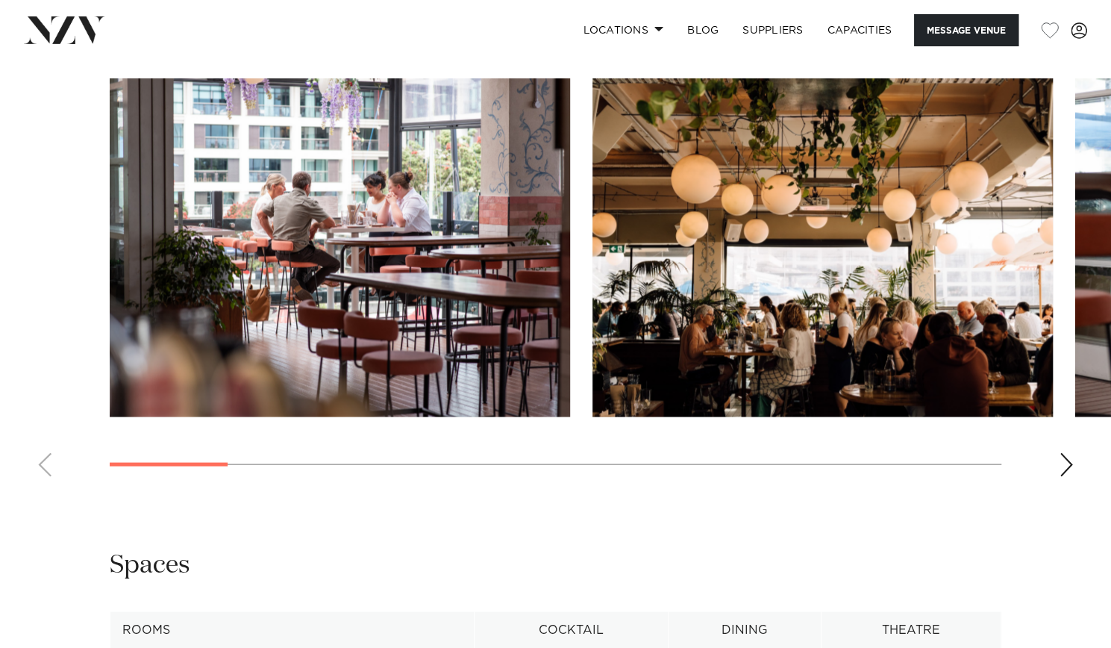
click at [1060, 457] on div "Next slide" at bounding box center [1066, 464] width 15 height 24
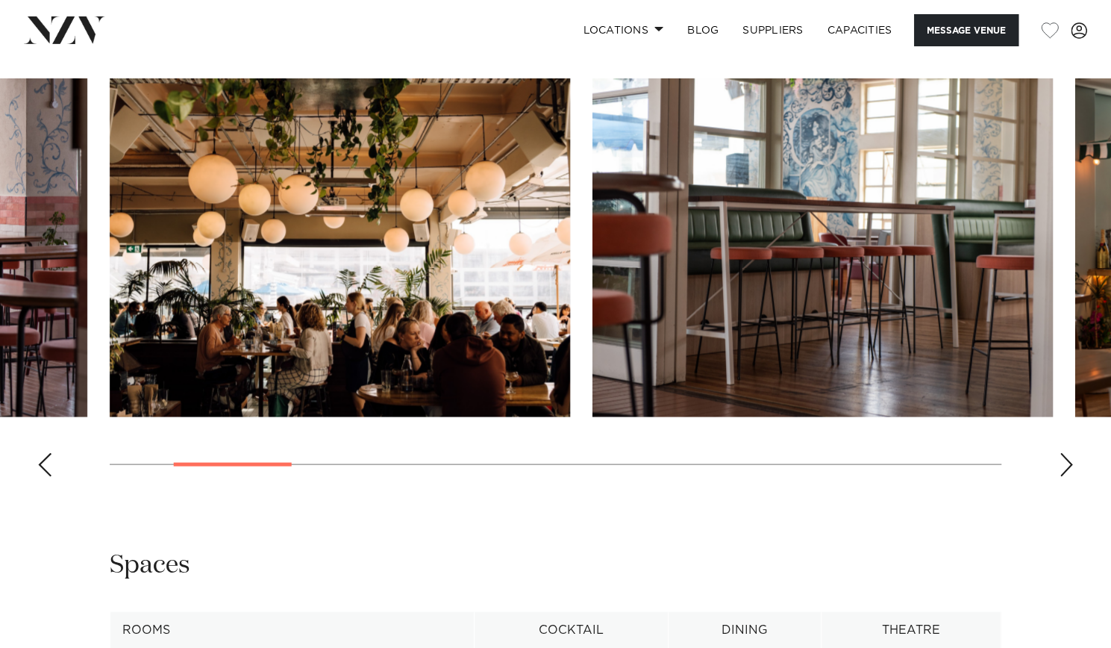
click at [1060, 457] on div "Next slide" at bounding box center [1066, 464] width 15 height 24
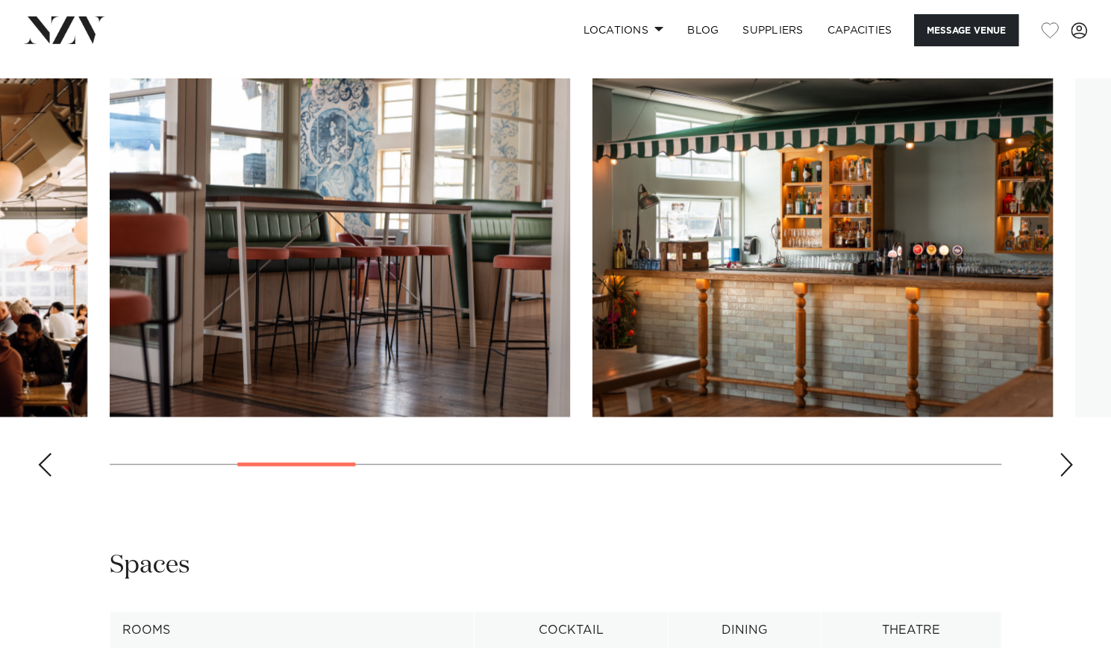
click at [1060, 457] on div "Next slide" at bounding box center [1066, 464] width 15 height 24
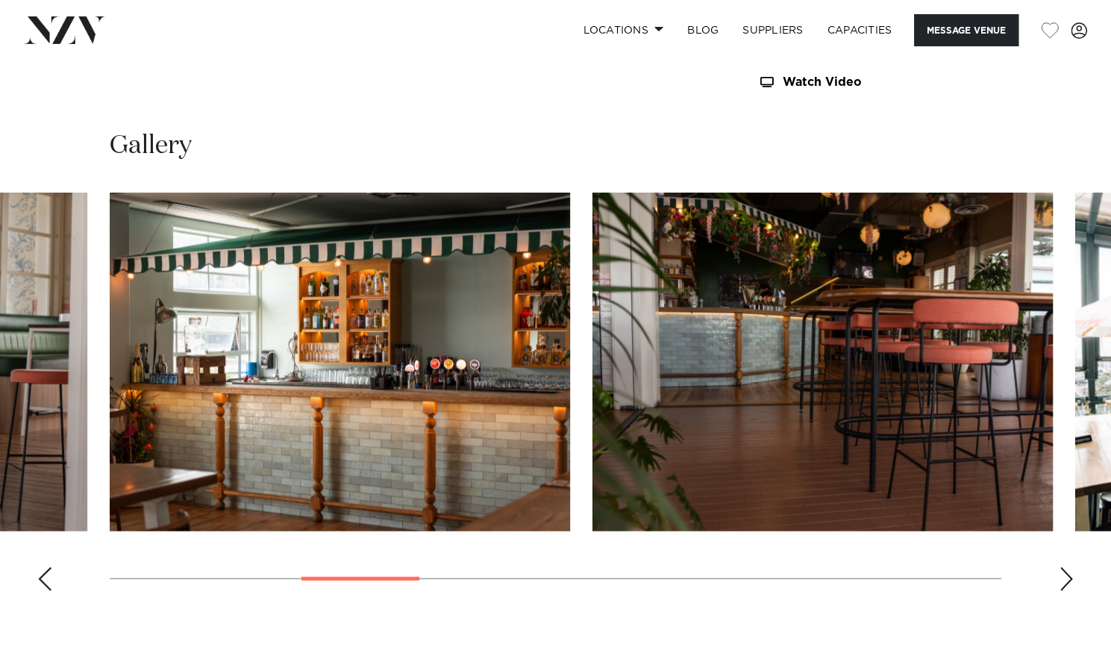
scroll to position [1376, 0]
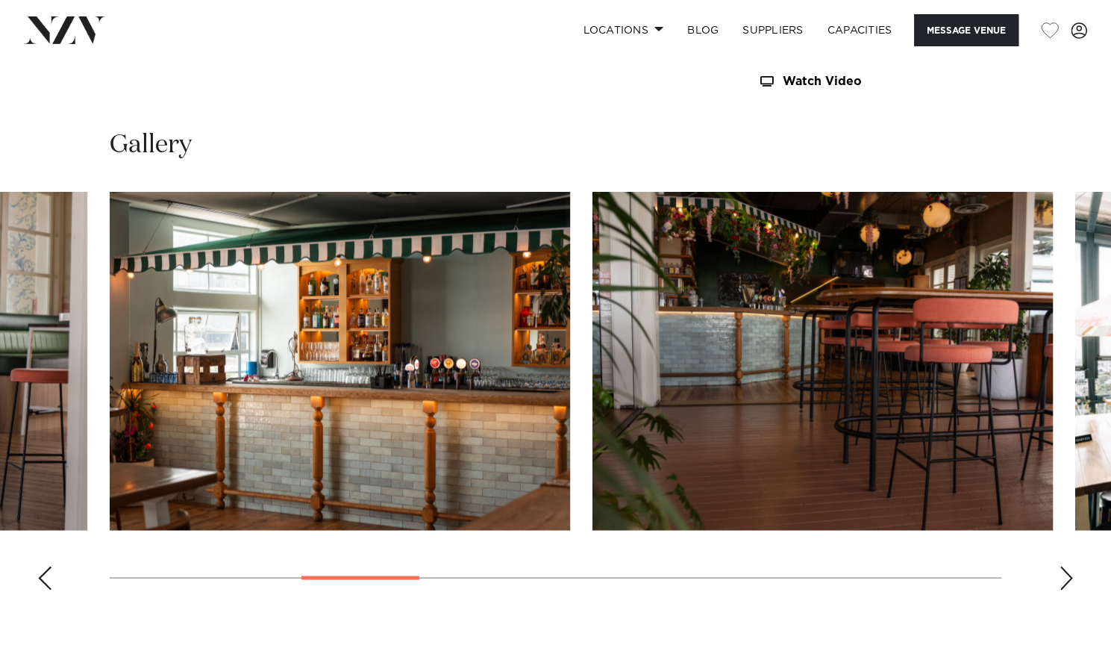
click at [1060, 569] on div "Next slide" at bounding box center [1066, 578] width 15 height 24
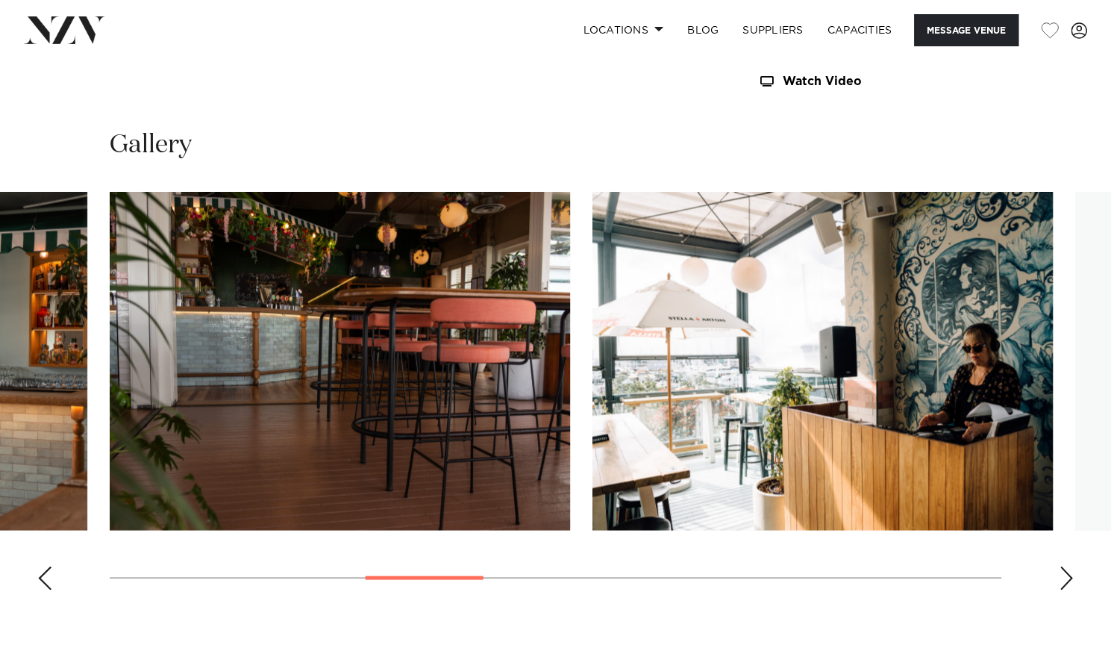
click at [1060, 569] on div "Next slide" at bounding box center [1066, 578] width 15 height 24
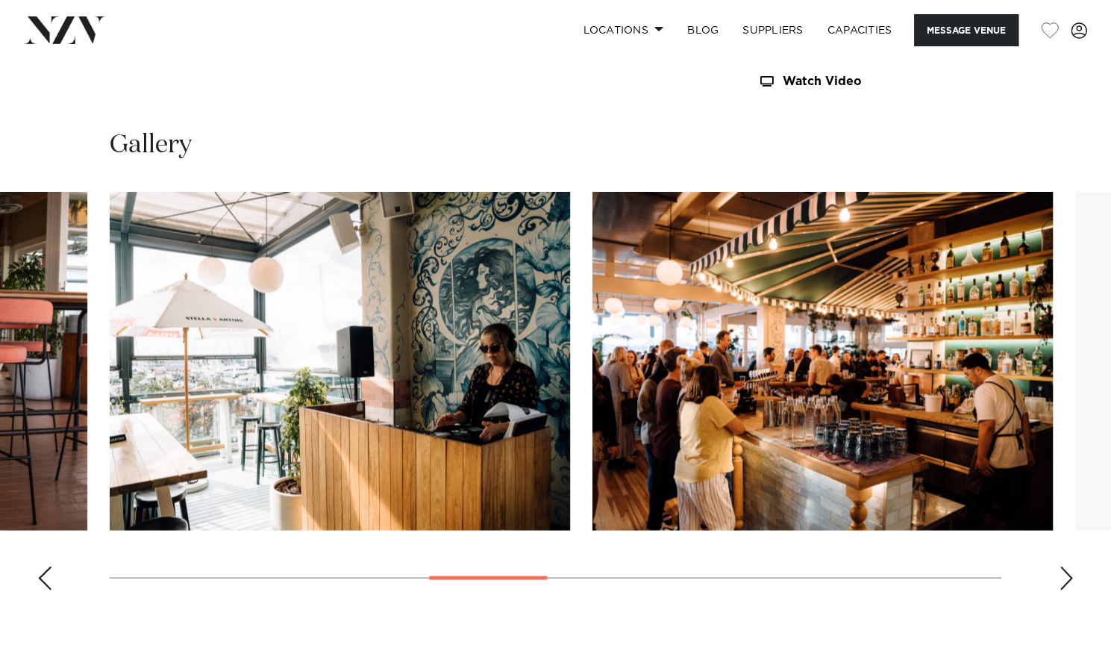
click at [1060, 569] on div "Next slide" at bounding box center [1066, 578] width 15 height 24
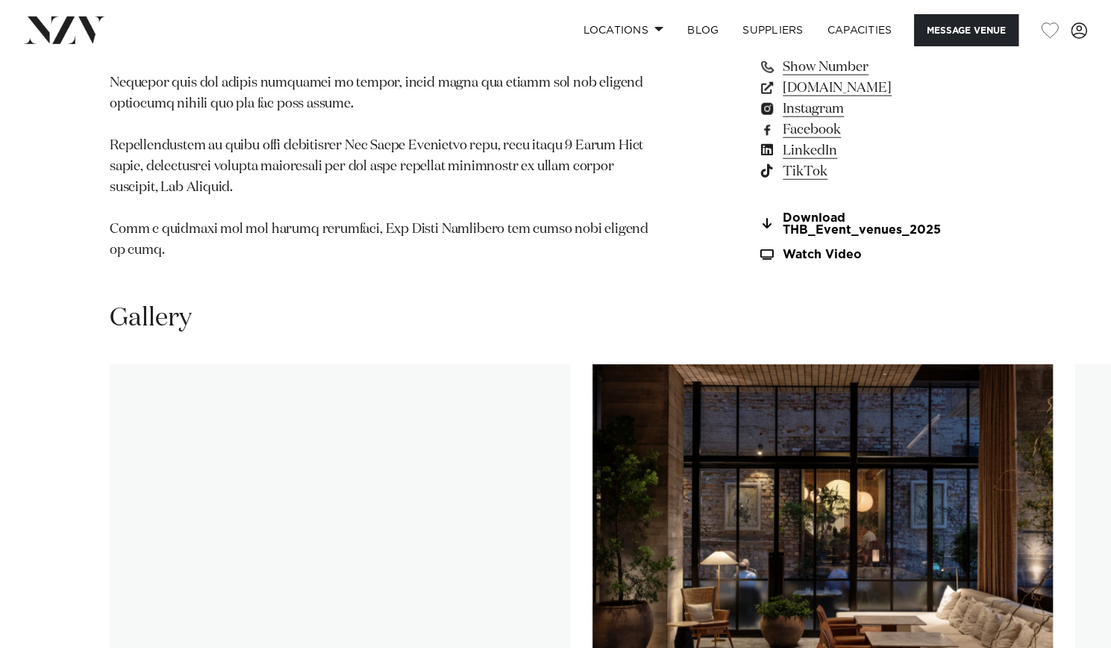
scroll to position [2255, 0]
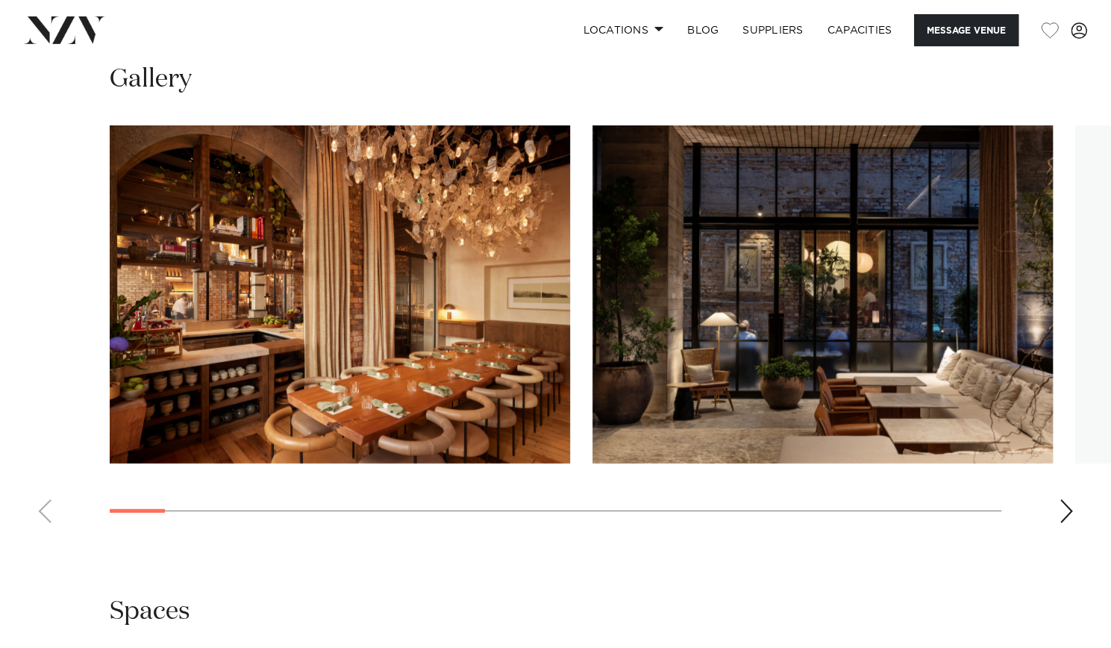
click at [1063, 499] on div "Next slide" at bounding box center [1066, 511] width 15 height 24
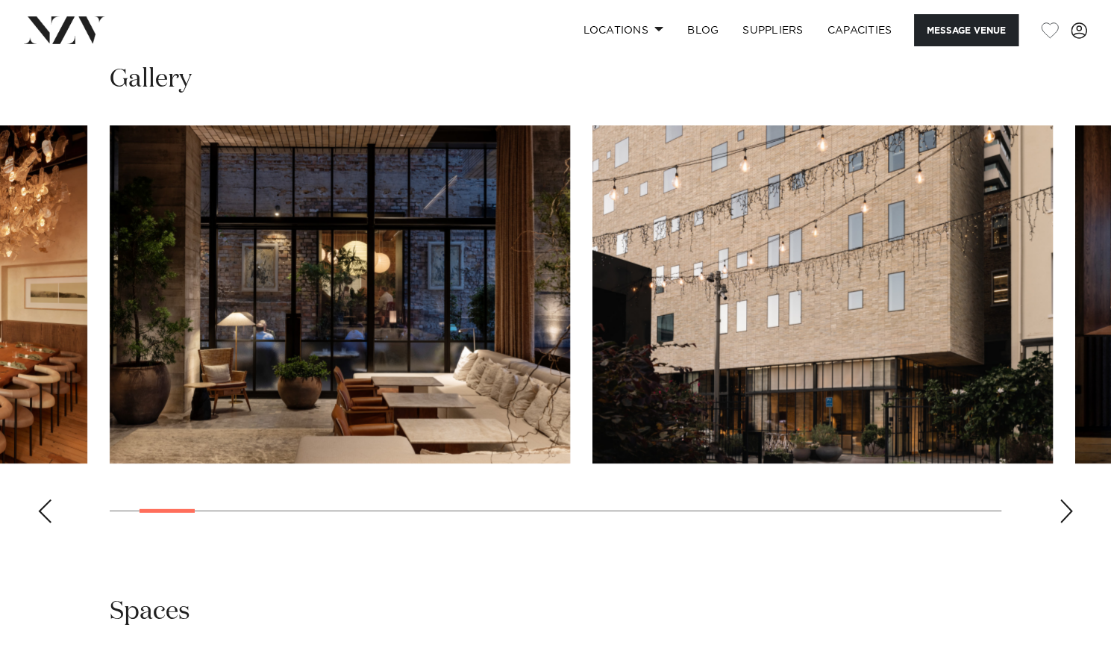
click at [1063, 499] on div "Next slide" at bounding box center [1066, 511] width 15 height 24
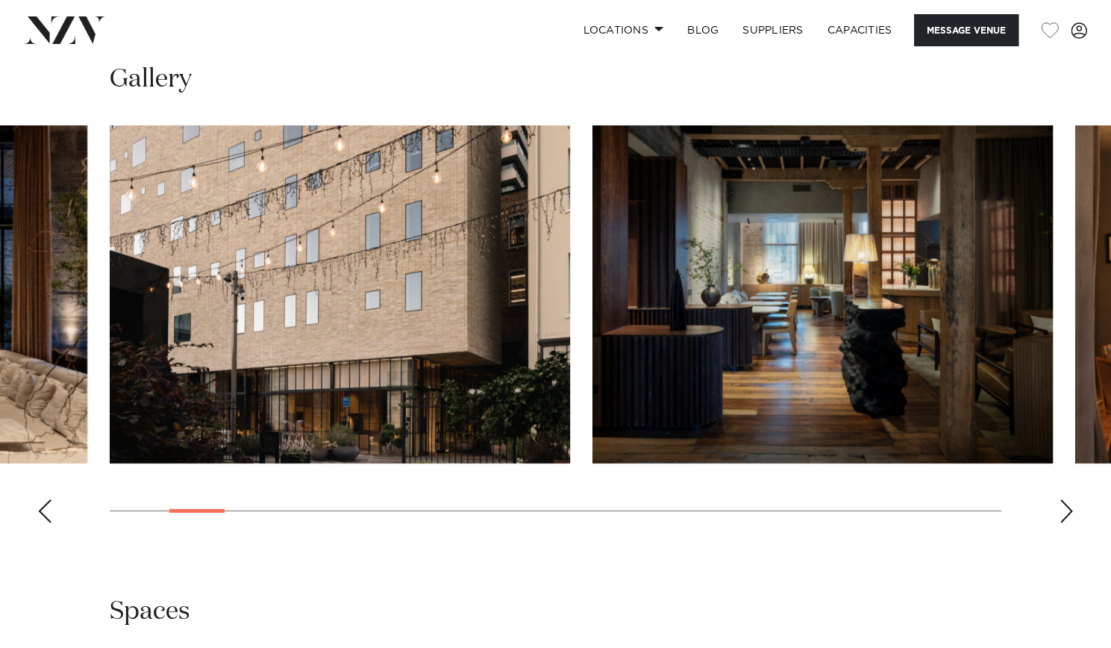
click at [1063, 499] on div "Next slide" at bounding box center [1066, 511] width 15 height 24
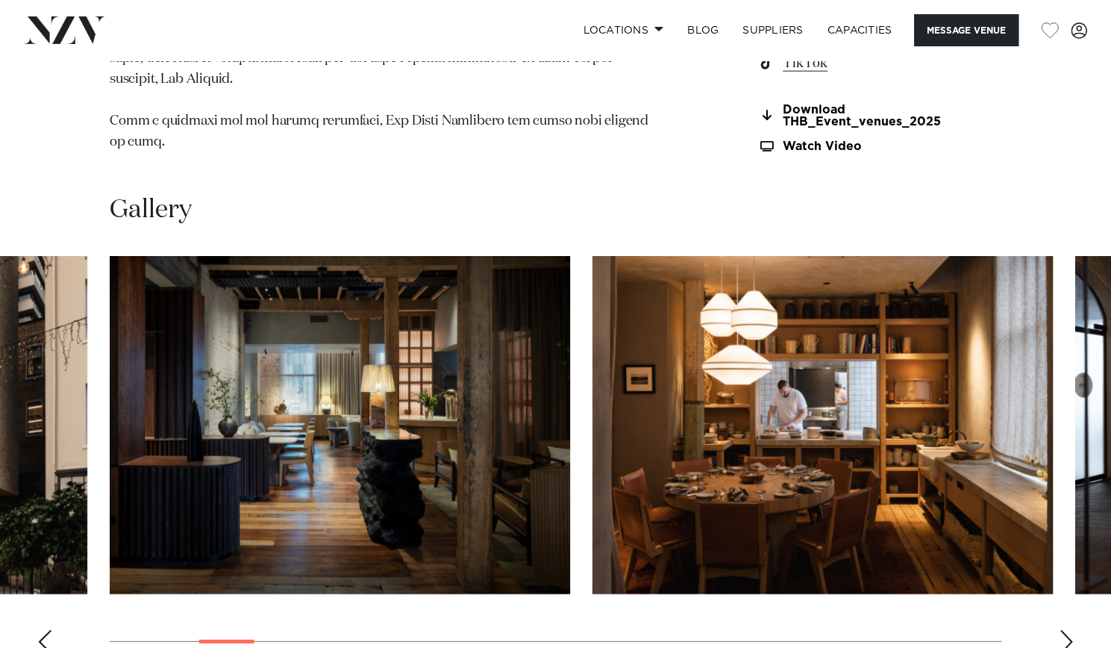
scroll to position [2125, 0]
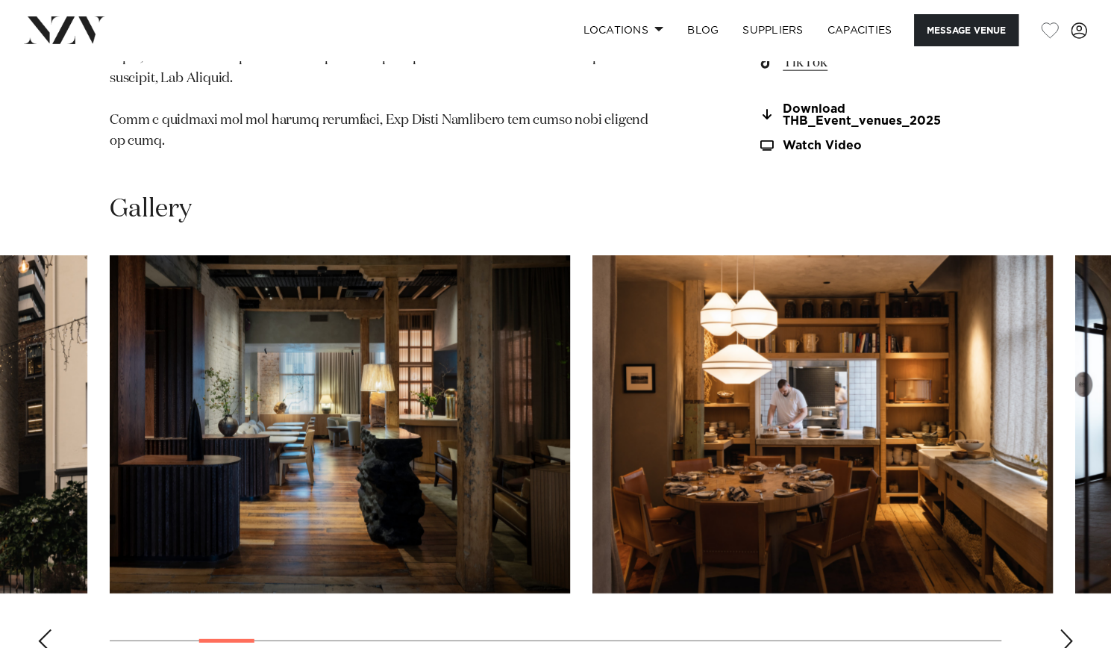
click at [1064, 629] on div "Next slide" at bounding box center [1066, 641] width 15 height 24
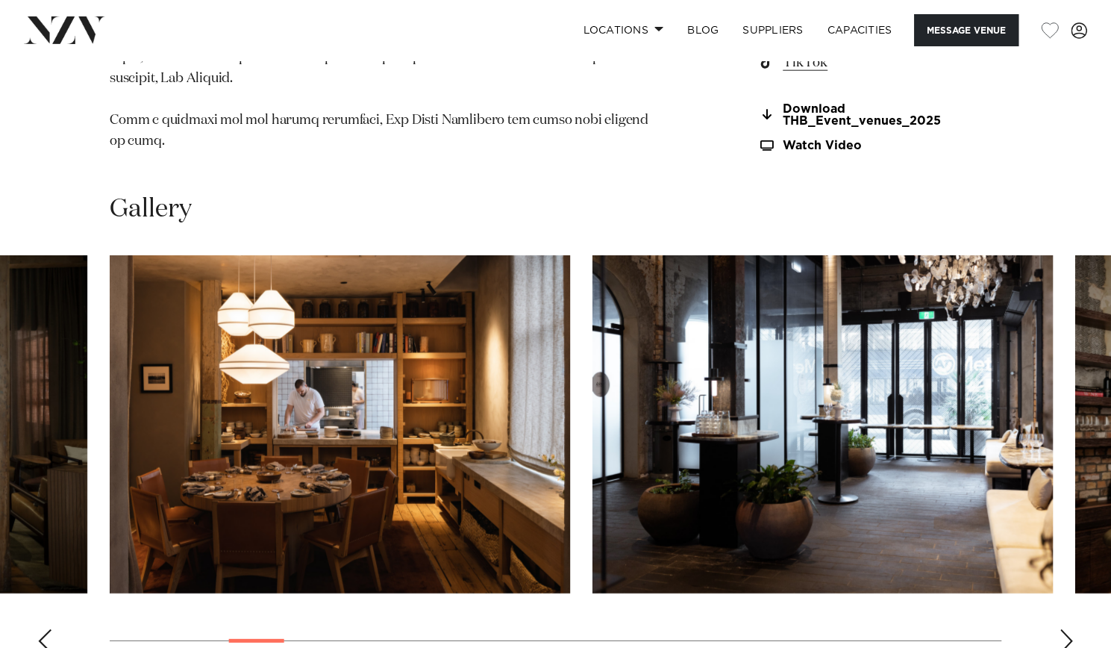
click at [1064, 629] on div "Next slide" at bounding box center [1066, 641] width 15 height 24
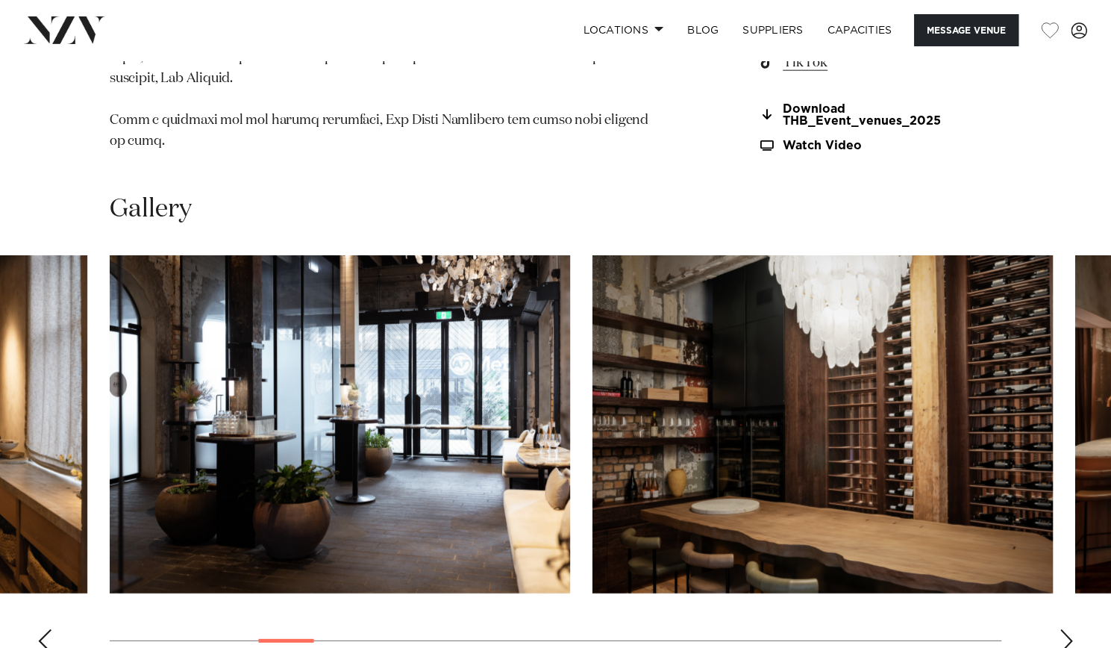
click at [1064, 629] on div "Next slide" at bounding box center [1066, 641] width 15 height 24
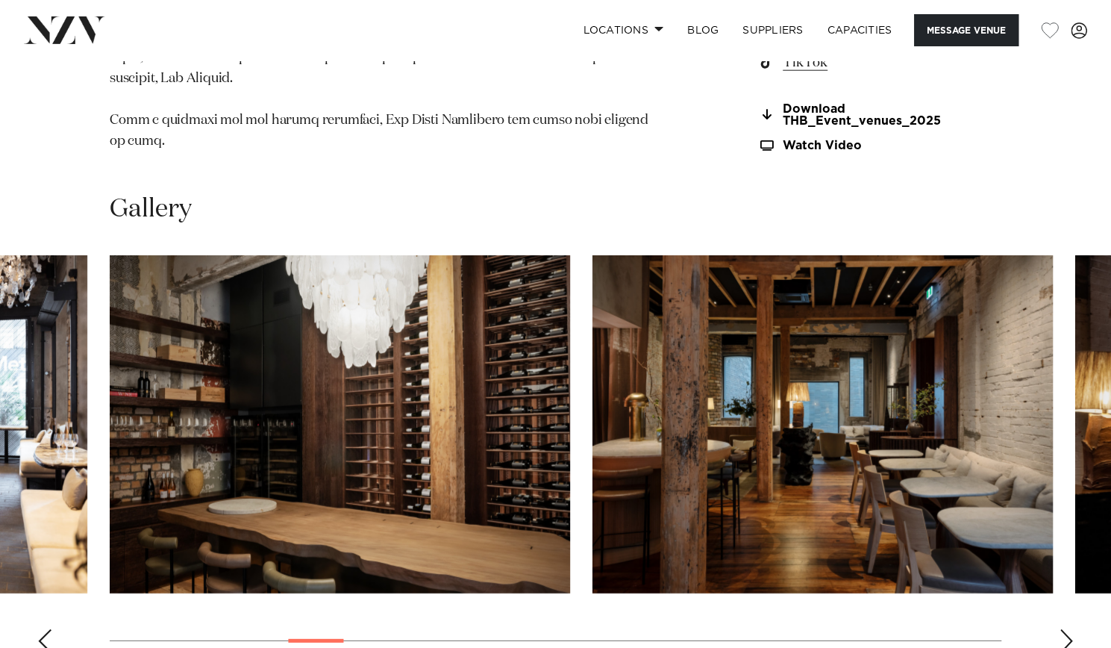
click at [1064, 629] on div "Next slide" at bounding box center [1066, 641] width 15 height 24
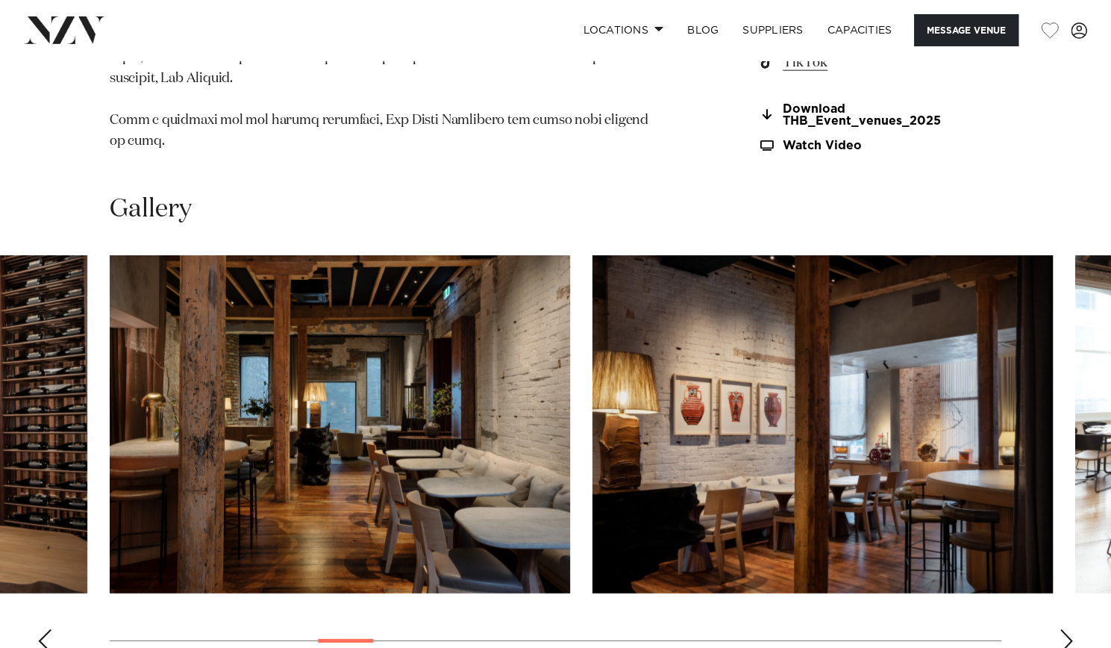
click at [1064, 629] on div "Next slide" at bounding box center [1066, 641] width 15 height 24
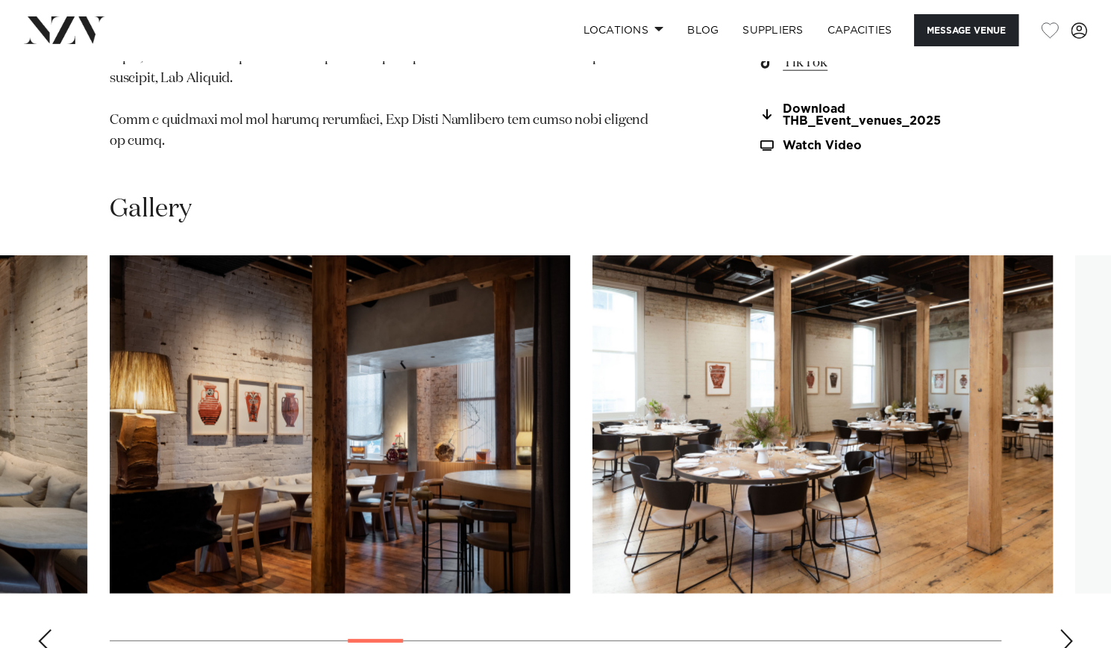
click at [1064, 629] on div "Next slide" at bounding box center [1066, 641] width 15 height 24
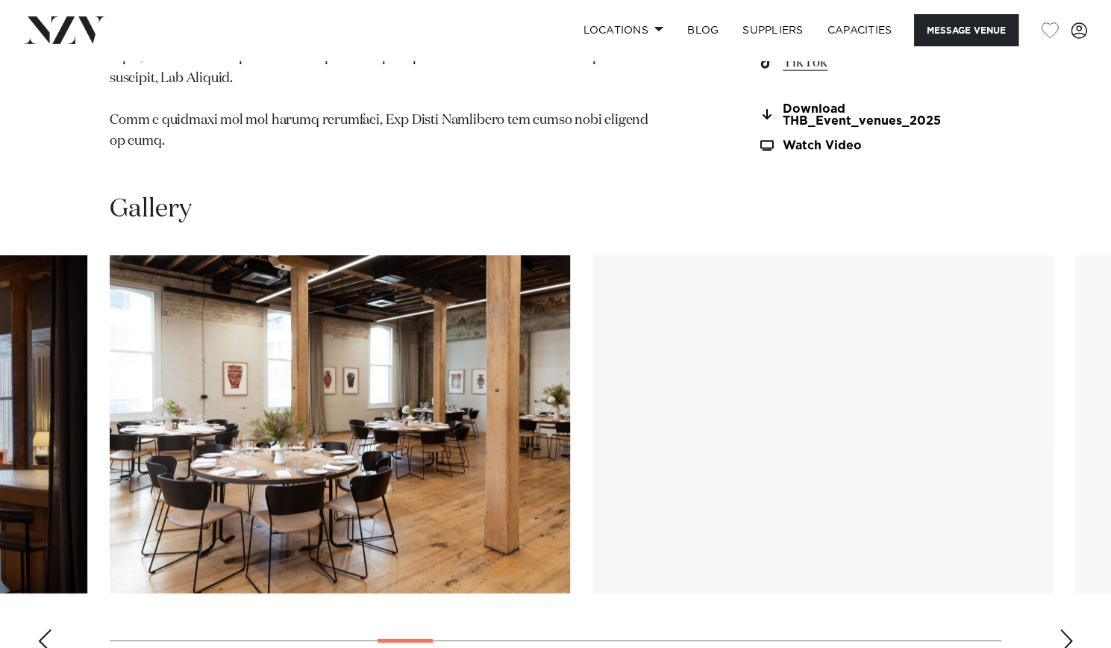
click at [1064, 629] on div "Next slide" at bounding box center [1066, 641] width 15 height 24
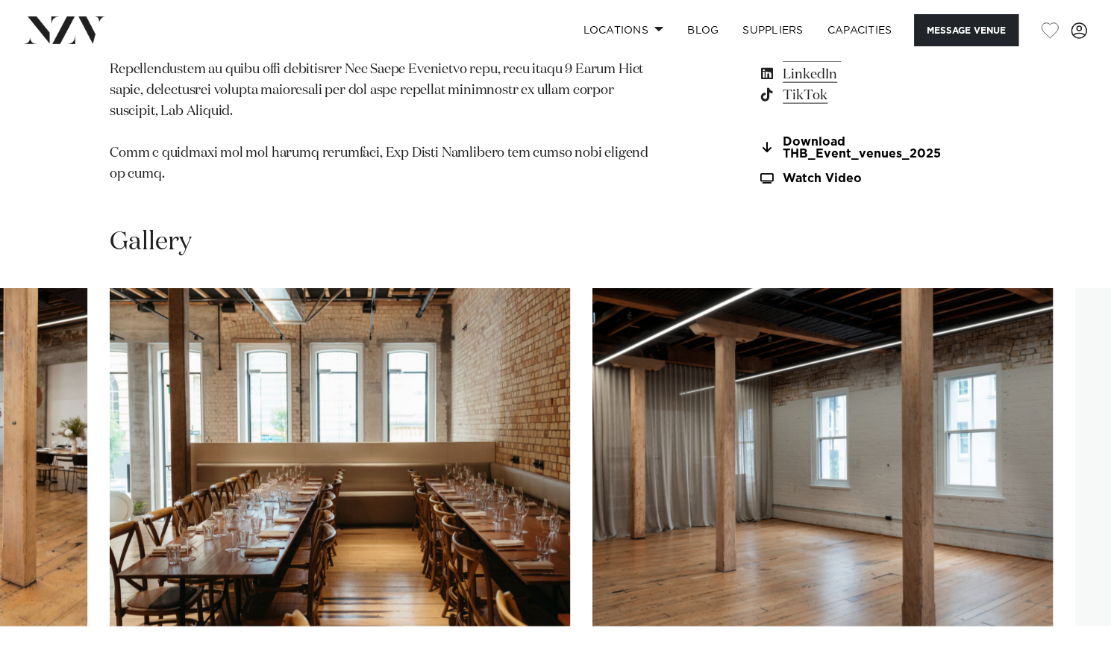
scroll to position [2094, 0]
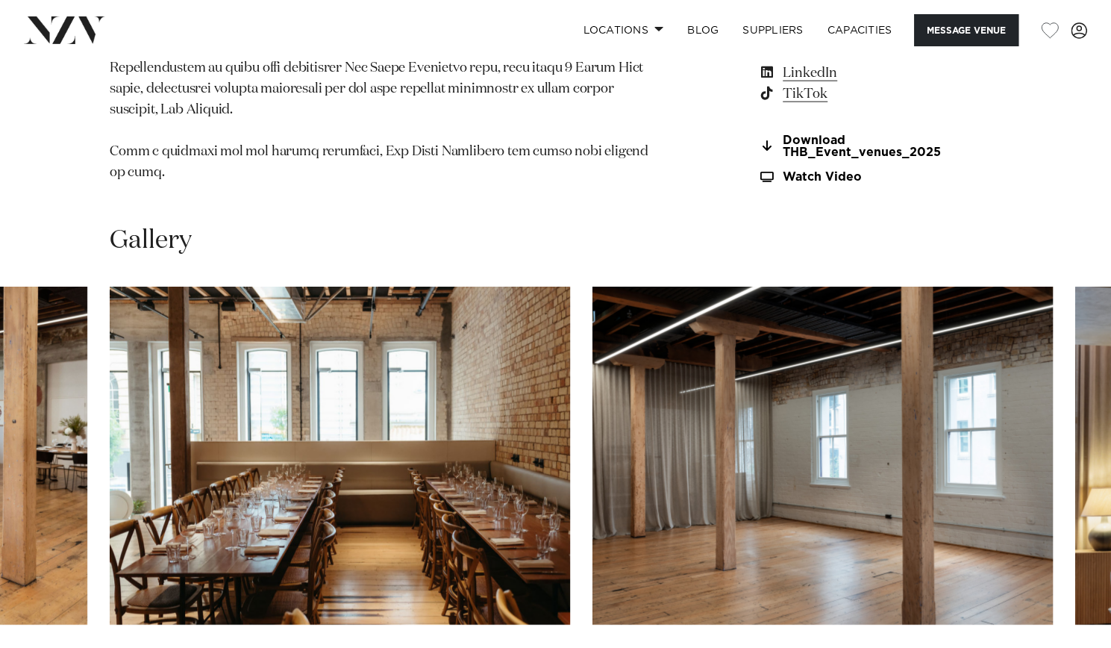
click at [1066, 534] on swiper-container at bounding box center [555, 492] width 1111 height 410
click at [1066, 517] on swiper-container at bounding box center [555, 492] width 1111 height 410
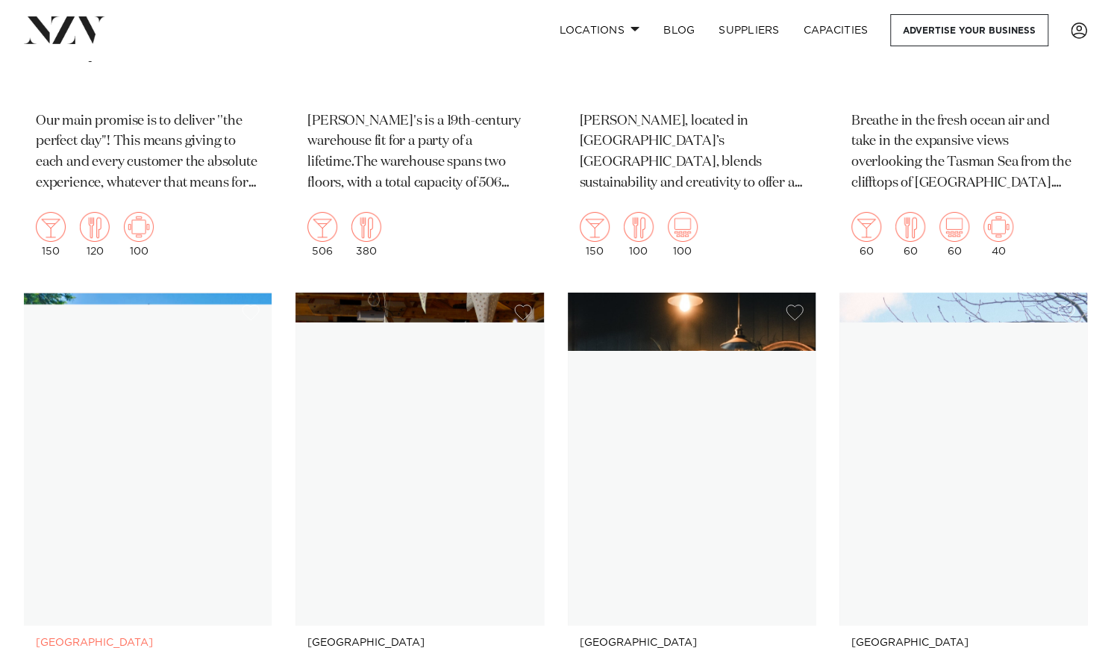
scroll to position [13155, 0]
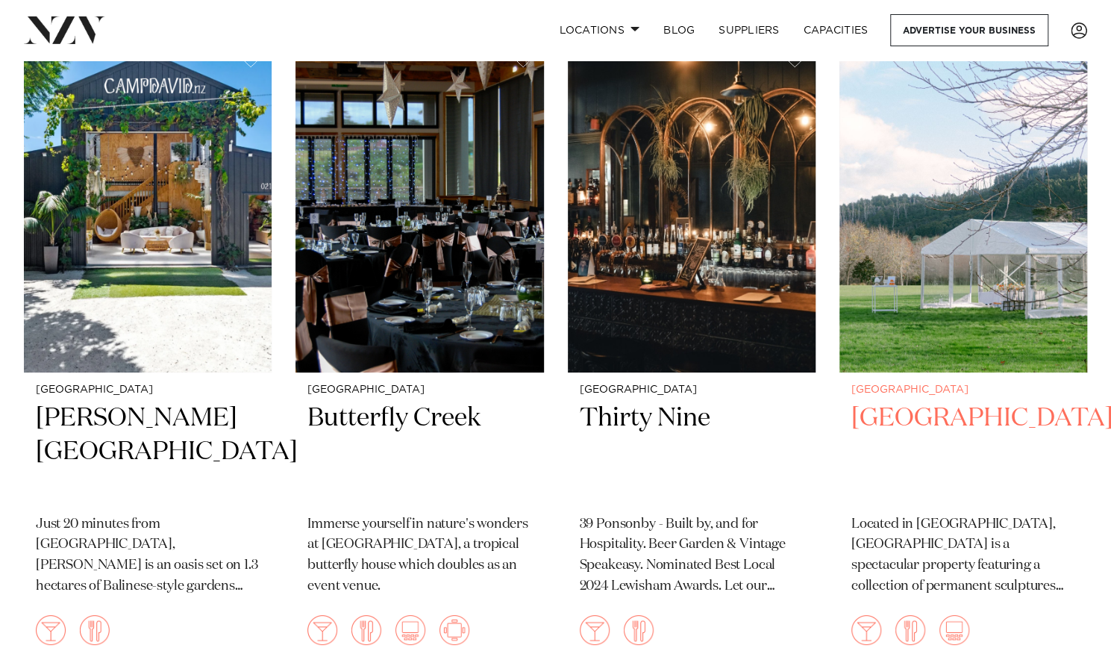
drag, startPoint x: 945, startPoint y: 300, endPoint x: 878, endPoint y: 275, distance: 71.5
click at [878, 275] on img at bounding box center [964, 206] width 248 height 333
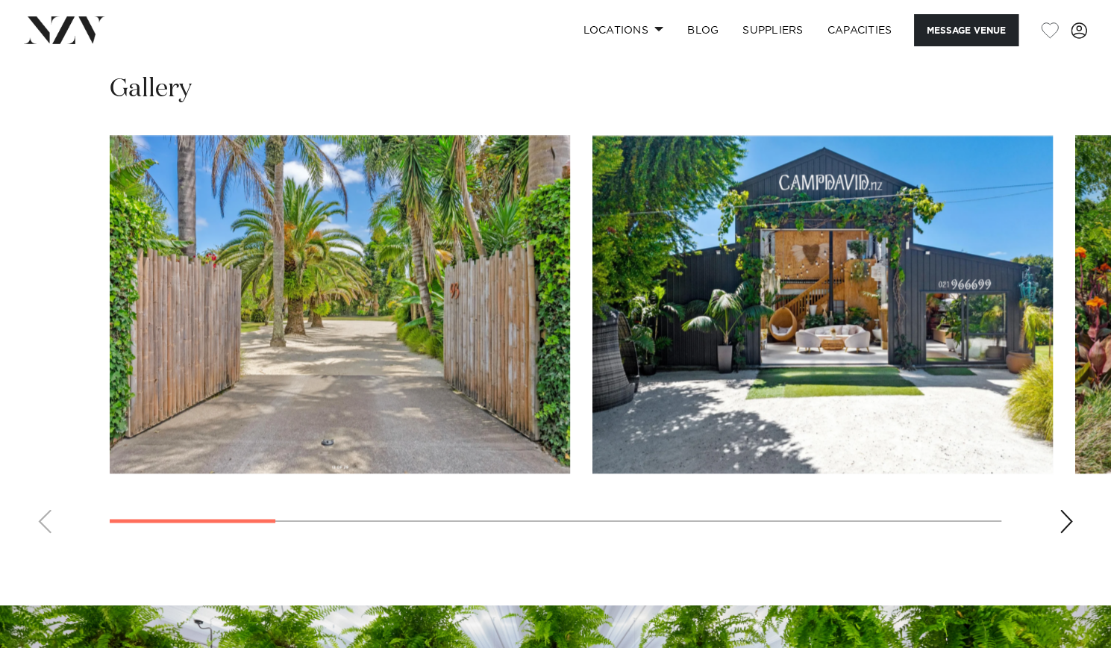
scroll to position [1263, 0]
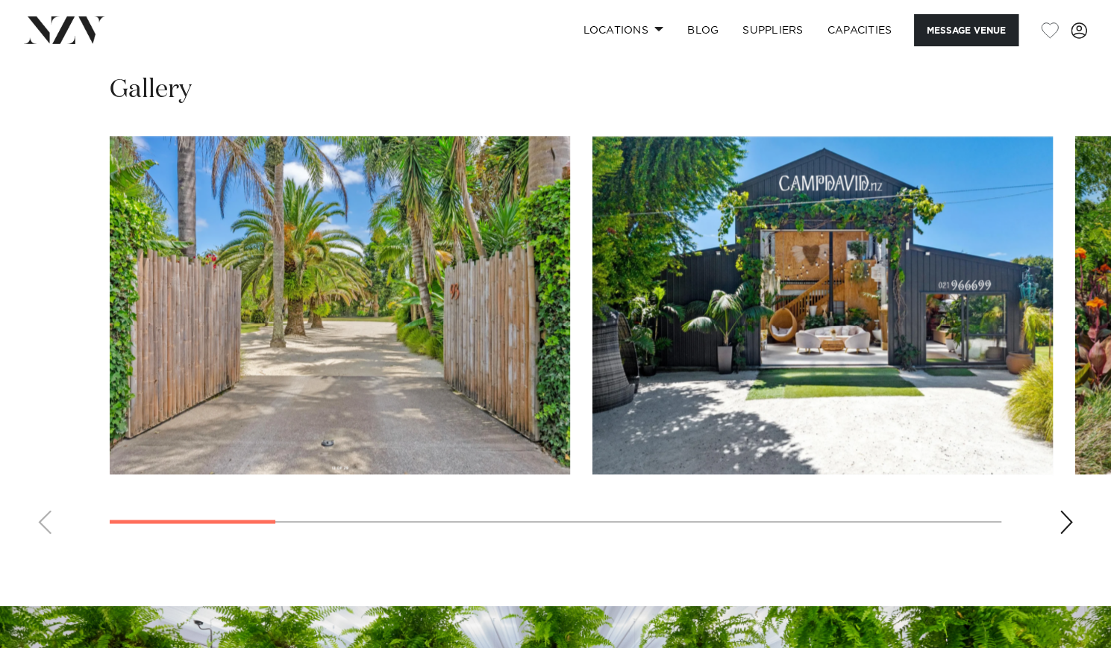
click at [1055, 533] on swiper-container at bounding box center [555, 341] width 1111 height 410
click at [1060, 531] on div "Next slide" at bounding box center [1066, 522] width 15 height 24
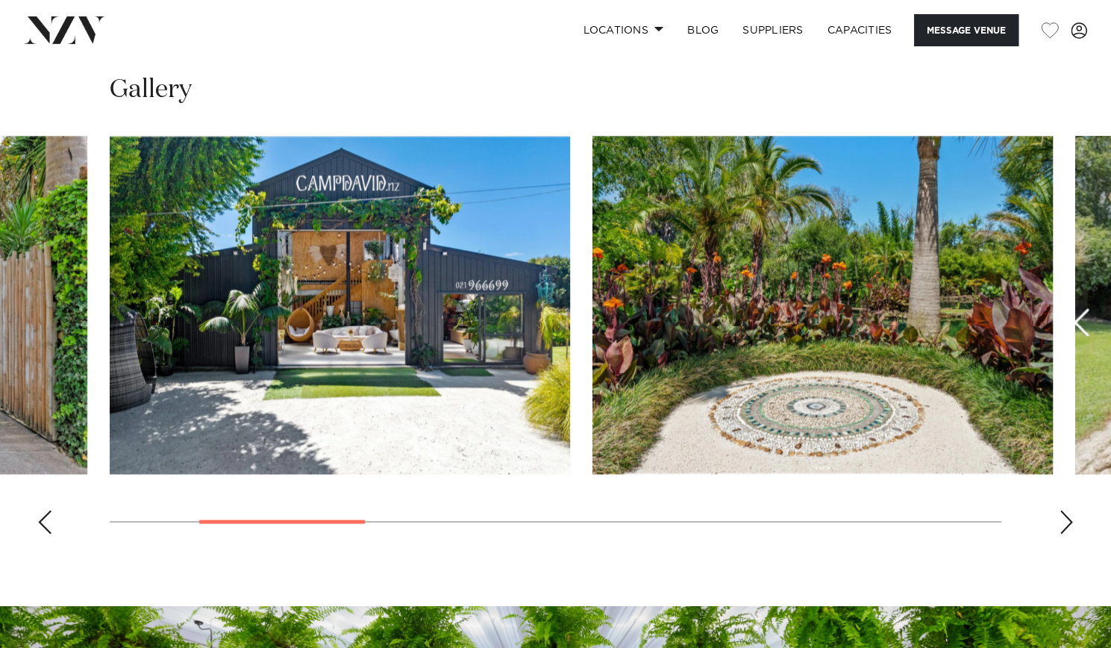
click at [1060, 531] on div "Next slide" at bounding box center [1066, 522] width 15 height 24
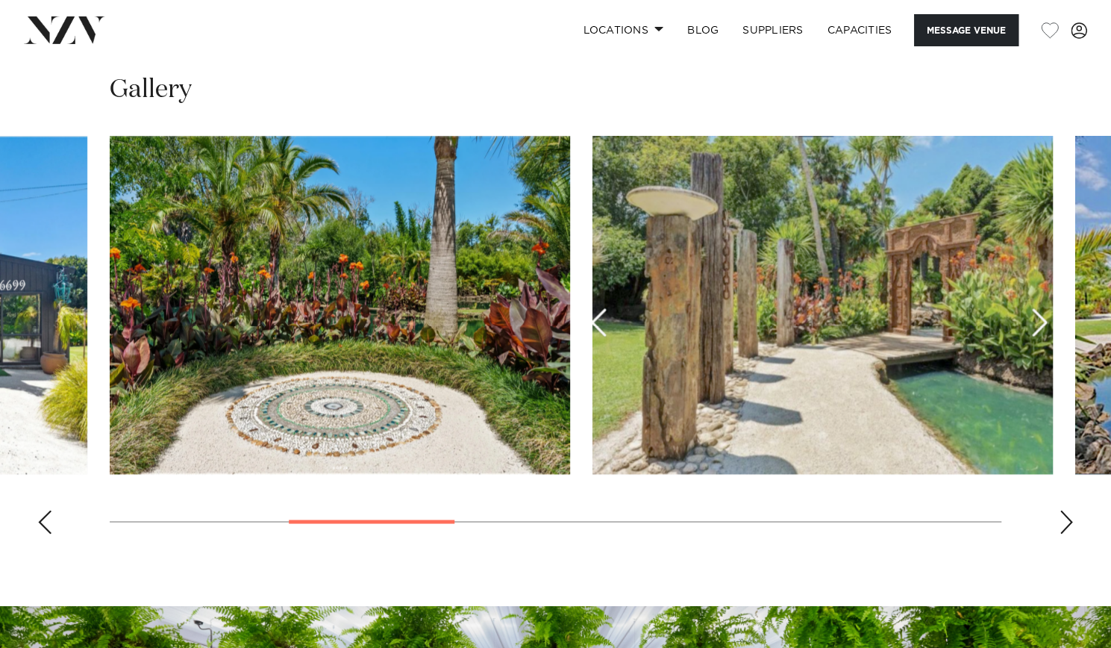
click at [1060, 531] on div "Next slide" at bounding box center [1066, 522] width 15 height 24
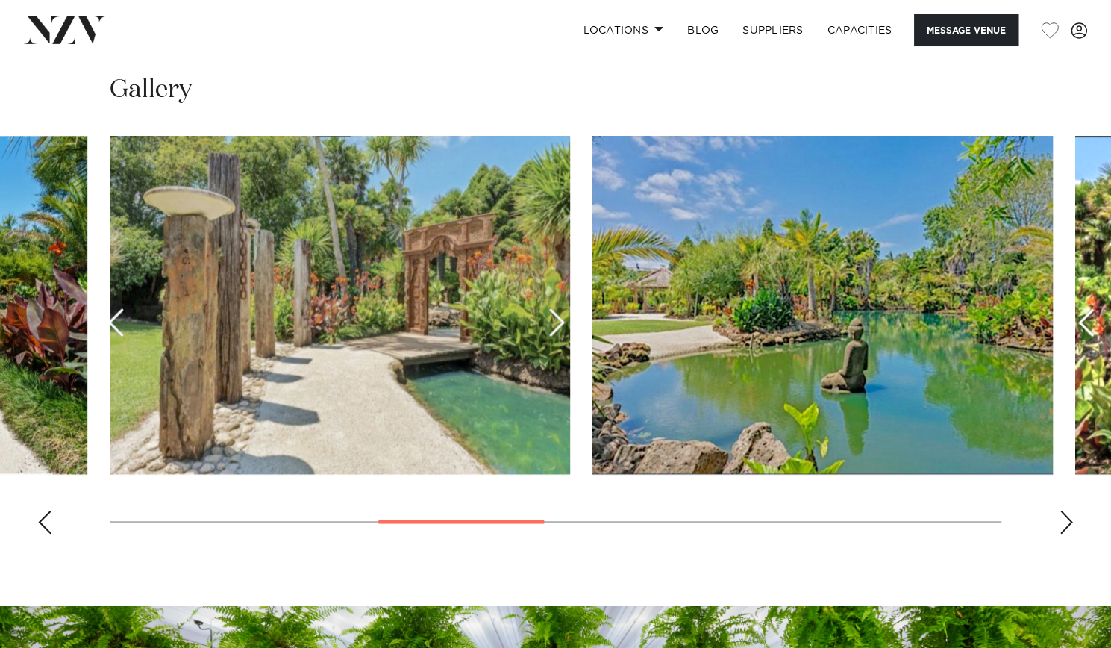
click at [1062, 526] on div "Next slide" at bounding box center [1066, 522] width 15 height 24
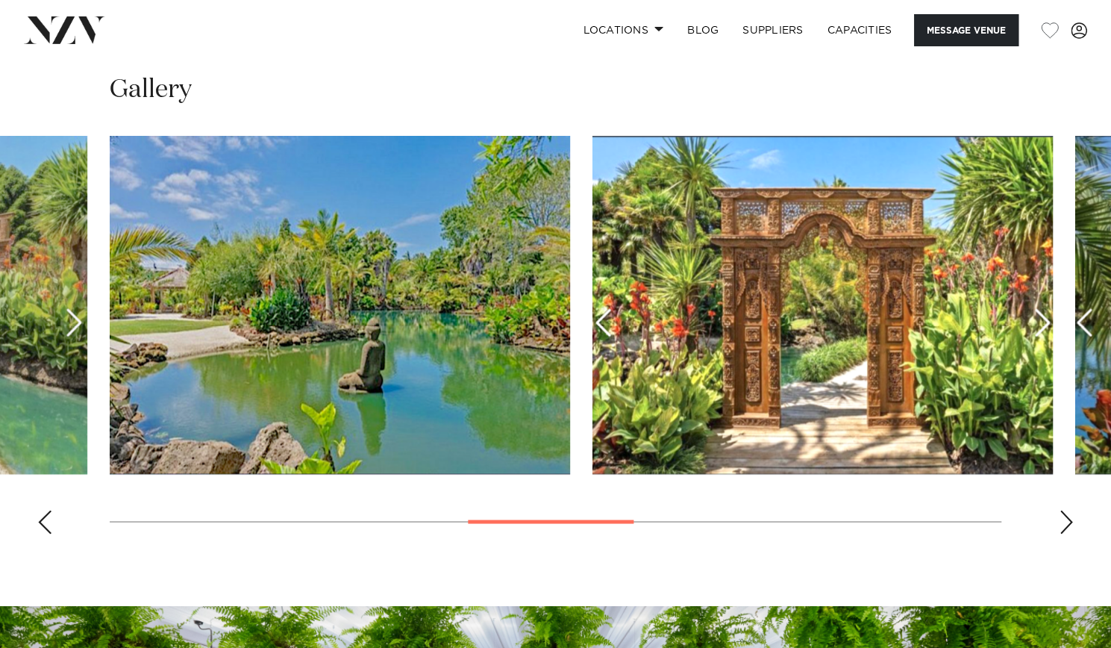
click at [1062, 526] on div "Next slide" at bounding box center [1066, 522] width 15 height 24
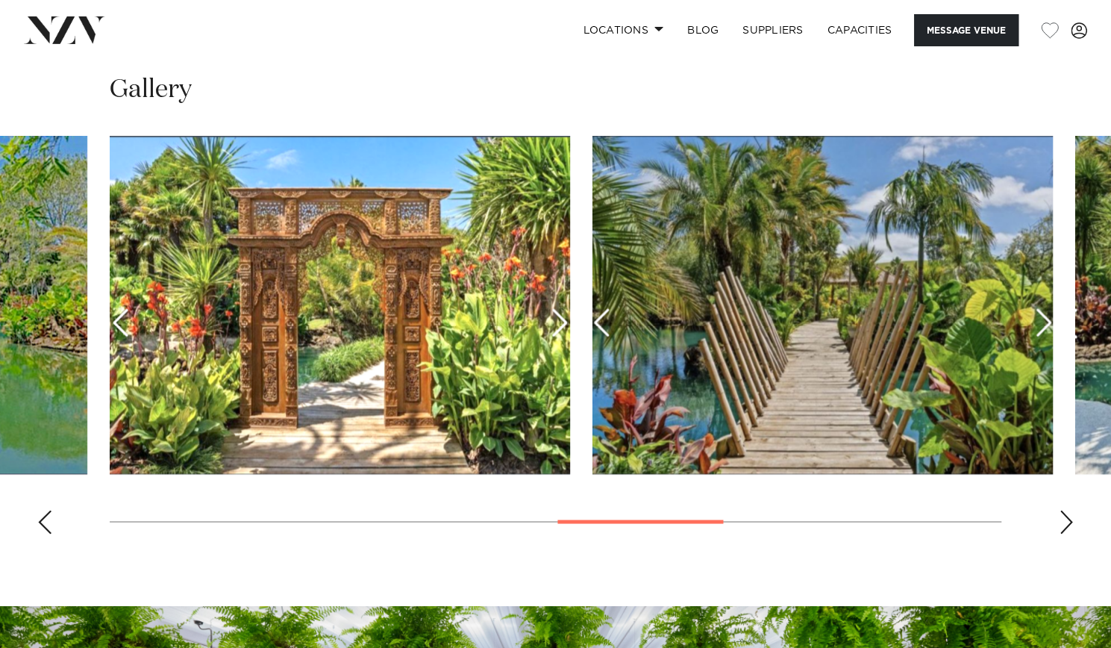
click at [1062, 526] on div "Next slide" at bounding box center [1066, 522] width 15 height 24
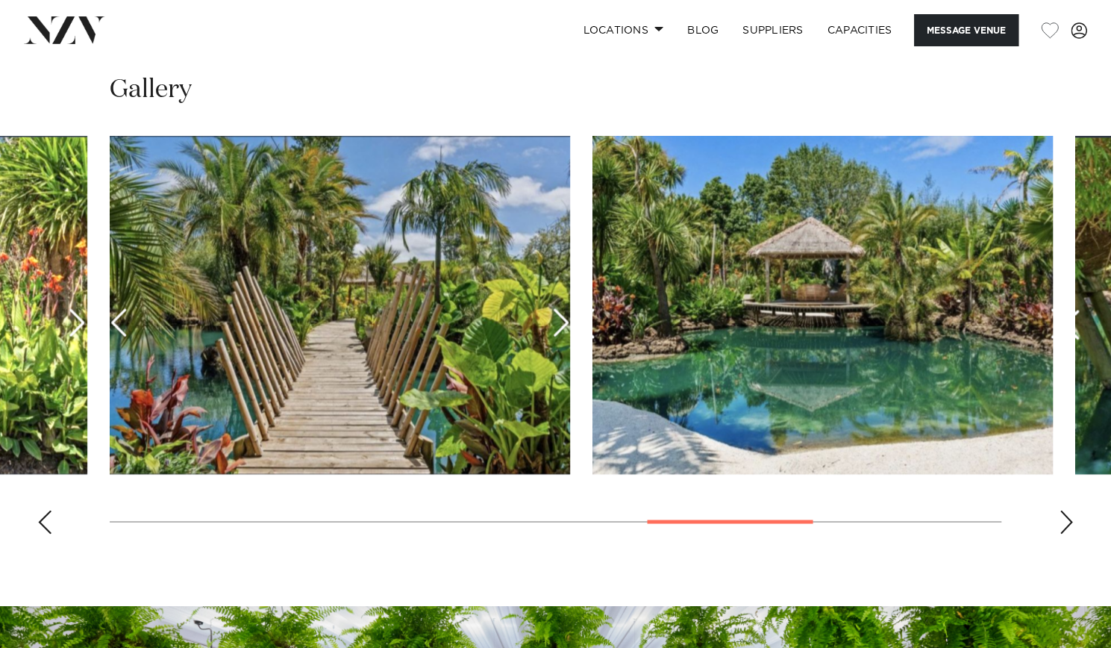
click at [1062, 526] on div "Next slide" at bounding box center [1066, 522] width 15 height 24
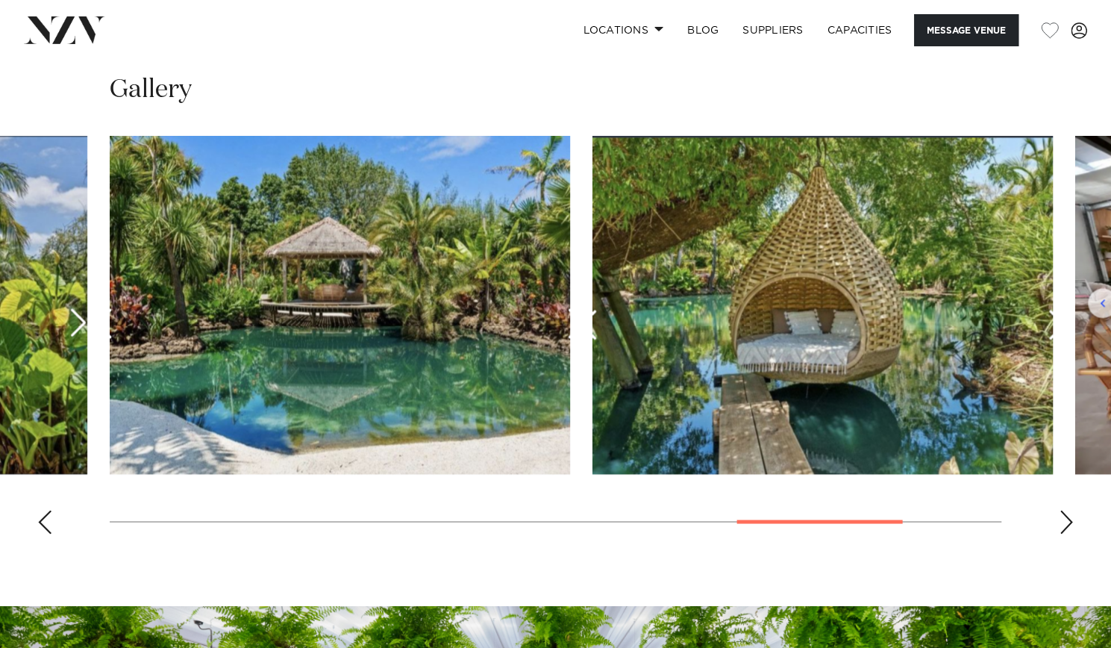
click at [1062, 526] on div "Next slide" at bounding box center [1066, 522] width 15 height 24
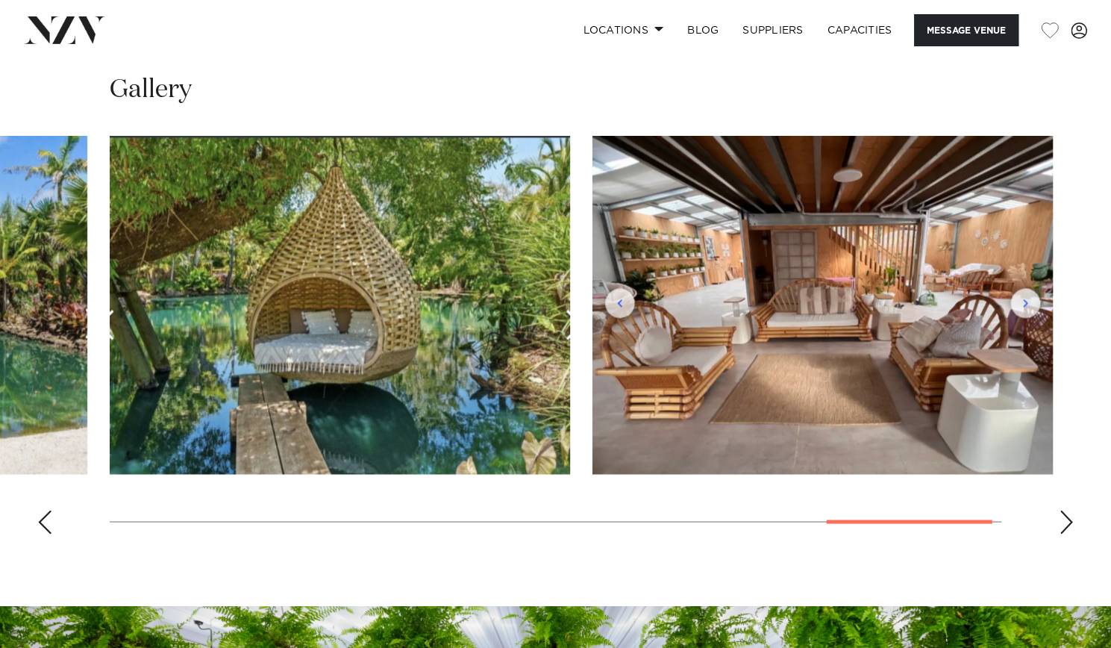
click at [1062, 526] on div "Next slide" at bounding box center [1066, 522] width 15 height 24
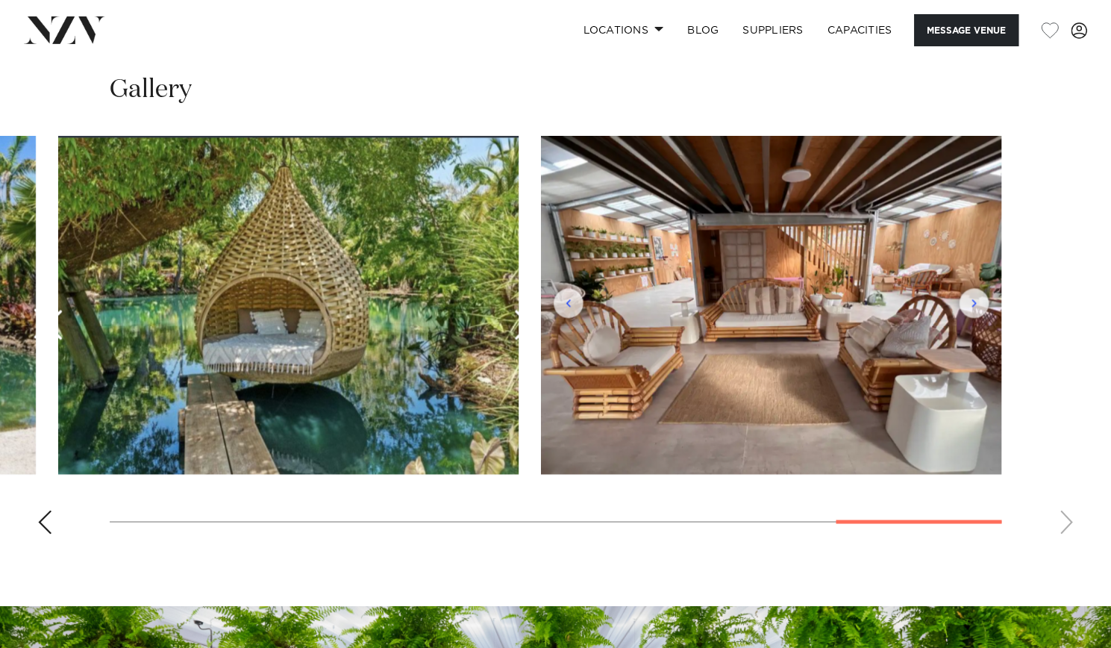
click at [1062, 526] on swiper-container at bounding box center [555, 341] width 1111 height 410
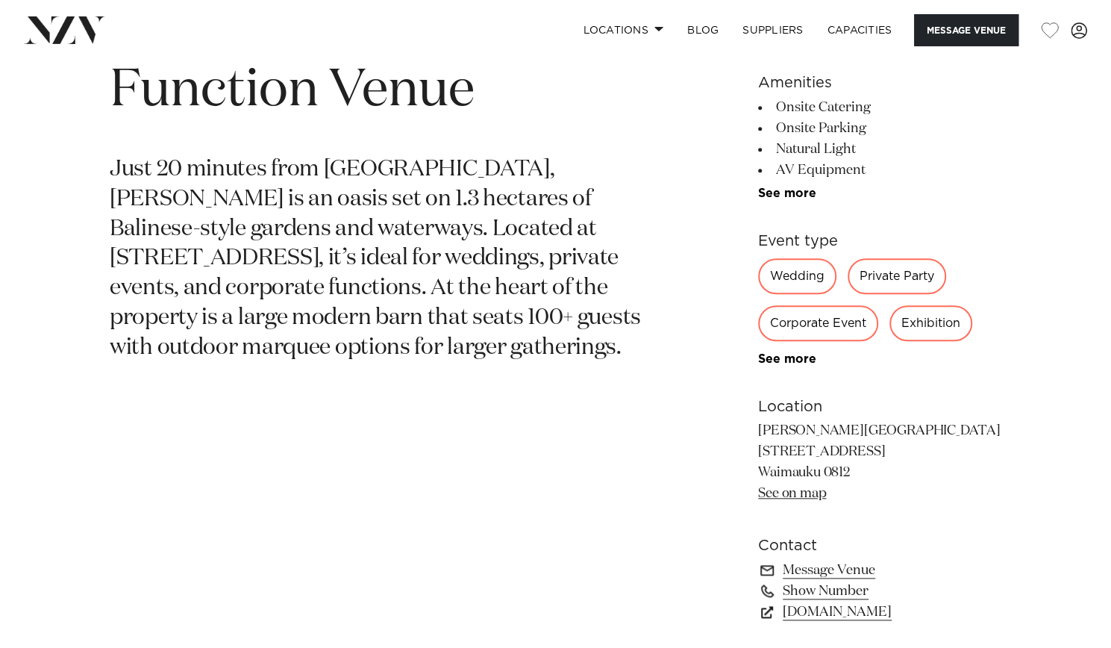
scroll to position [674, 0]
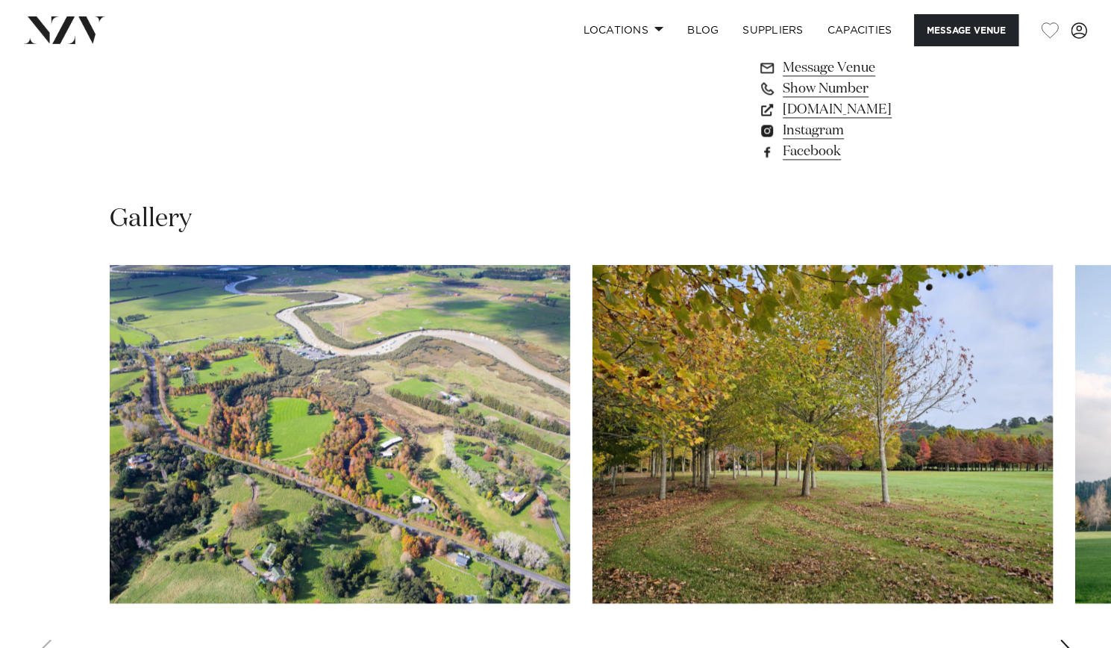
scroll to position [1445, 0]
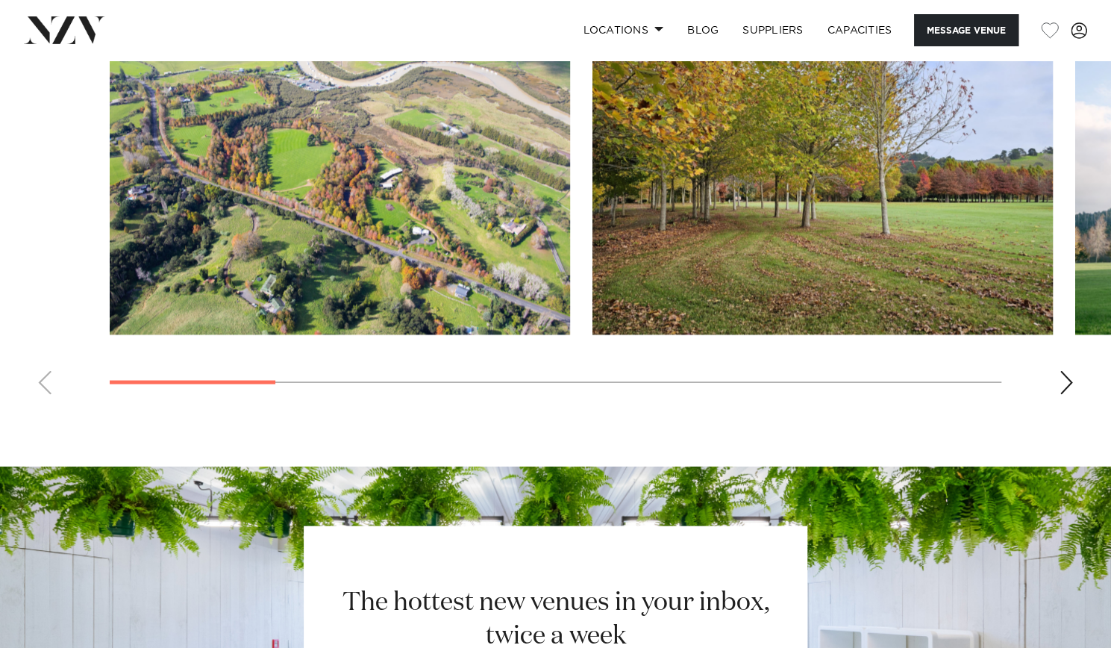
click at [1063, 396] on swiper-container at bounding box center [555, 201] width 1111 height 410
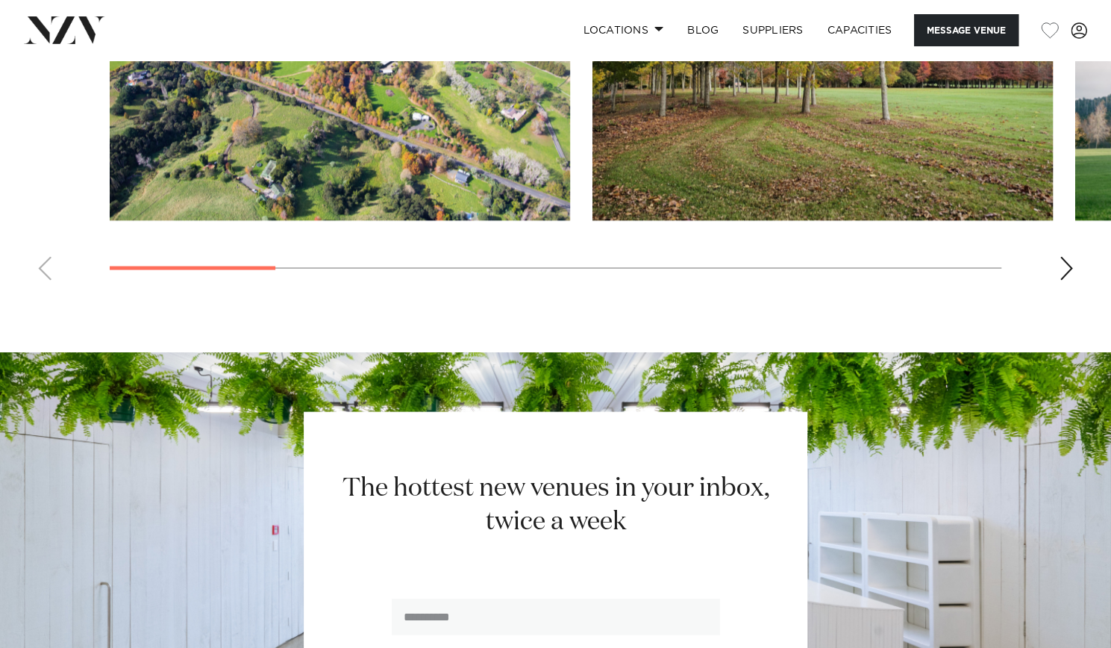
scroll to position [1558, 0]
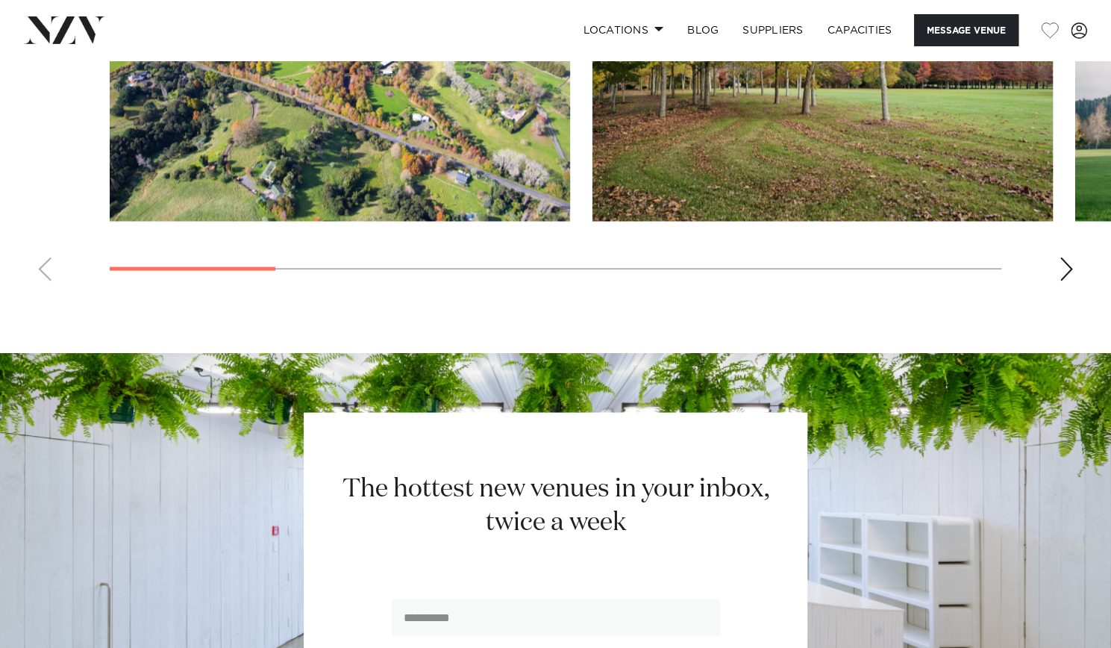
click at [1069, 273] on div "Next slide" at bounding box center [1066, 269] width 15 height 24
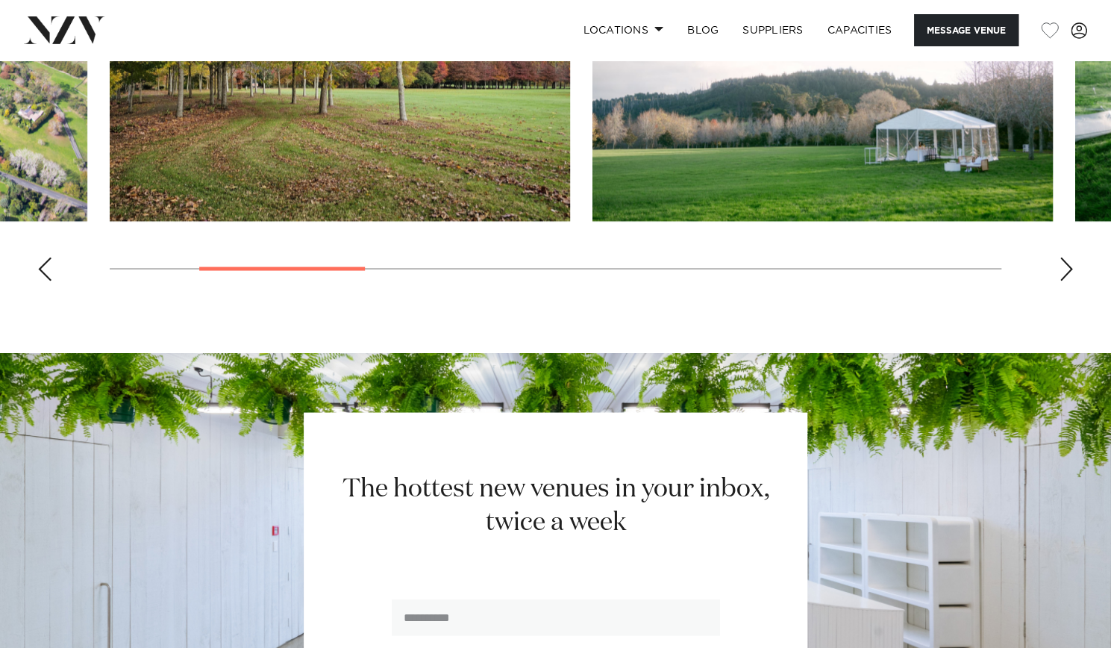
click at [1069, 273] on div "Next slide" at bounding box center [1066, 269] width 15 height 24
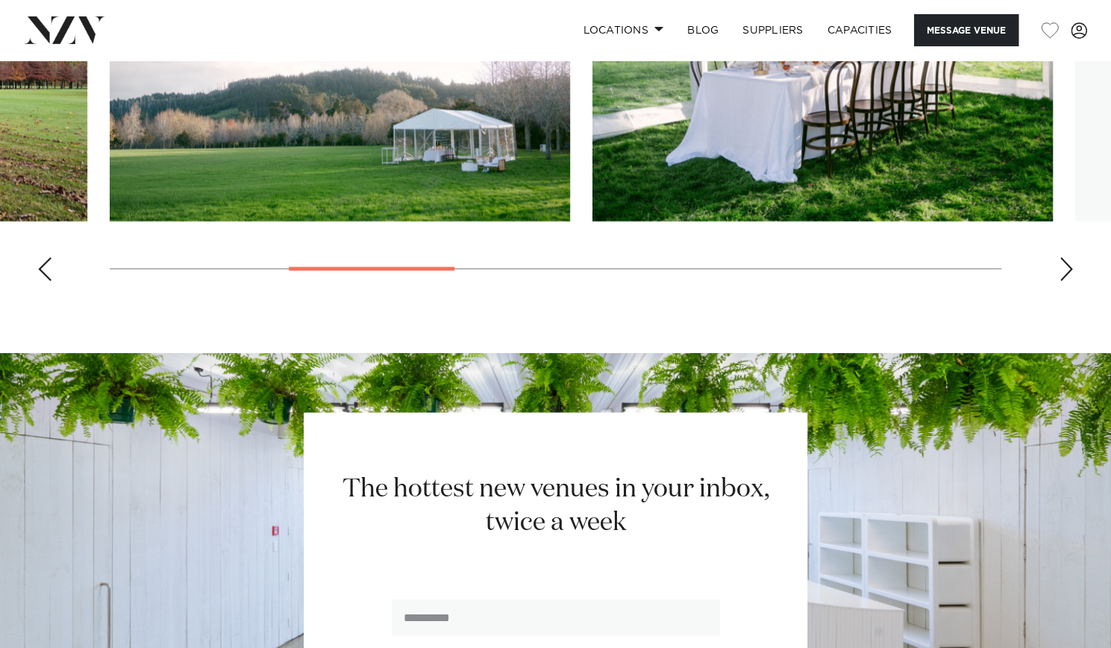
click at [1069, 273] on div "Next slide" at bounding box center [1066, 269] width 15 height 24
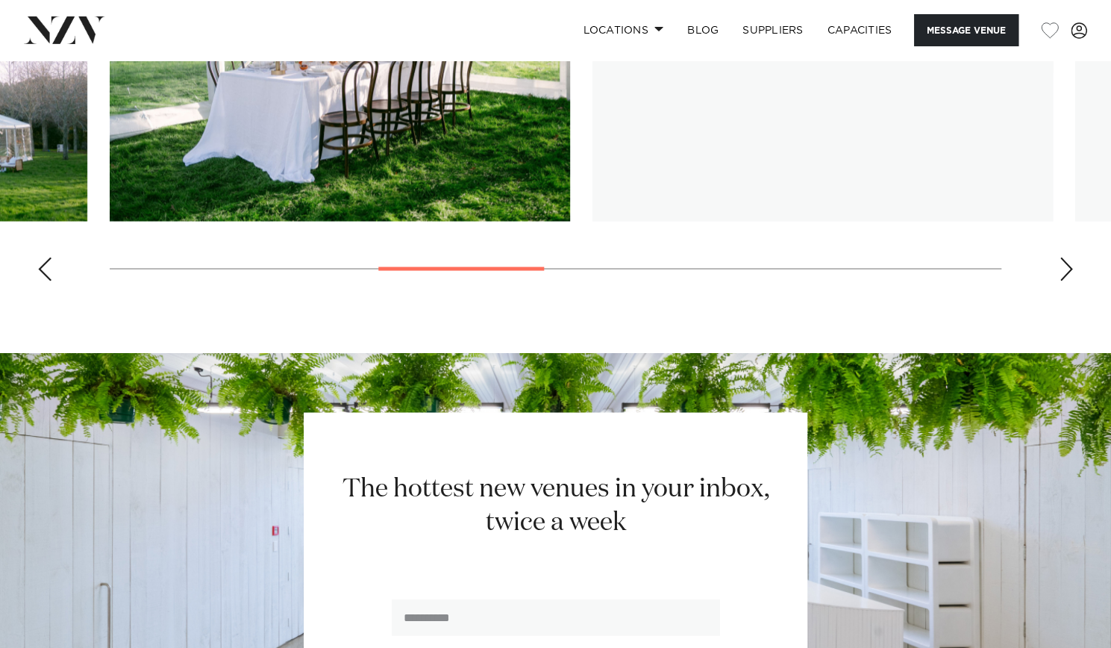
click at [1069, 273] on div "Next slide" at bounding box center [1066, 269] width 15 height 24
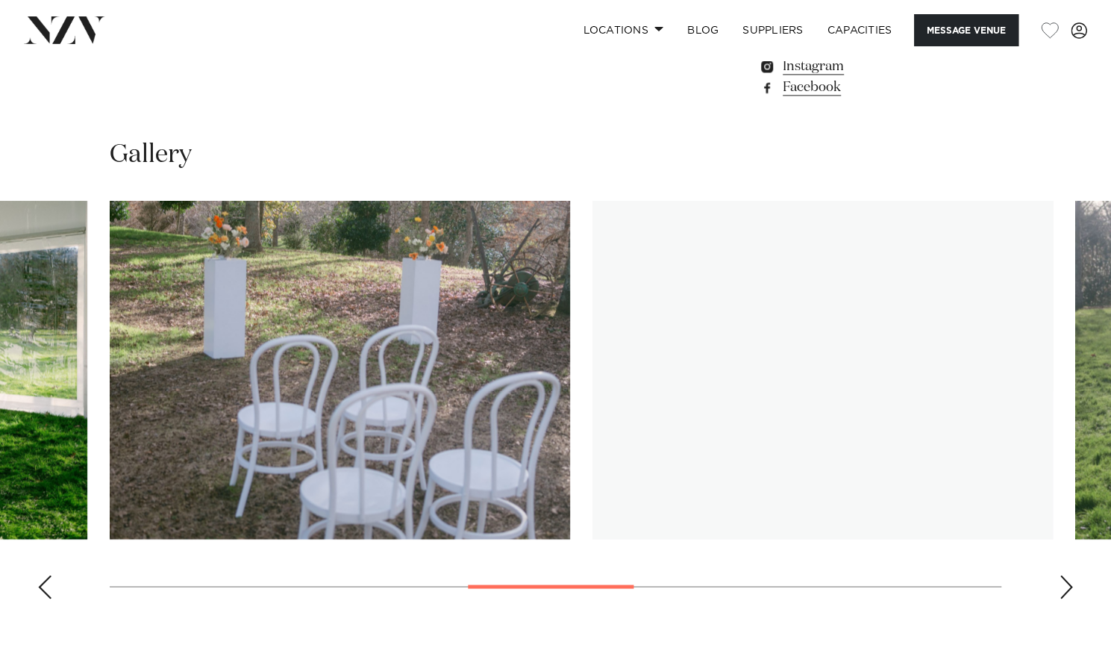
scroll to position [1232, 0]
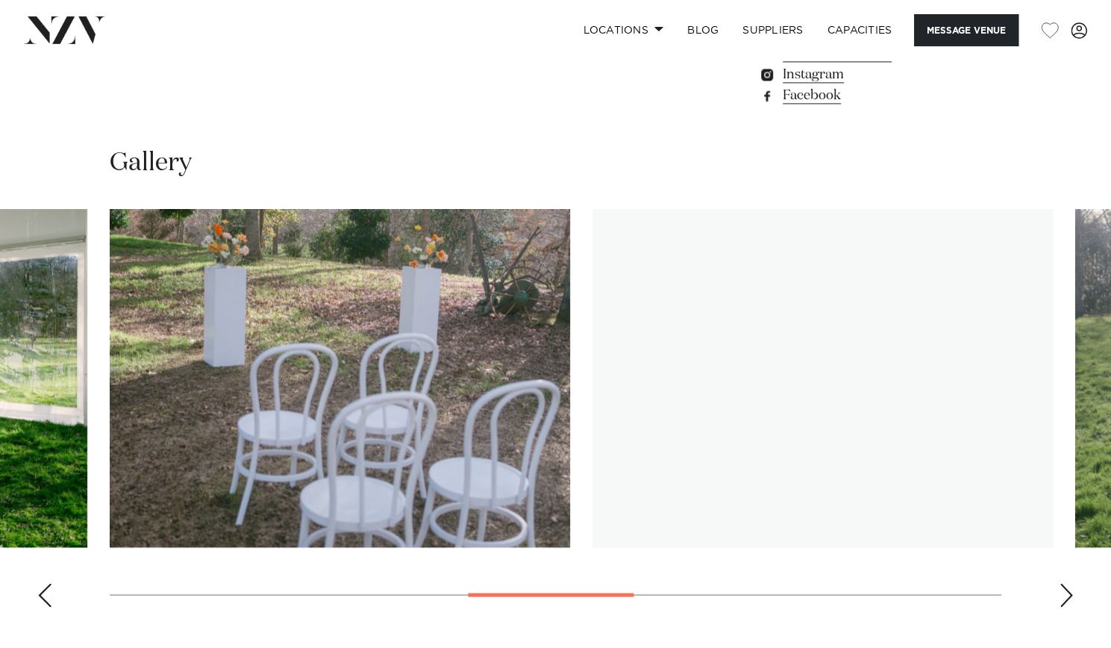
click at [43, 581] on swiper-container at bounding box center [555, 414] width 1111 height 410
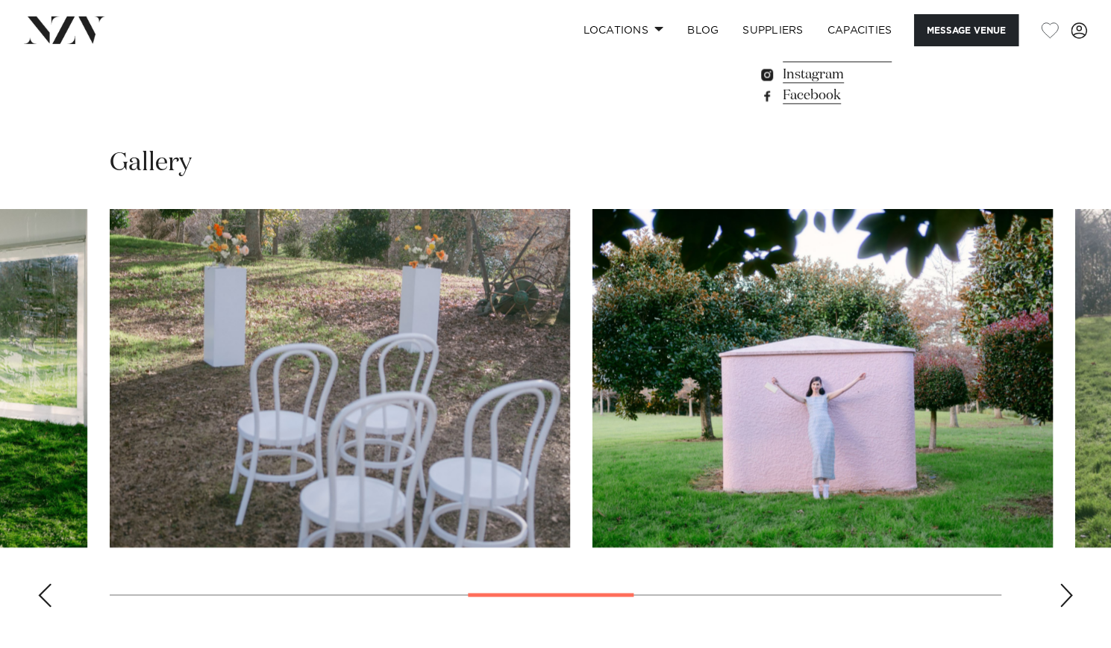
click at [45, 591] on div "Previous slide" at bounding box center [44, 595] width 15 height 24
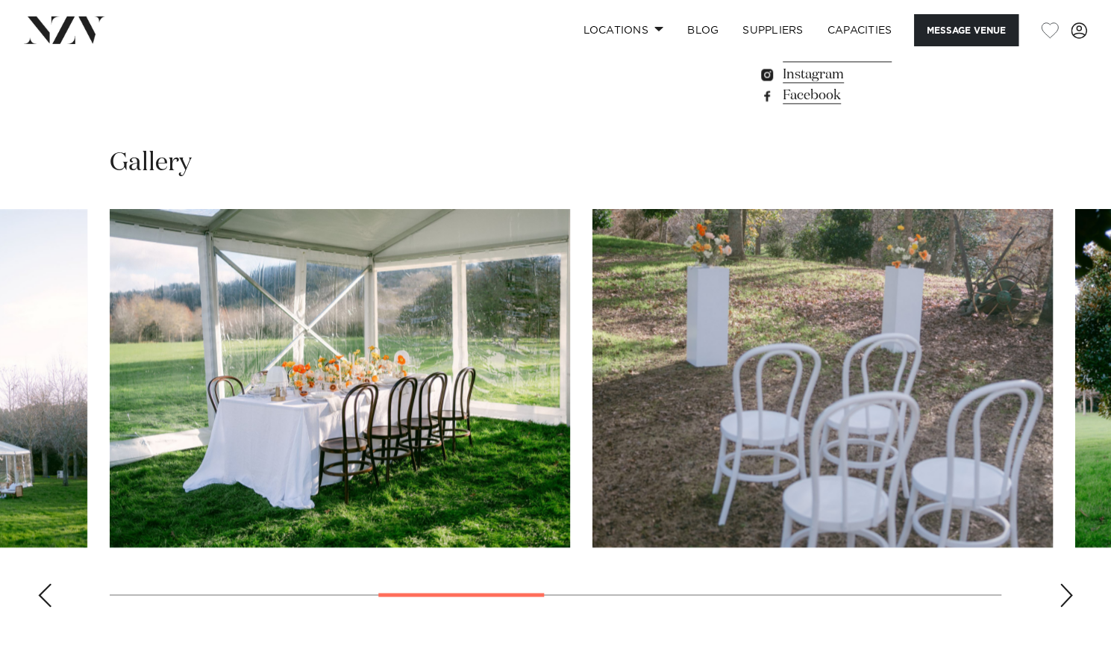
click at [45, 591] on div "Previous slide" at bounding box center [44, 595] width 15 height 24
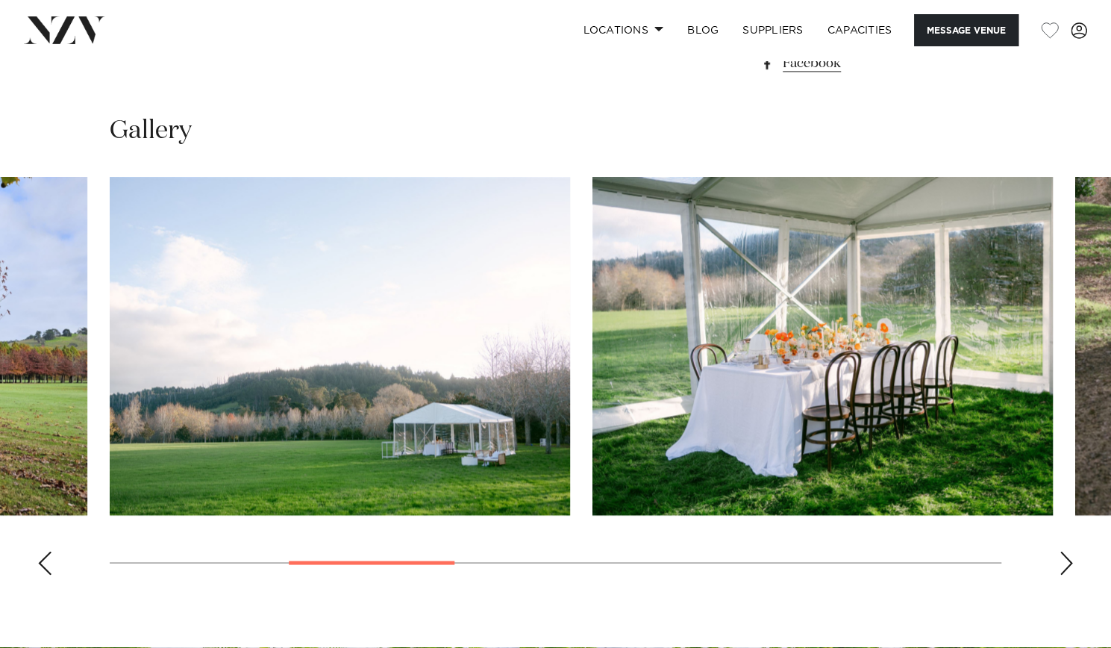
scroll to position [1263, 0]
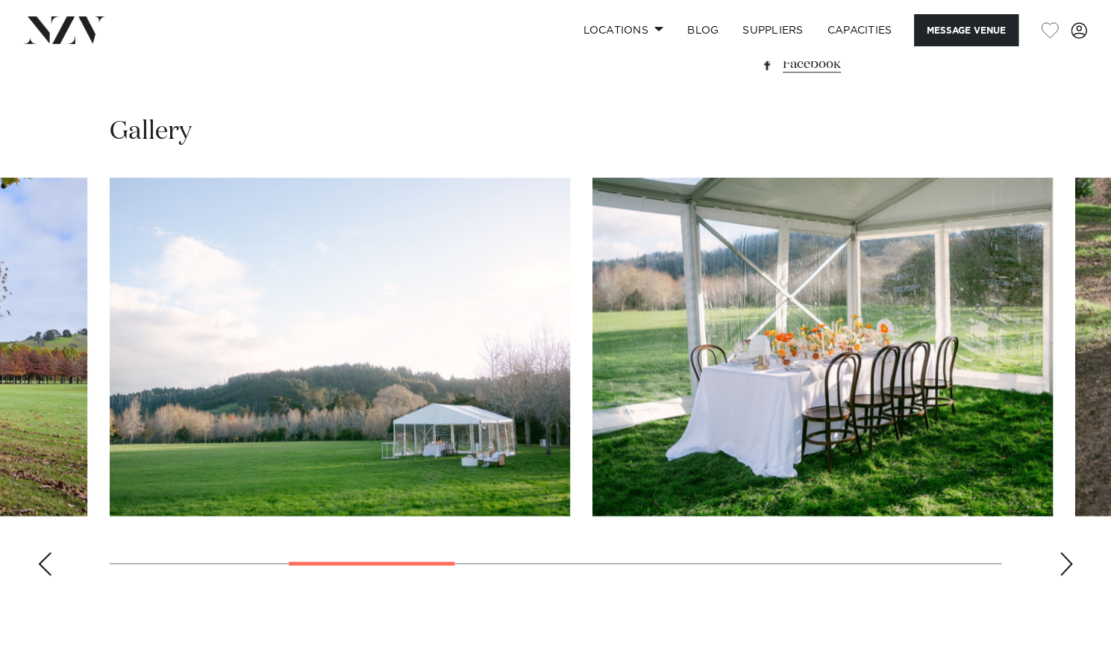
click at [1070, 569] on div "Next slide" at bounding box center [1066, 564] width 15 height 24
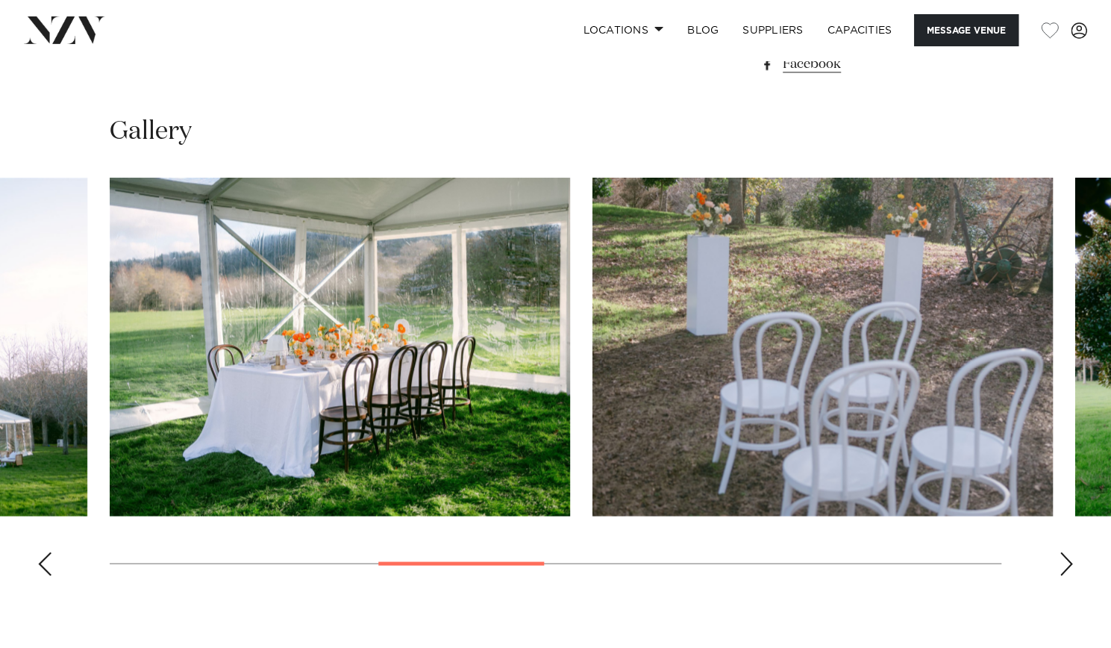
click at [1070, 569] on div "Next slide" at bounding box center [1066, 564] width 15 height 24
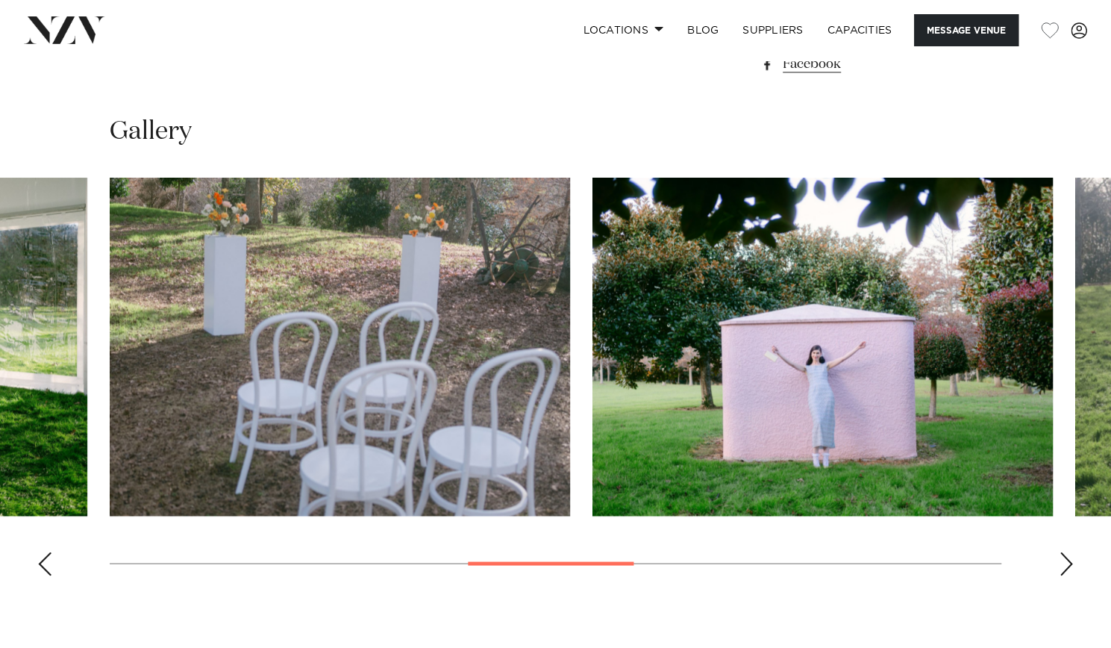
click at [1078, 575] on swiper-container at bounding box center [555, 383] width 1111 height 410
click at [1067, 565] on div "Next slide" at bounding box center [1066, 564] width 15 height 24
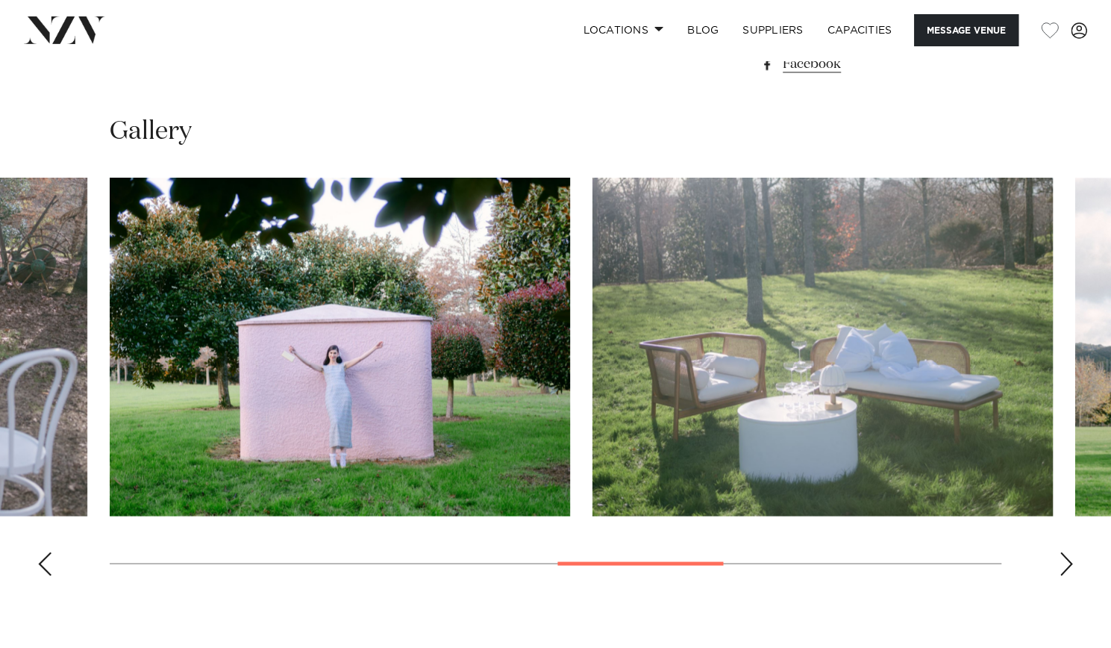
click at [1067, 565] on div "Next slide" at bounding box center [1066, 564] width 15 height 24
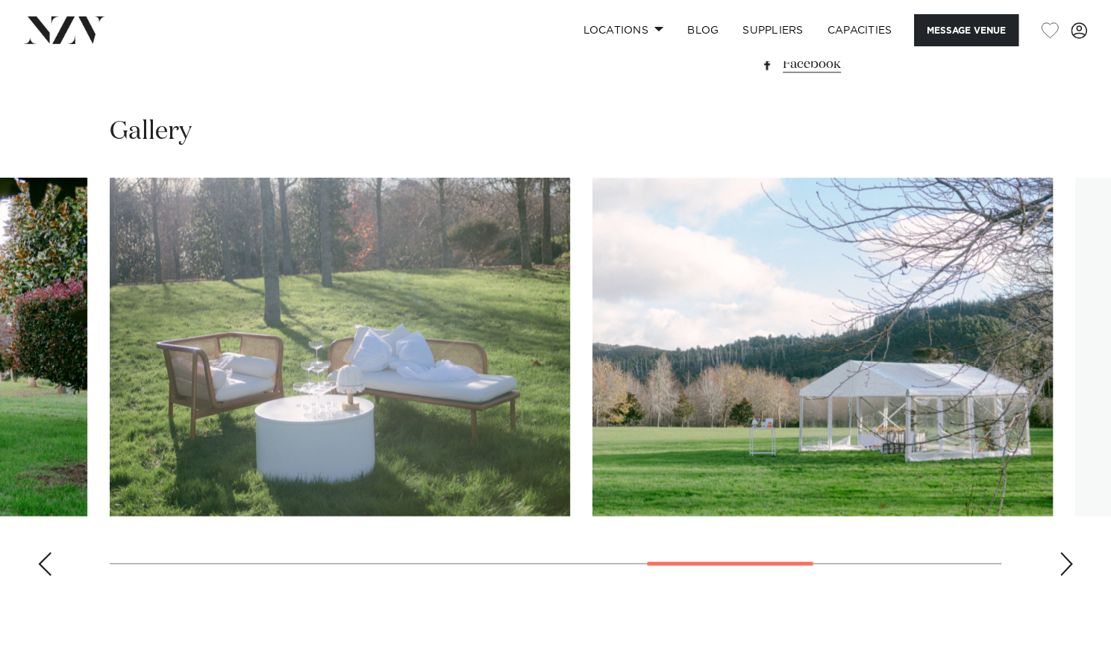
click at [1067, 565] on div "Next slide" at bounding box center [1066, 564] width 15 height 24
